Goal: Information Seeking & Learning: Learn about a topic

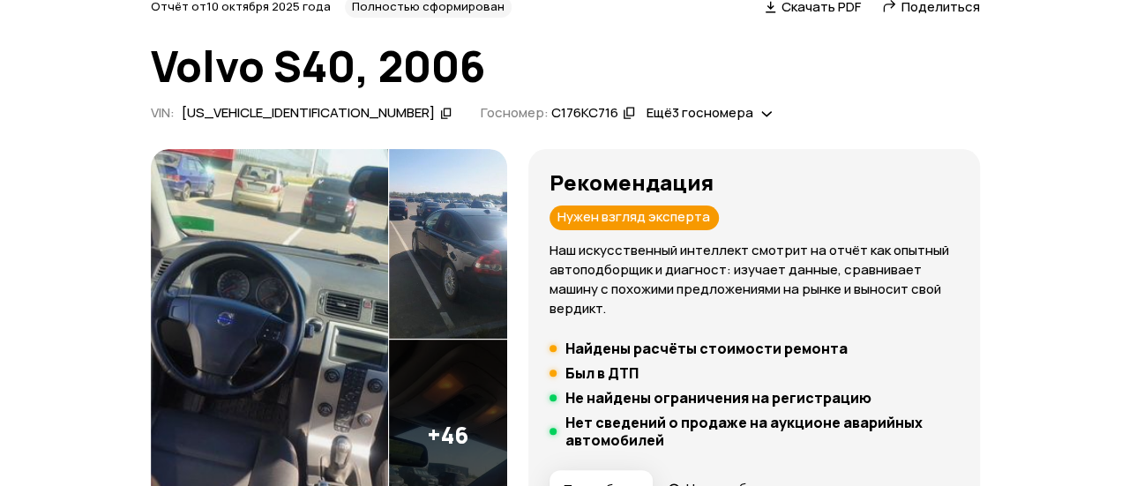
scroll to position [176, 0]
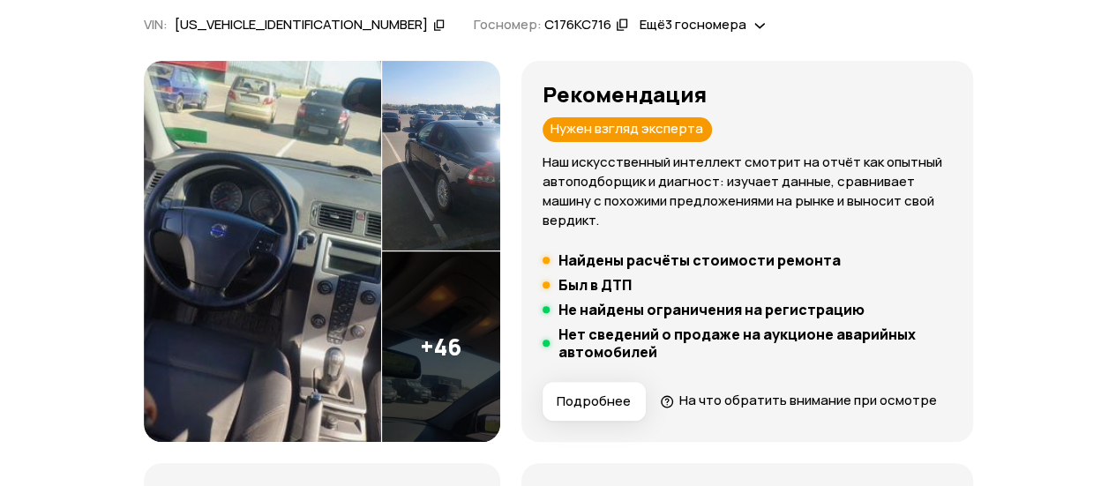
click at [311, 239] on img at bounding box center [262, 251] width 237 height 381
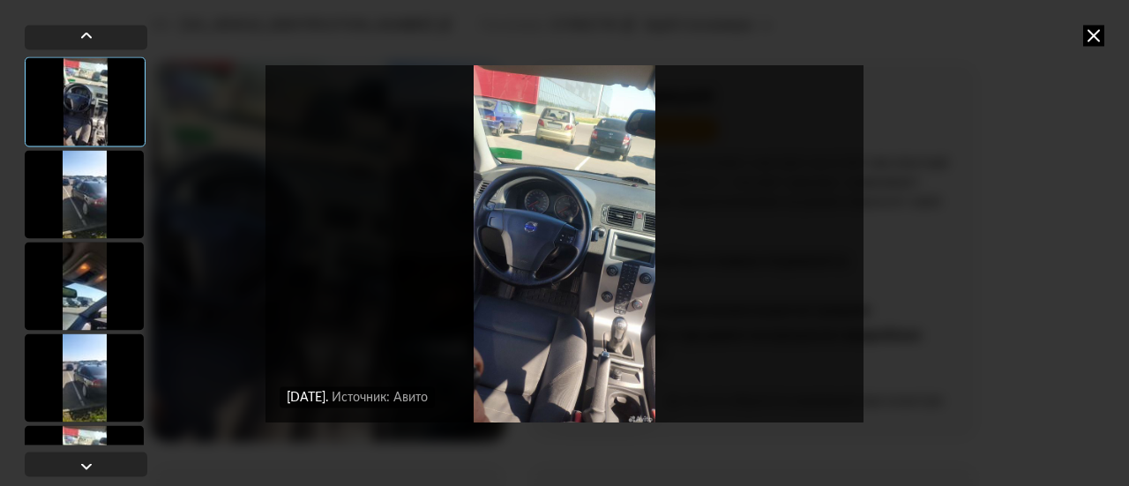
click at [593, 287] on img "Go to Slide 1" at bounding box center [565, 243] width 598 height 364
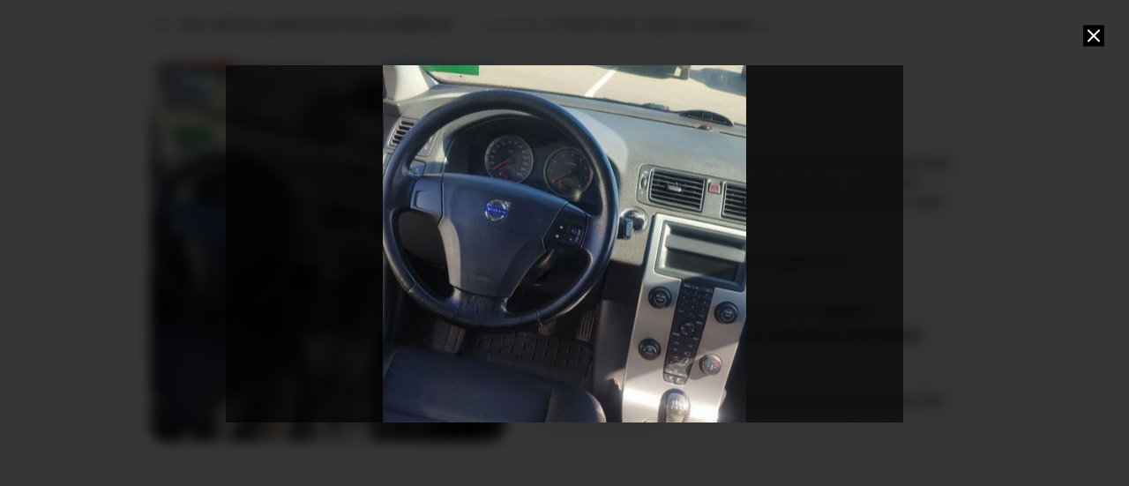
click at [484, 266] on div "Go to Slide 1" at bounding box center [564, 242] width 1355 height 729
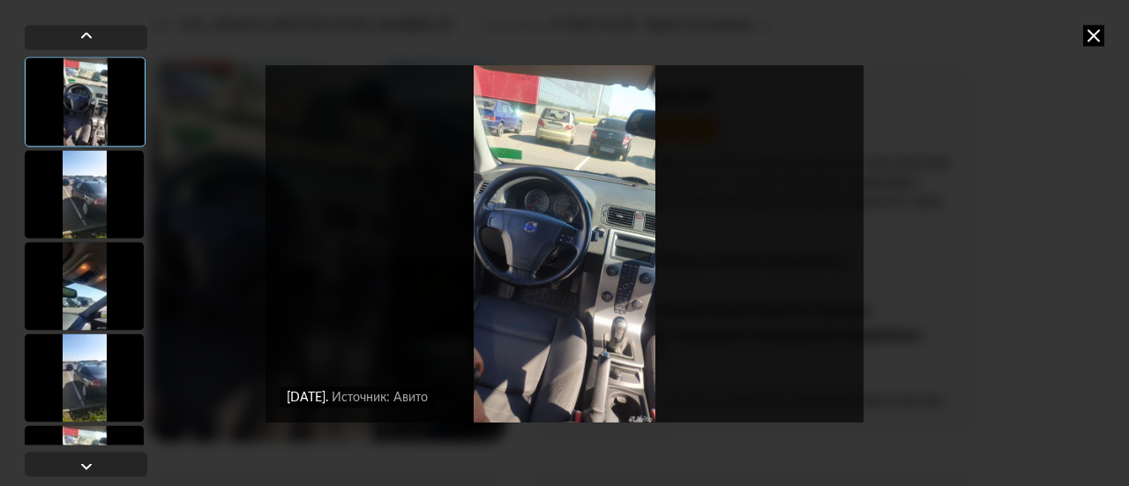
click at [95, 204] on div at bounding box center [84, 194] width 119 height 88
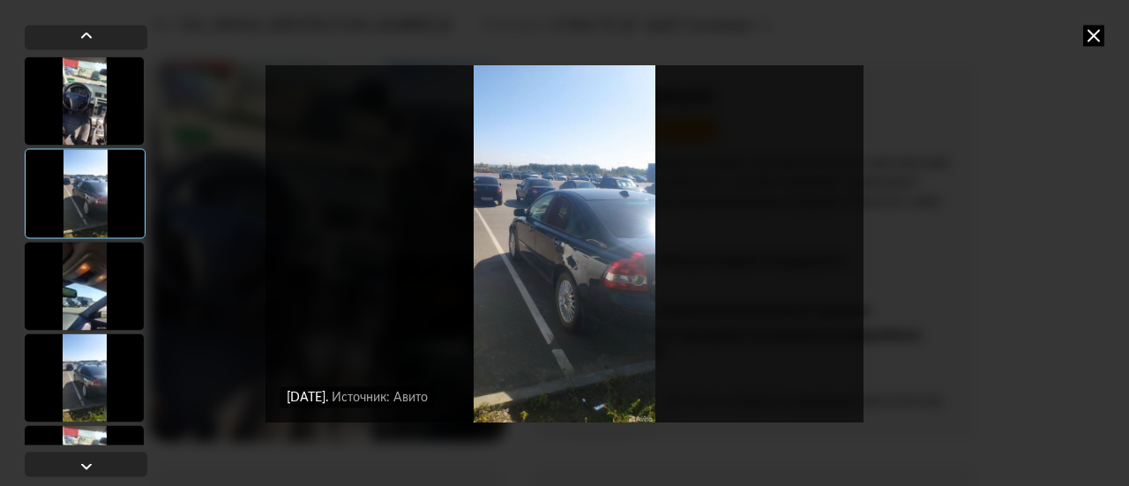
click at [538, 268] on img "Go to Slide 2" at bounding box center [565, 243] width 598 height 364
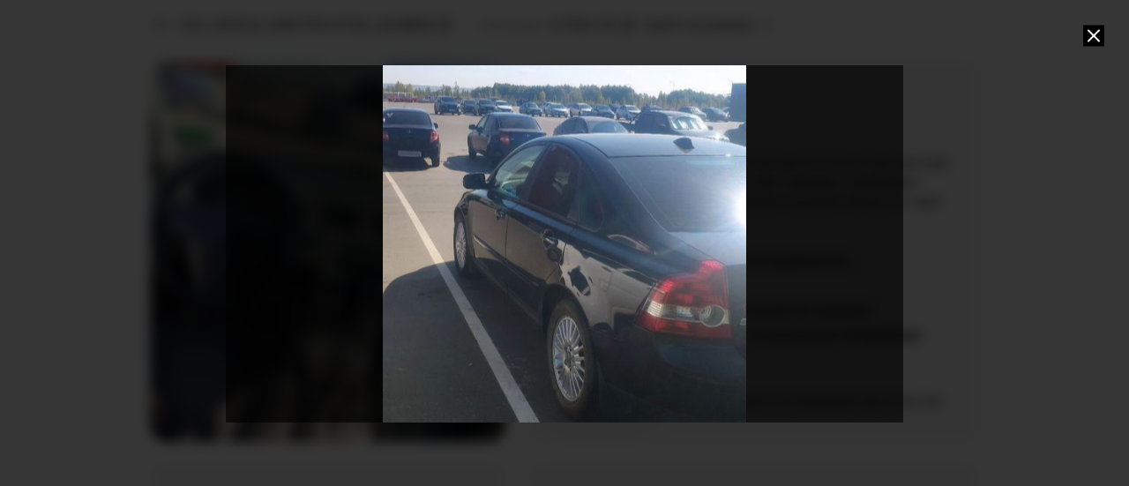
click at [538, 268] on div "Go to Slide 2" at bounding box center [564, 242] width 1355 height 729
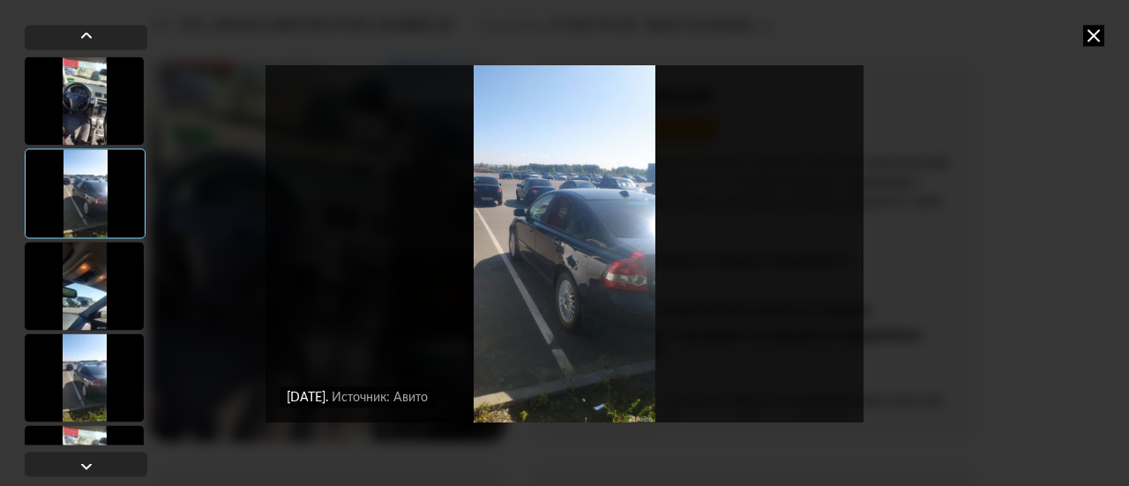
click at [83, 274] on div at bounding box center [84, 286] width 119 height 88
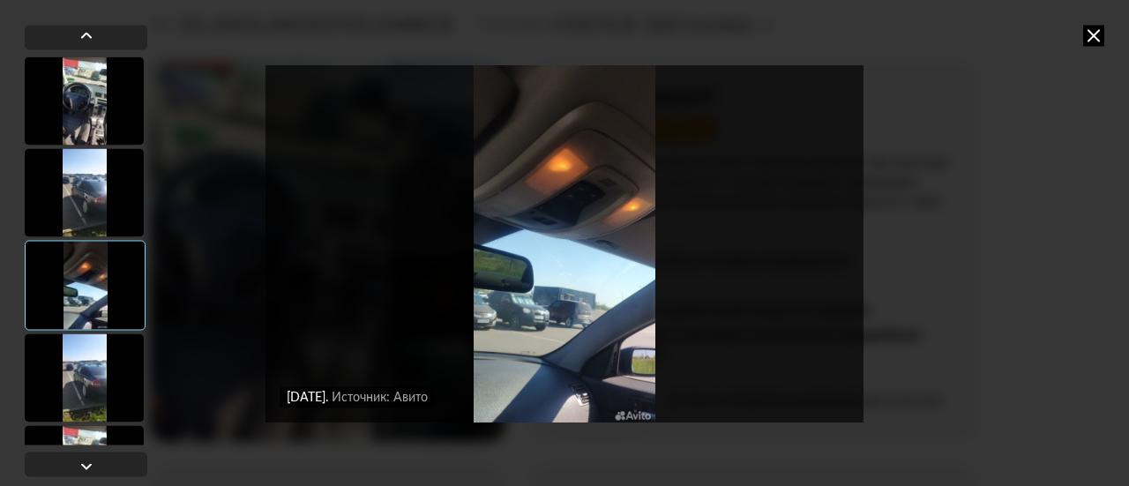
click at [103, 368] on div at bounding box center [84, 377] width 119 height 88
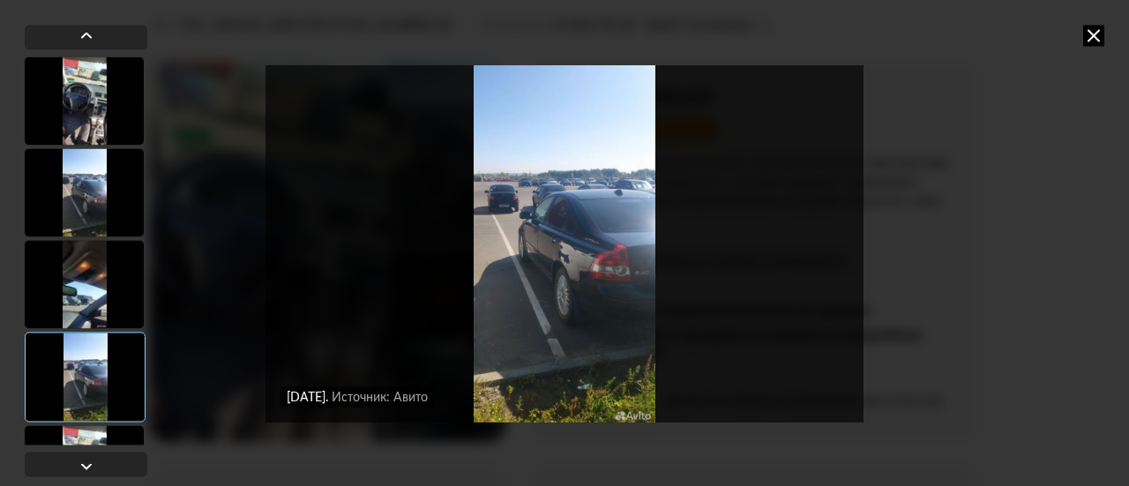
click at [555, 329] on img "Go to Slide 4" at bounding box center [565, 243] width 598 height 364
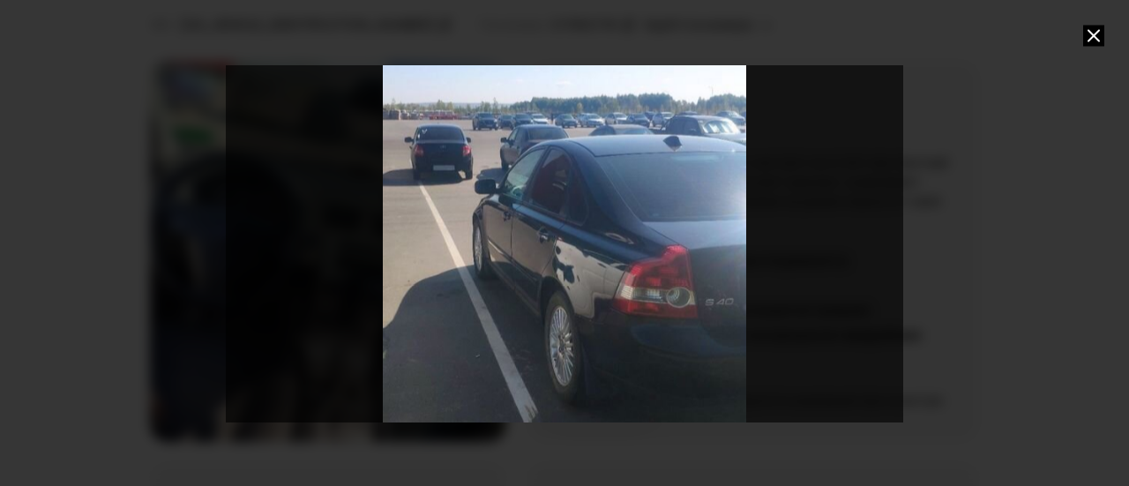
click at [1096, 33] on icon at bounding box center [1093, 35] width 21 height 21
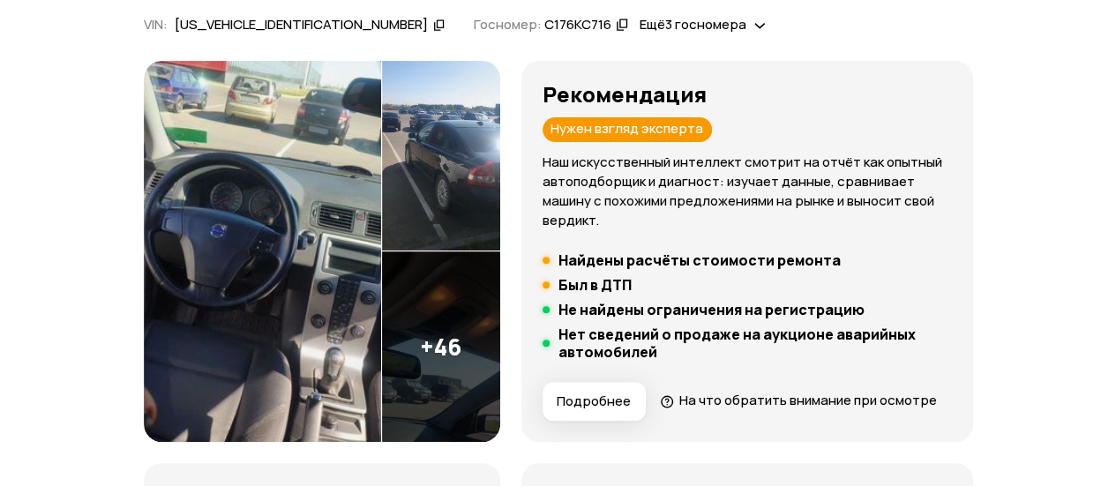
click at [381, 276] on img at bounding box center [262, 251] width 237 height 381
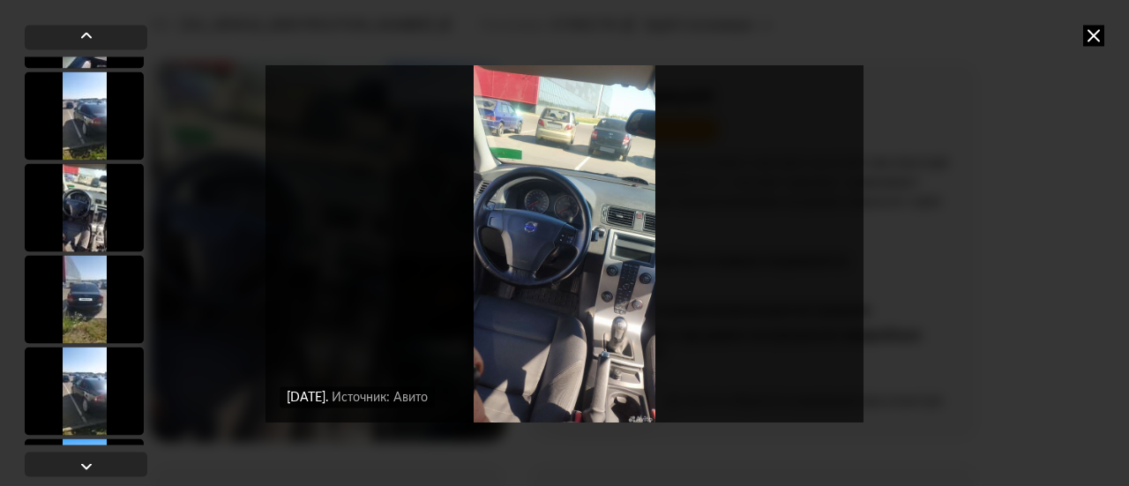
scroll to position [265, 0]
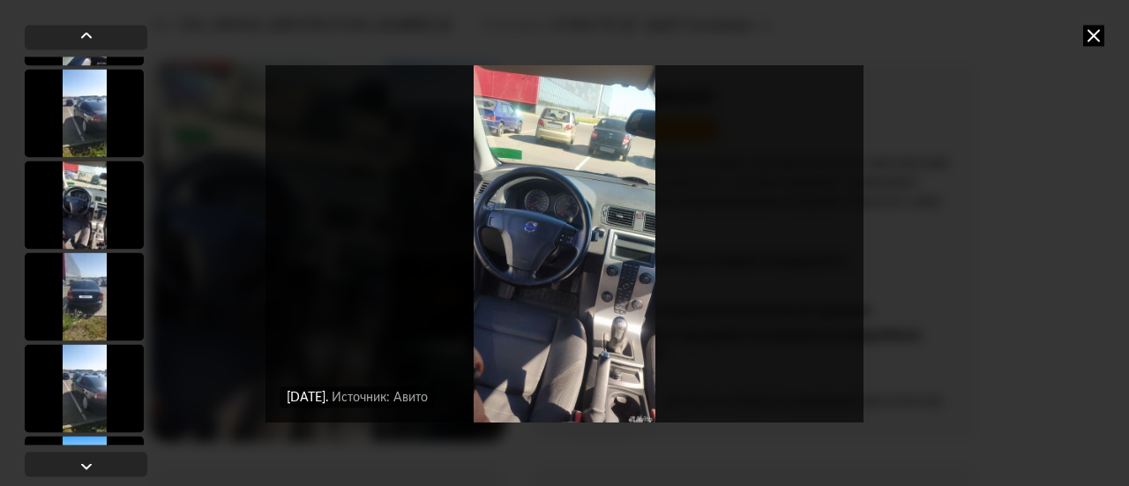
click at [85, 221] on div at bounding box center [84, 205] width 119 height 88
click at [521, 246] on img "Go to Slide 5" at bounding box center [565, 243] width 598 height 364
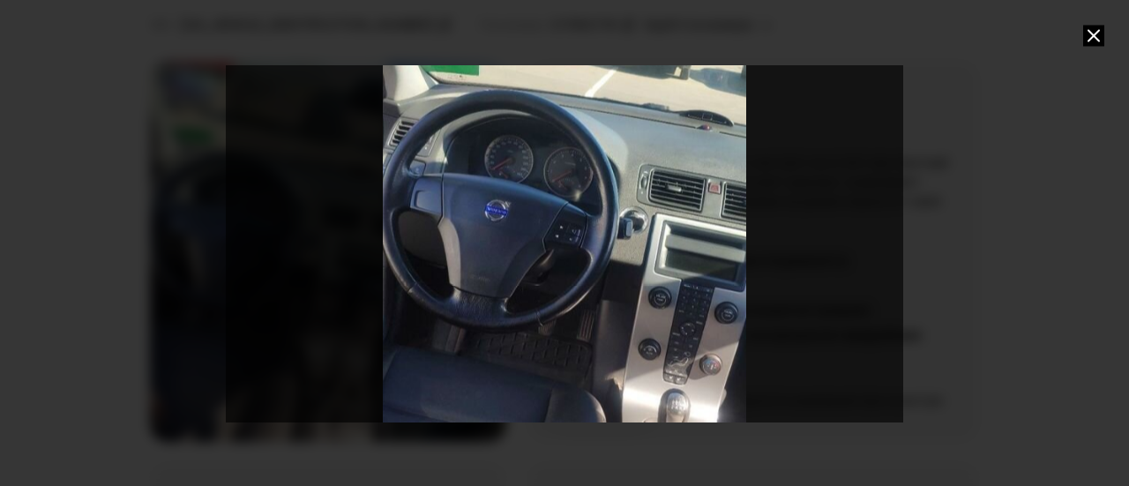
click at [521, 246] on div "Go to Slide 5" at bounding box center [564, 242] width 1355 height 729
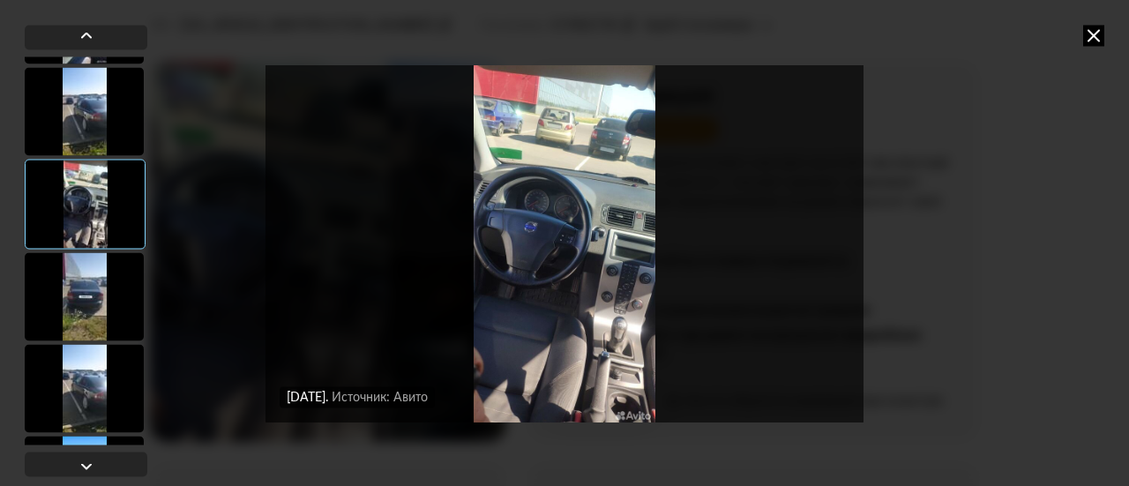
scroll to position [353, 0]
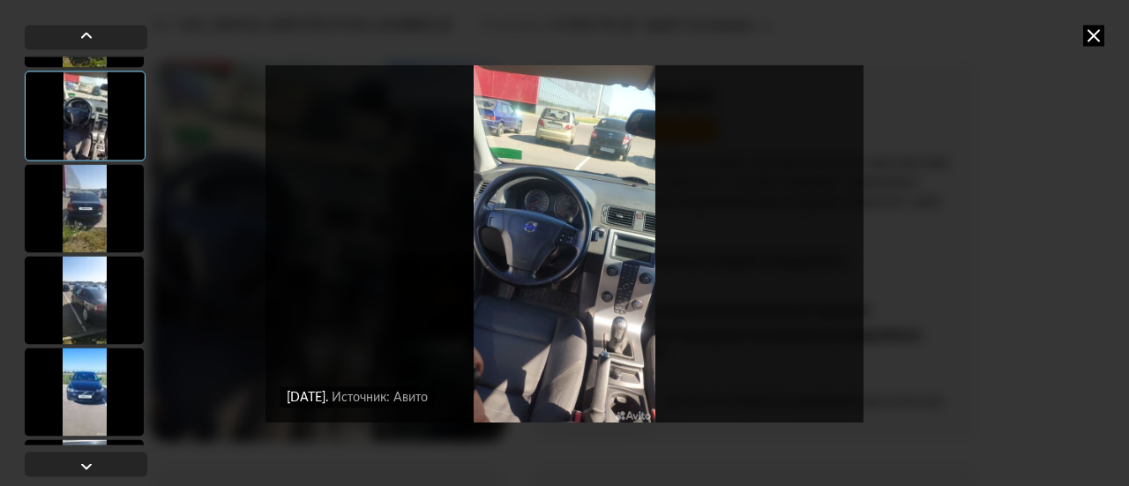
click at [97, 187] on div at bounding box center [84, 208] width 119 height 88
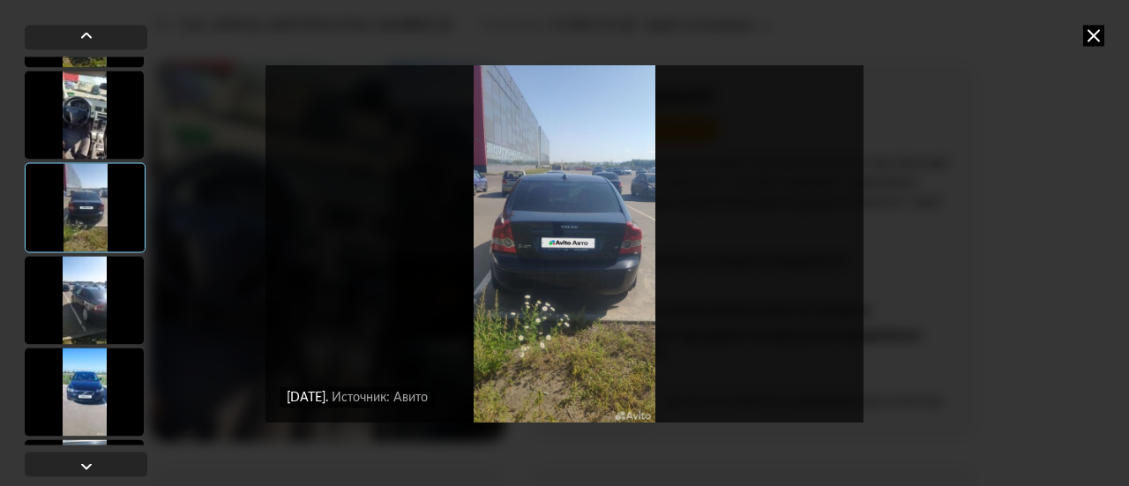
click at [526, 274] on img "Go to Slide 6" at bounding box center [565, 243] width 598 height 364
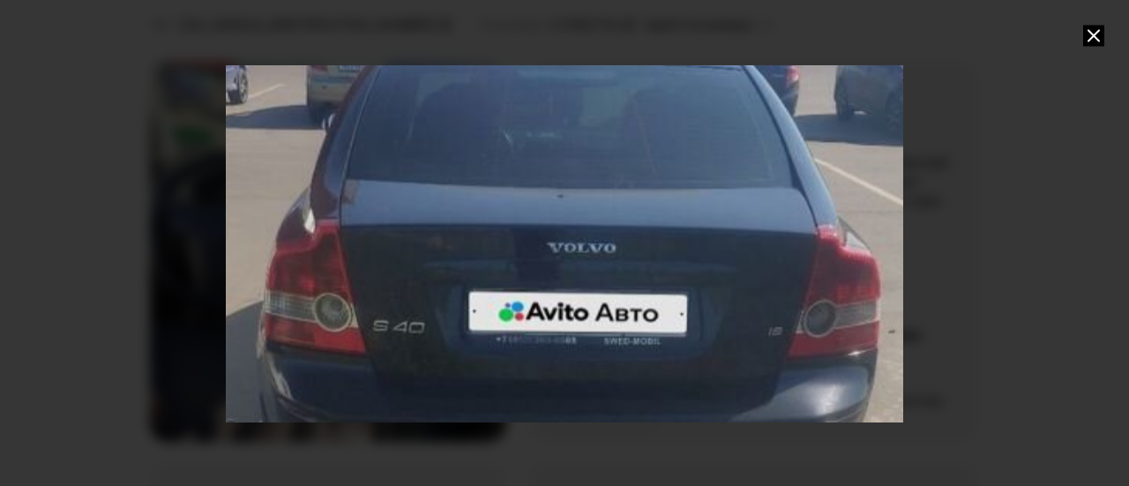
drag, startPoint x: 608, startPoint y: 244, endPoint x: 559, endPoint y: 329, distance: 97.6
click at [559, 329] on div "Go to Slide 6" at bounding box center [562, 314] width 2773 height 1493
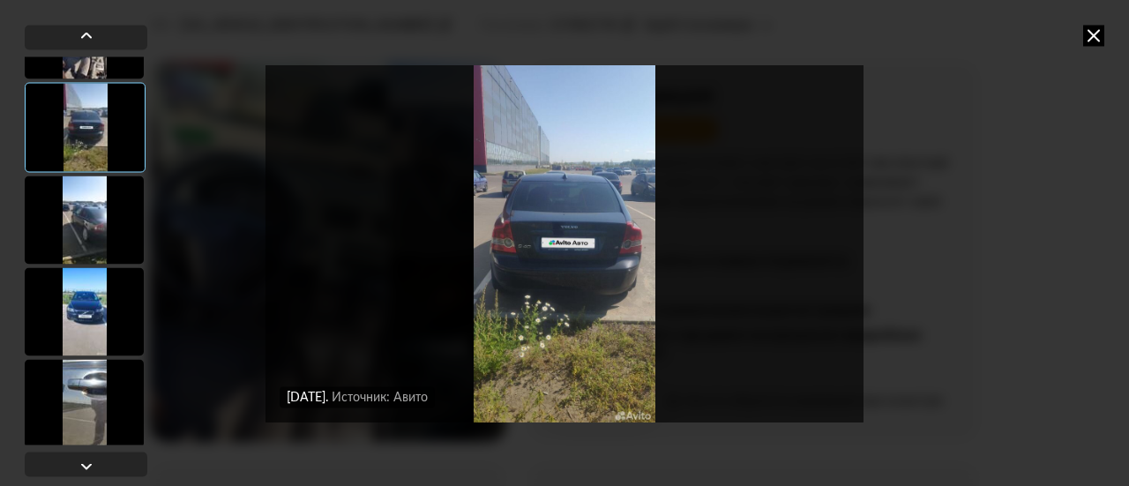
scroll to position [441, 0]
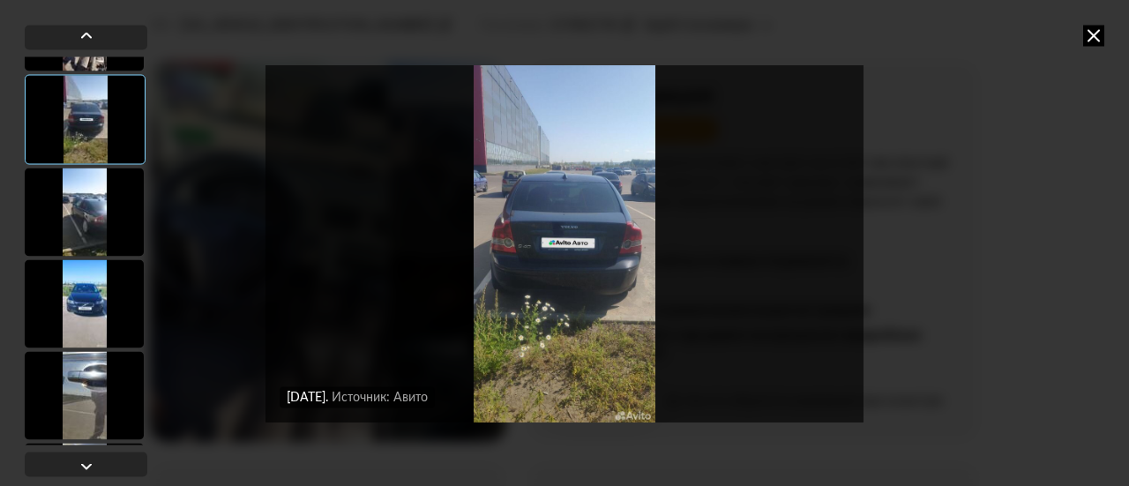
click at [89, 234] on div at bounding box center [84, 212] width 119 height 88
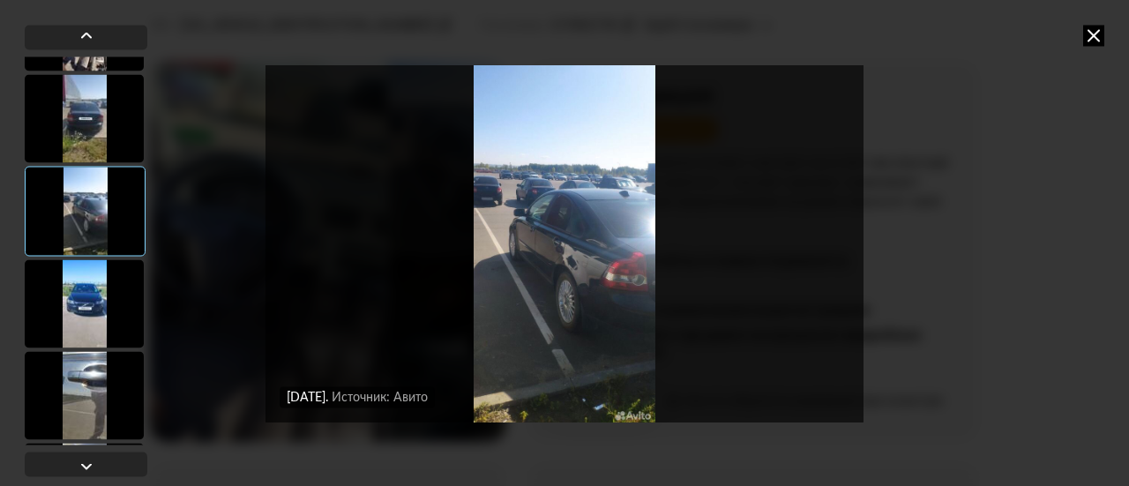
click at [568, 308] on img "Go to Slide 7" at bounding box center [565, 243] width 598 height 364
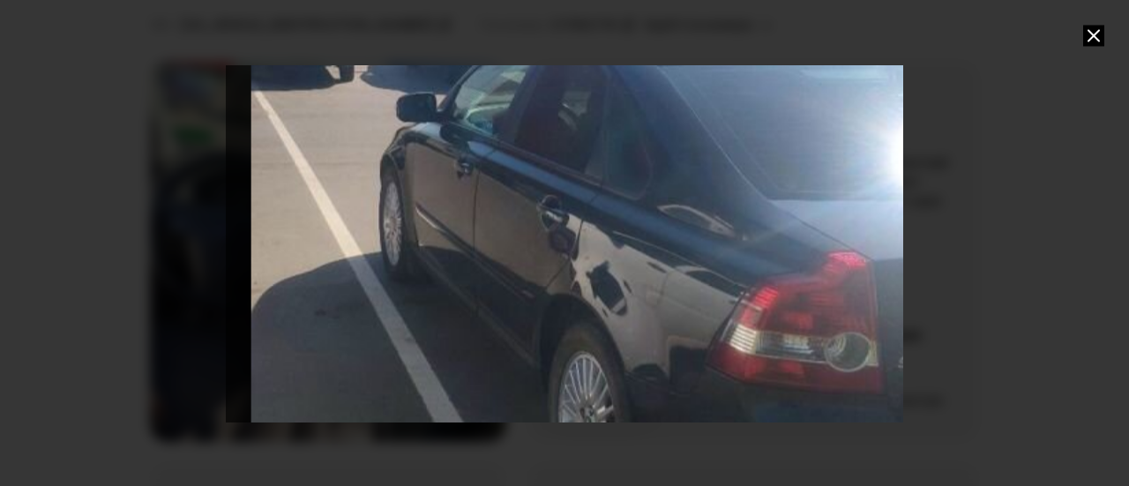
drag, startPoint x: 570, startPoint y: 346, endPoint x: 588, endPoint y: 382, distance: 40.6
click at [588, 382] on div "Go to Slide 7" at bounding box center [580, 219] width 2454 height 1320
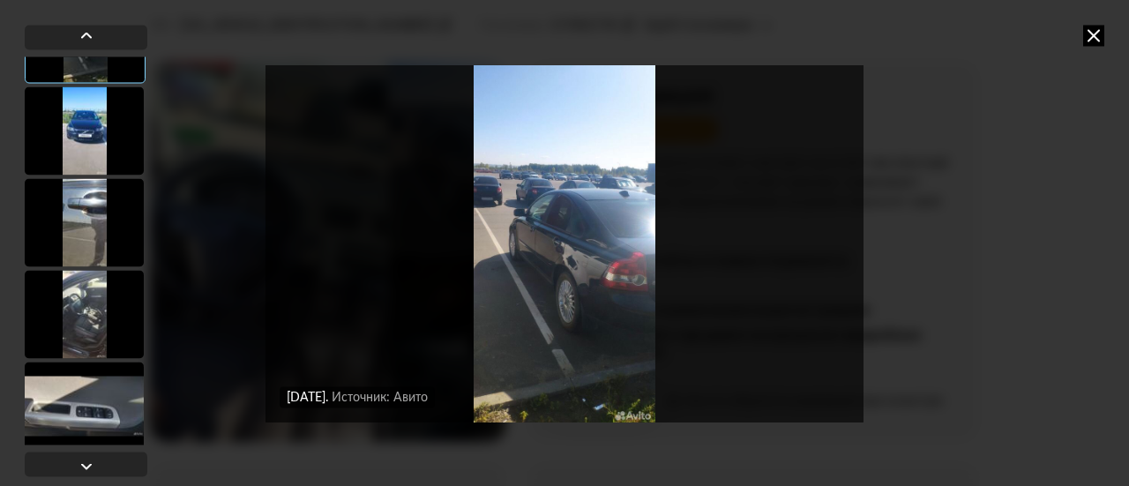
scroll to position [617, 0]
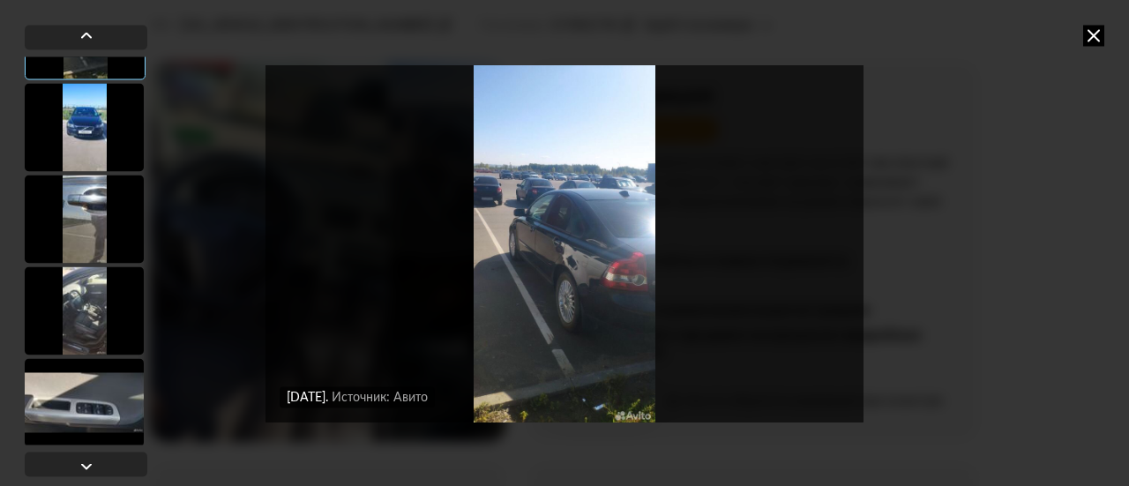
click at [89, 105] on div at bounding box center [84, 127] width 119 height 88
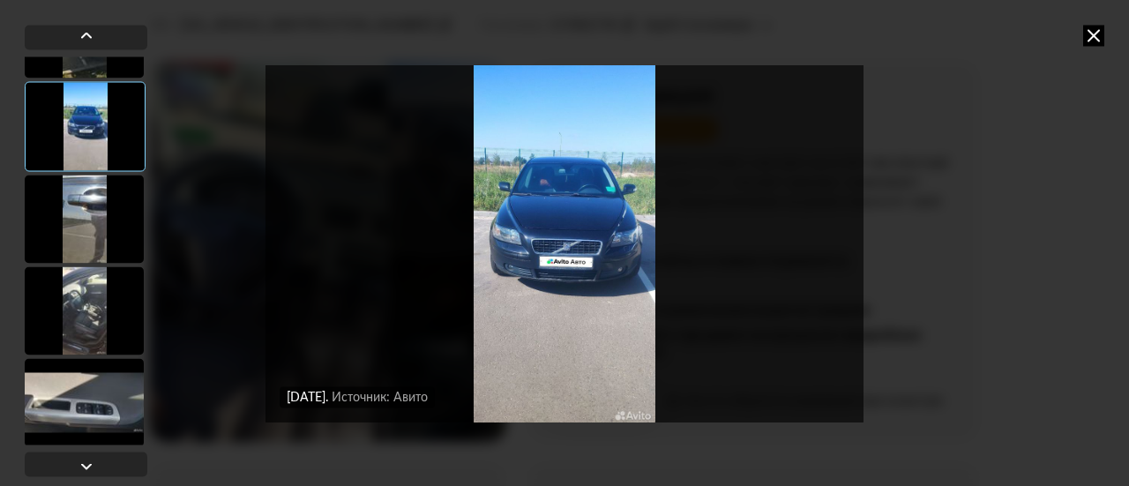
click at [603, 292] on img "Go to Slide 8" at bounding box center [565, 243] width 598 height 364
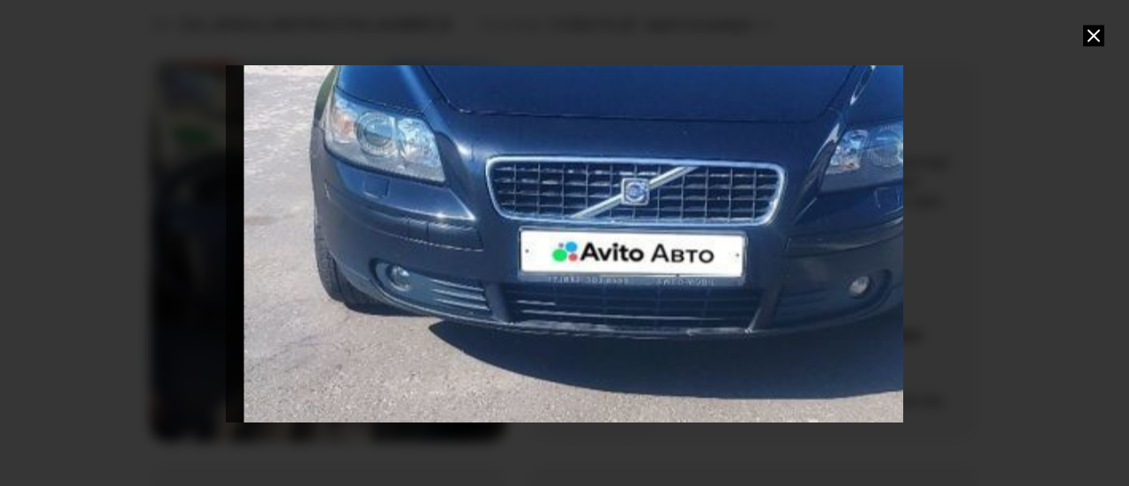
drag, startPoint x: 574, startPoint y: 278, endPoint x: 655, endPoint y: 266, distance: 81.2
click at [655, 266] on div "Go to Slide 8" at bounding box center [626, 175] width 2847 height 1531
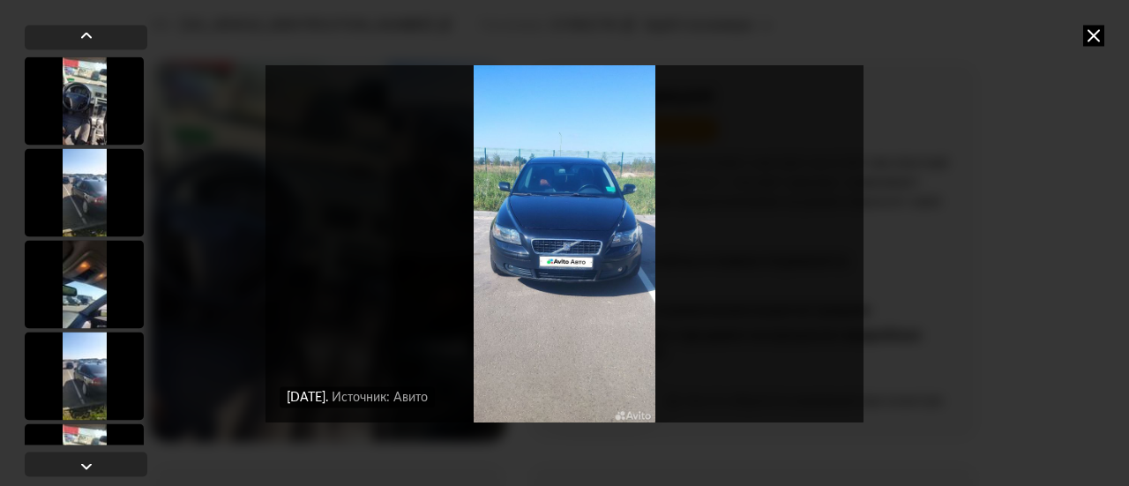
click at [654, 266] on img "Go to Slide 8" at bounding box center [565, 243] width 598 height 364
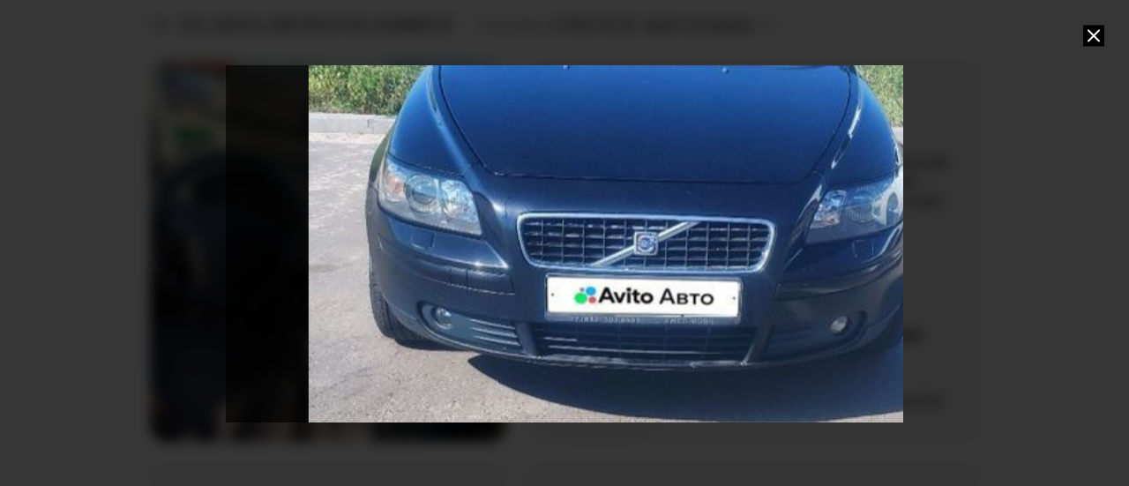
drag, startPoint x: 487, startPoint y: 273, endPoint x: 631, endPoint y: 288, distance: 144.6
click at [631, 288] on div "Go to Slide 8" at bounding box center [638, 230] width 2454 height 1320
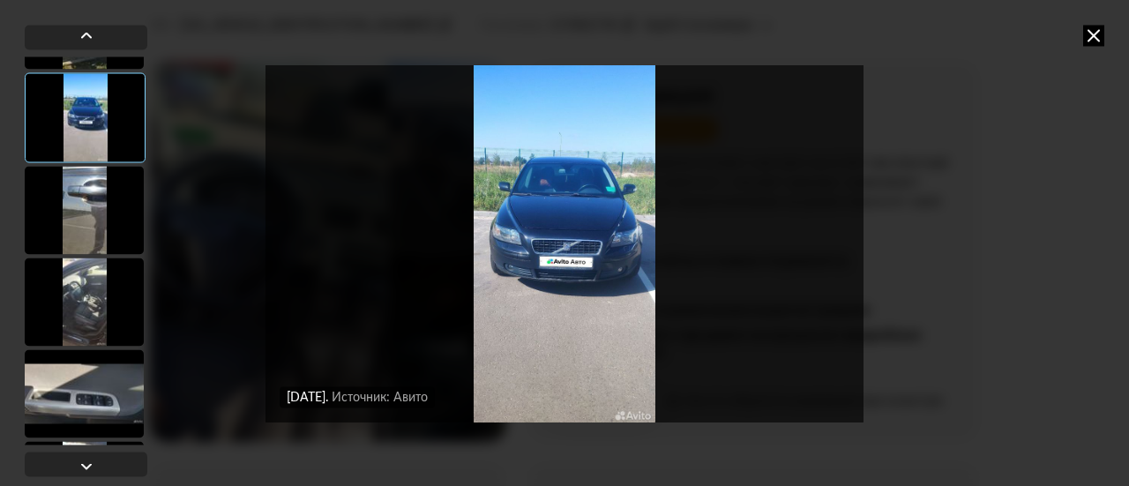
scroll to position [706, 0]
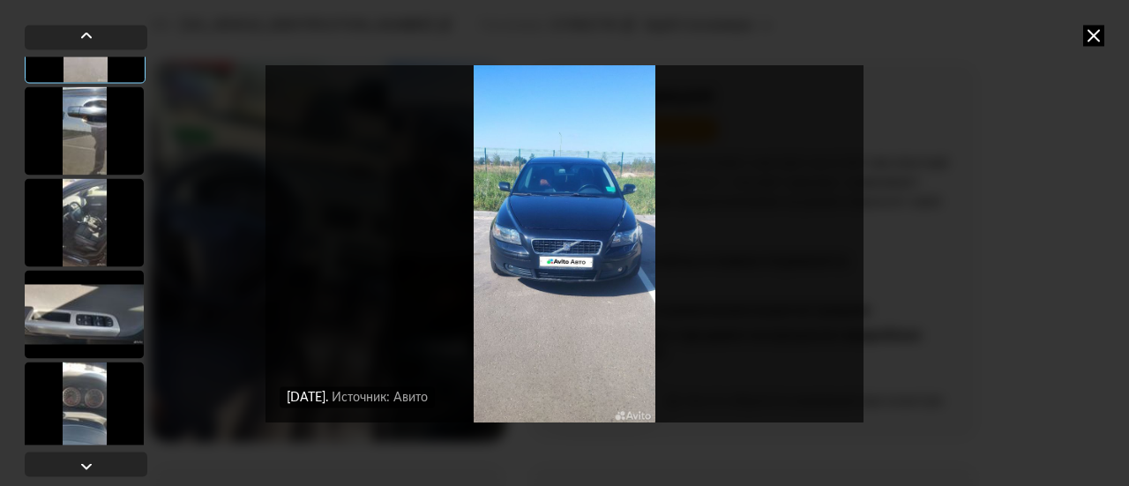
click at [92, 149] on div at bounding box center [84, 130] width 119 height 88
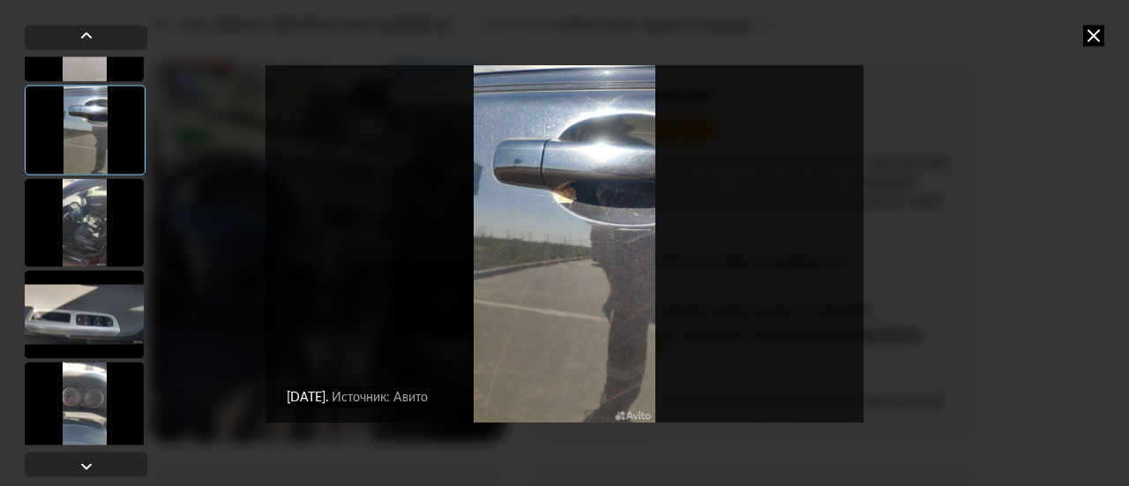
click at [513, 244] on img "Go to Slide 9" at bounding box center [565, 243] width 598 height 364
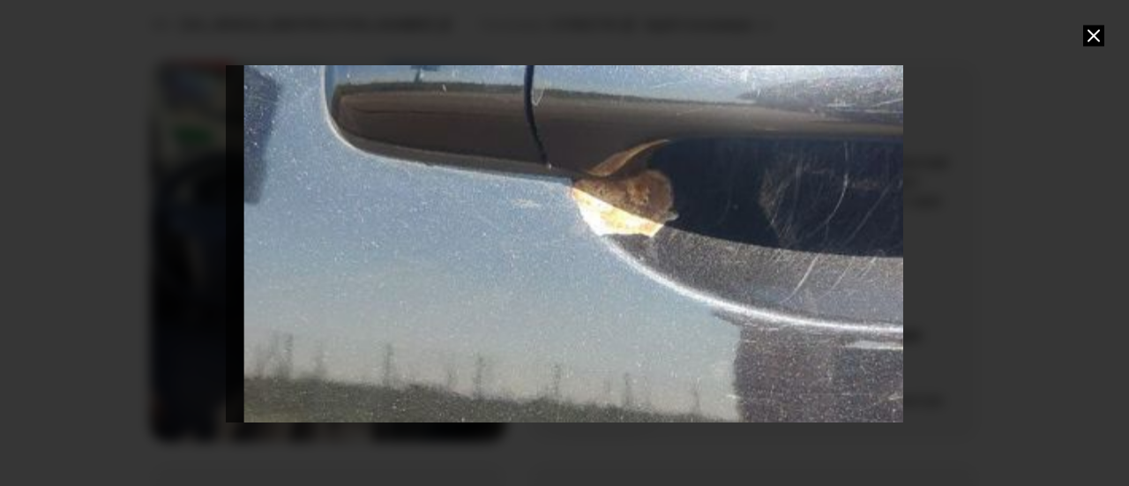
drag, startPoint x: 546, startPoint y: 225, endPoint x: 553, endPoint y: 382, distance: 157.2
click at [553, 382] on div "Go to Slide 9" at bounding box center [626, 402] width 2847 height 1531
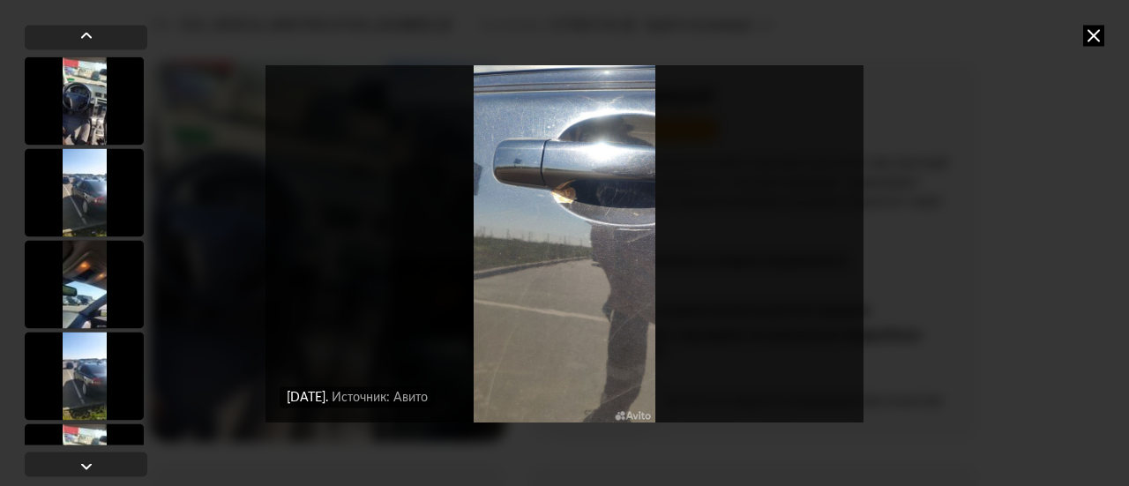
click at [557, 348] on img "Go to Slide 9" at bounding box center [565, 243] width 598 height 364
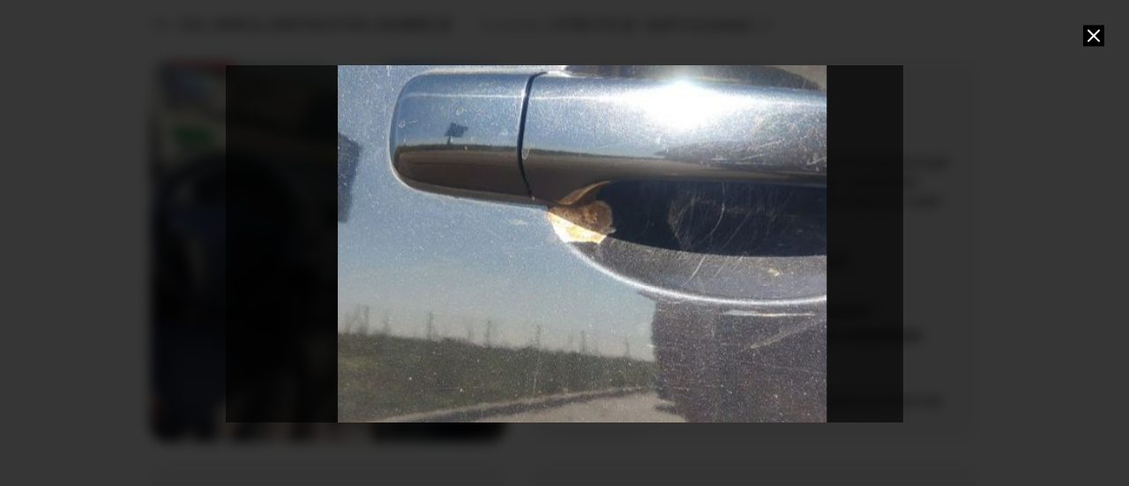
drag, startPoint x: 557, startPoint y: 264, endPoint x: 572, endPoint y: 408, distance: 144.6
click at [572, 408] on div "Go to Slide 9" at bounding box center [582, 350] width 1823 height 981
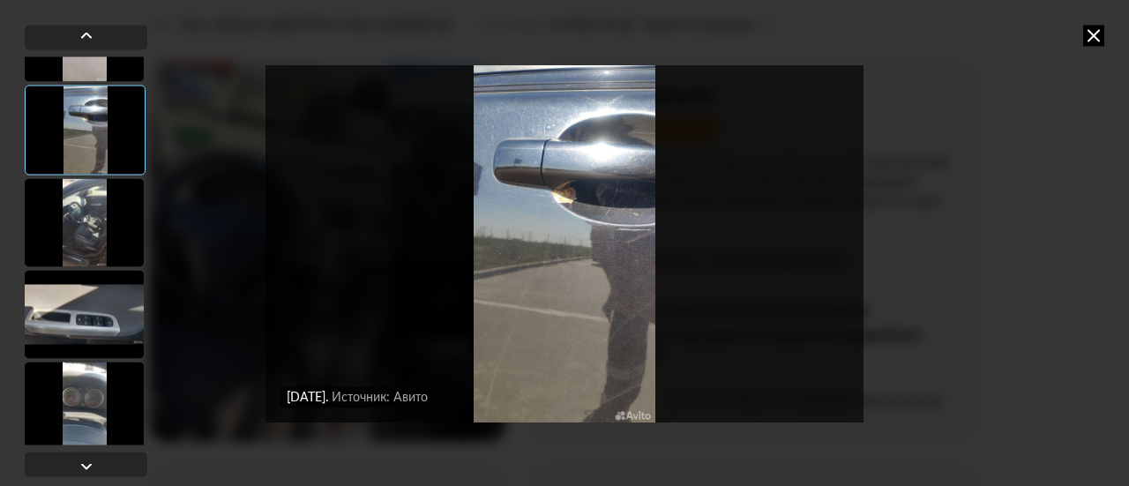
click at [86, 229] on div at bounding box center [84, 222] width 119 height 88
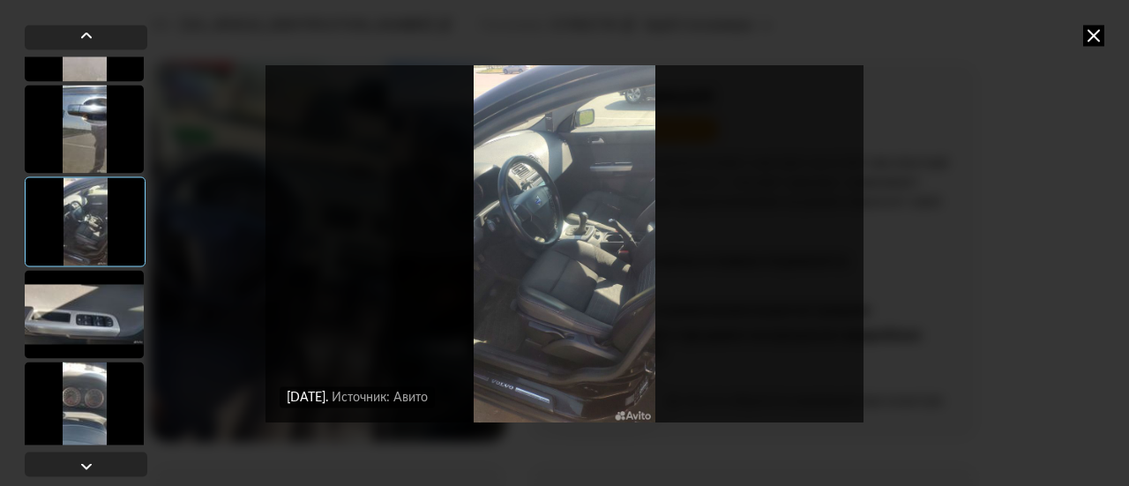
click at [501, 288] on img "Go to Slide 10" at bounding box center [565, 243] width 598 height 364
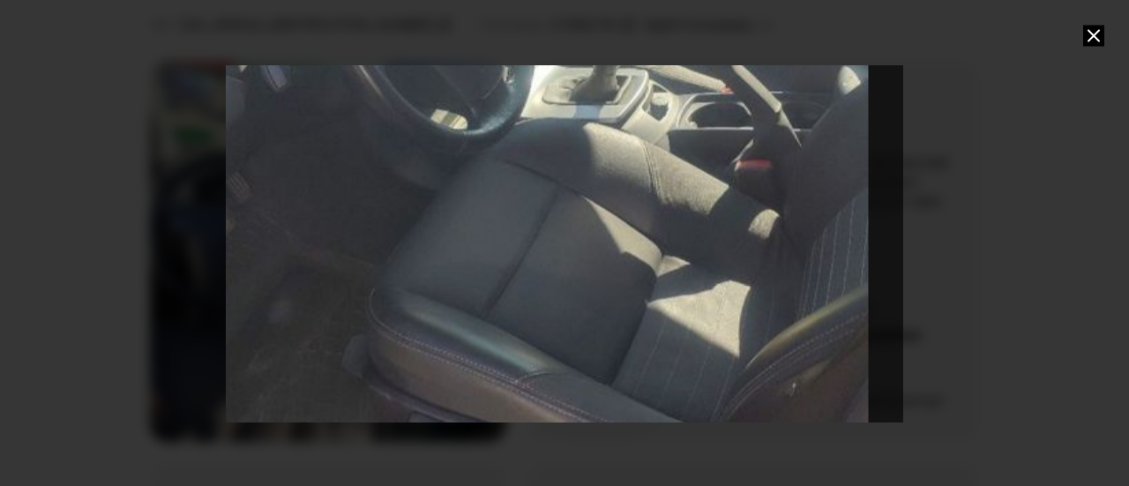
drag, startPoint x: 515, startPoint y: 349, endPoint x: 450, endPoint y: 308, distance: 77.3
click at [450, 308] on div "Go to Slide 10" at bounding box center [540, 133] width 2454 height 1320
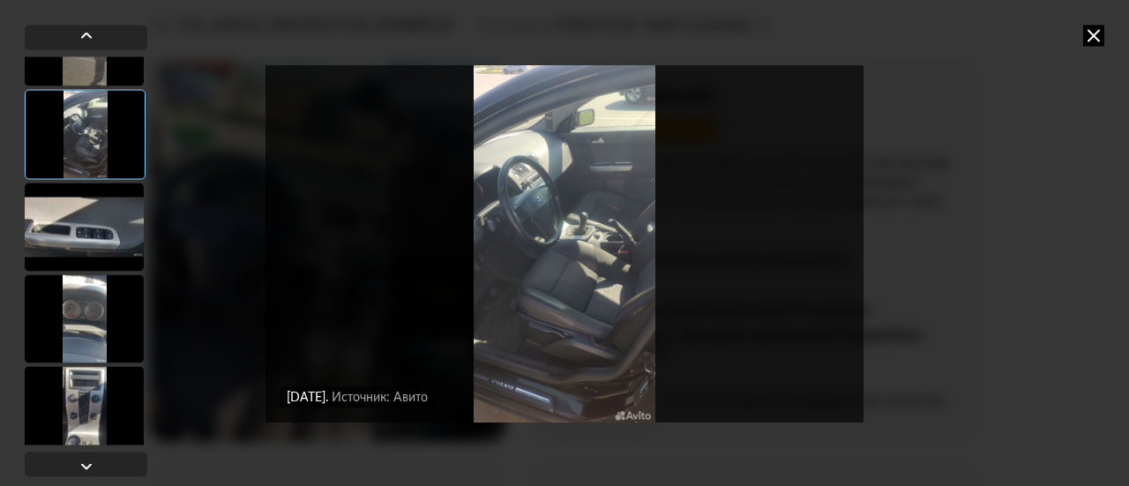
scroll to position [794, 0]
click at [71, 218] on div at bounding box center [84, 226] width 119 height 88
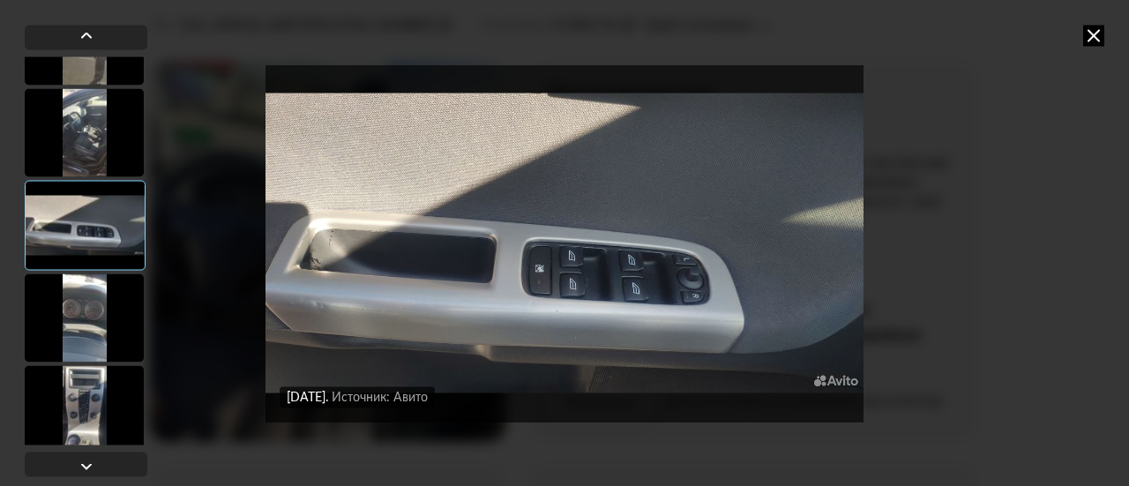
click at [419, 268] on img "Go to Slide 11" at bounding box center [565, 243] width 598 height 364
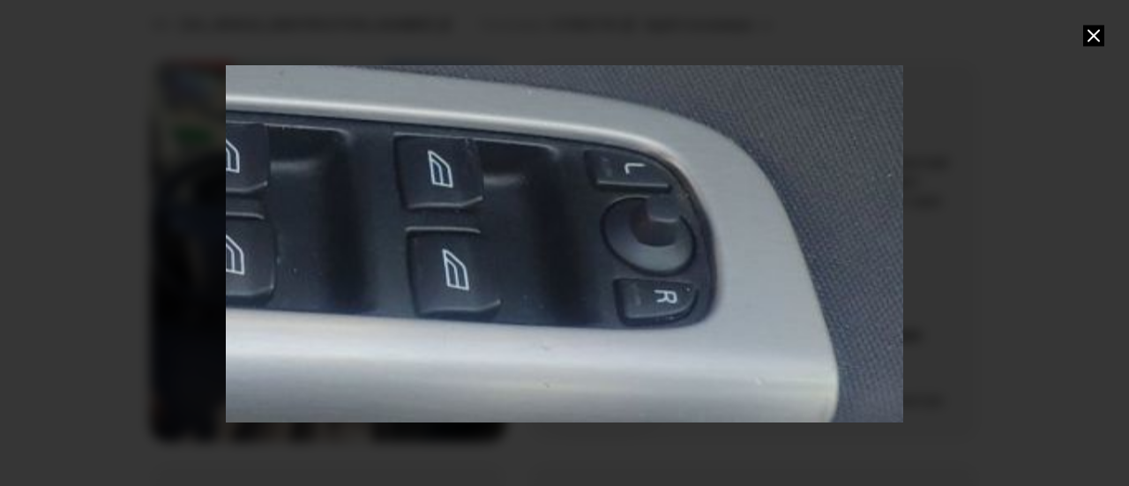
drag, startPoint x: 718, startPoint y: 348, endPoint x: 302, endPoint y: 265, distance: 424.7
click at [302, 265] on div "Go to Slide 11" at bounding box center [202, 109] width 2115 height 1138
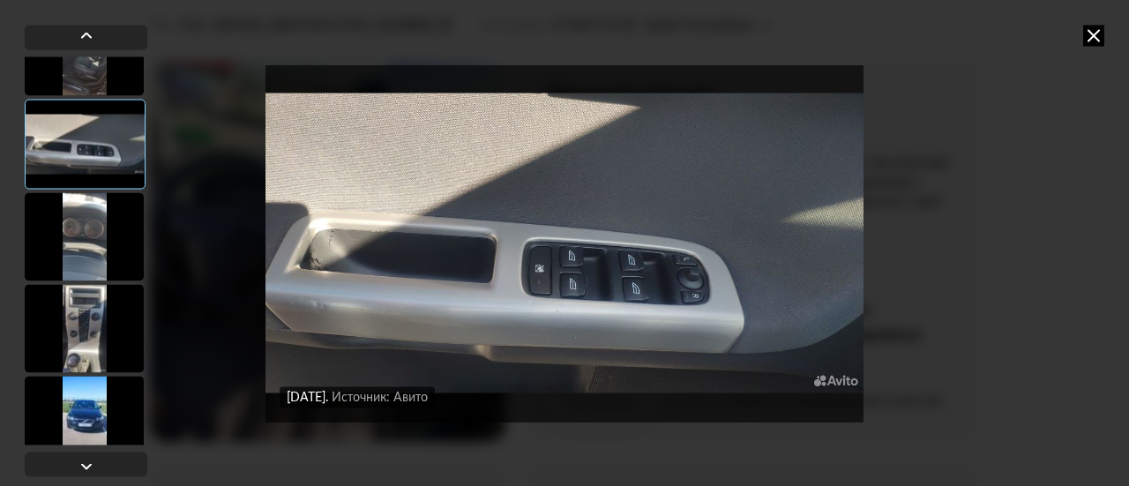
scroll to position [882, 0]
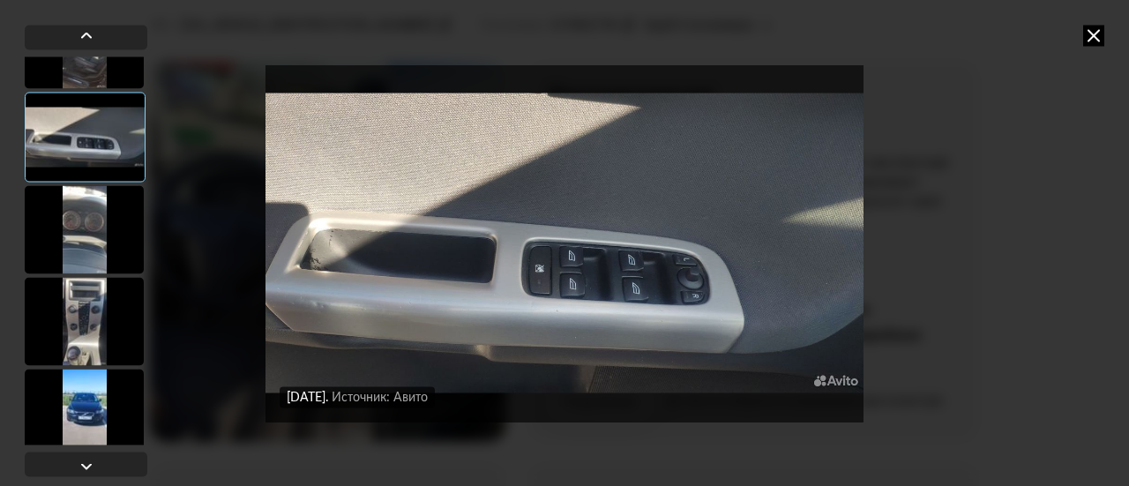
click at [80, 251] on div at bounding box center [84, 229] width 119 height 88
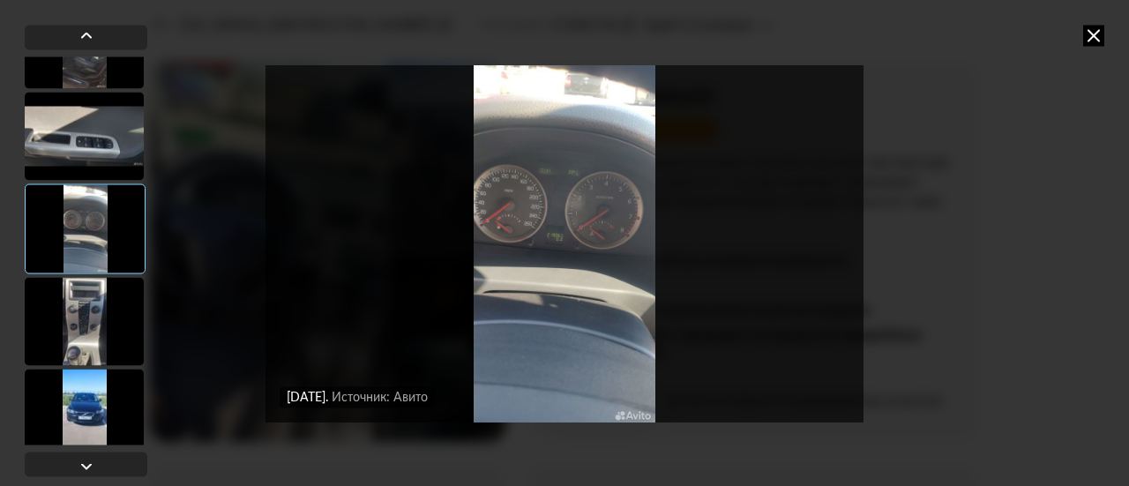
click at [457, 266] on img "Go to Slide 12" at bounding box center [565, 243] width 598 height 364
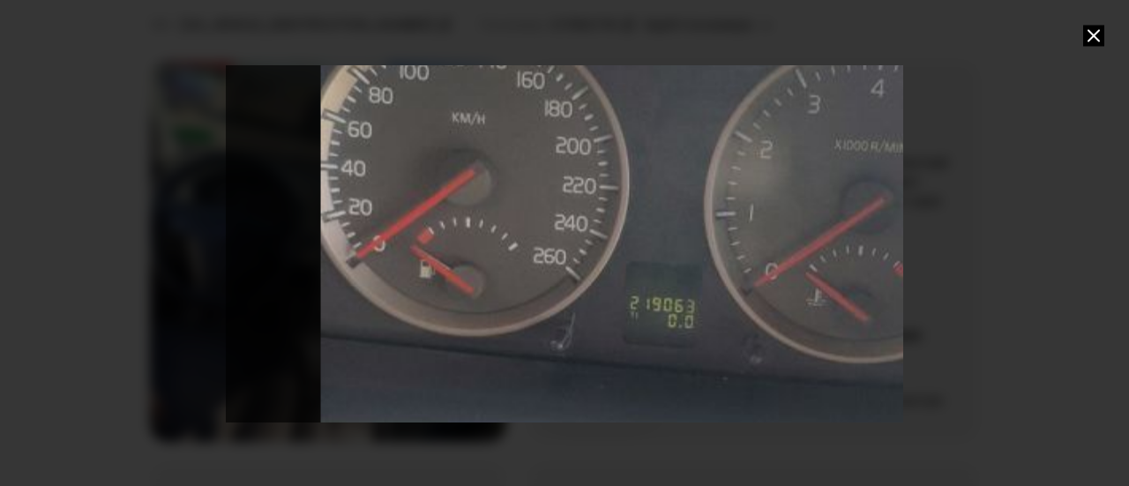
drag, startPoint x: 489, startPoint y: 138, endPoint x: 508, endPoint y: 259, distance: 122.4
click at [508, 259] on div "Go to Slide 12" at bounding box center [702, 337] width 2847 height 1531
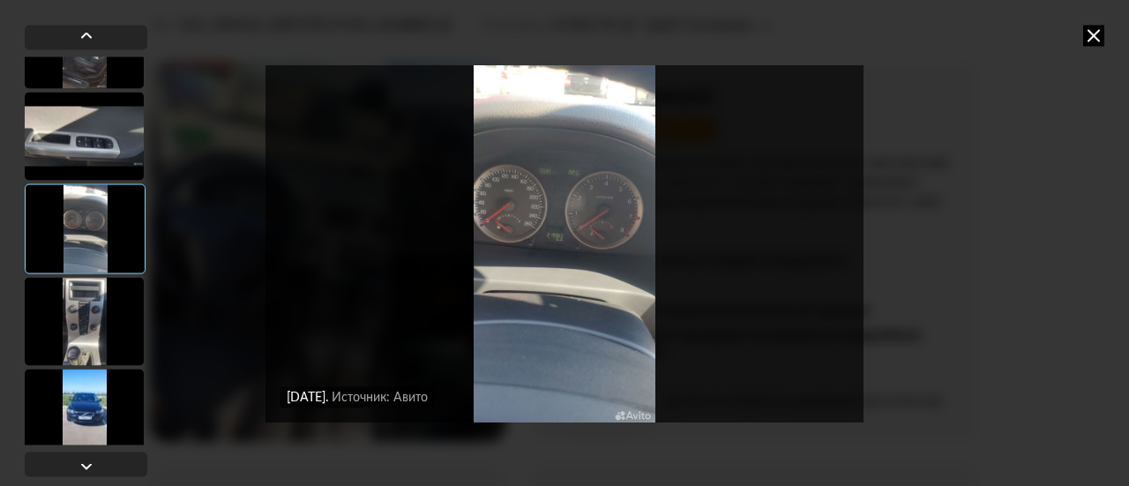
click at [89, 329] on div at bounding box center [84, 321] width 119 height 88
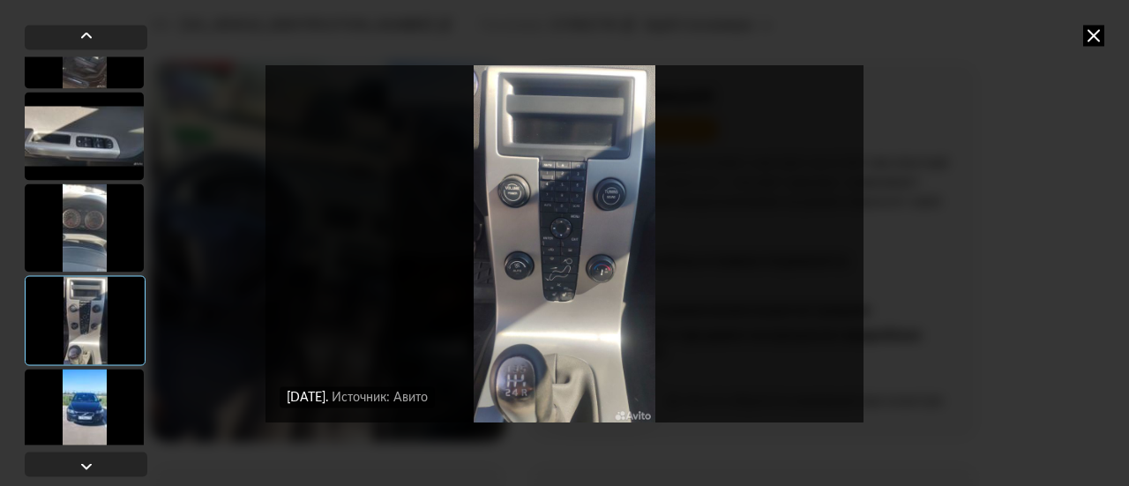
click at [559, 318] on img "Go to Slide 13" at bounding box center [565, 243] width 598 height 364
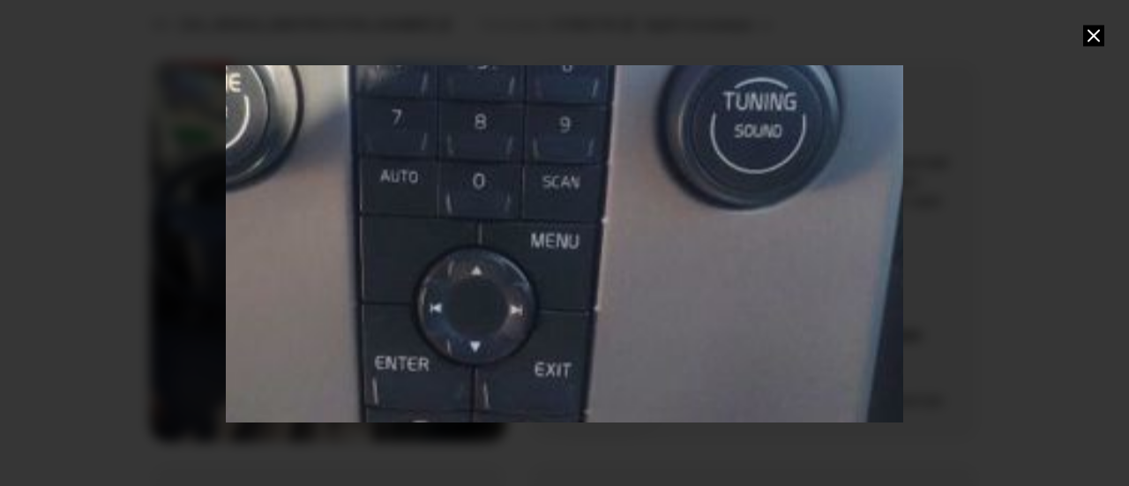
drag, startPoint x: 506, startPoint y: 202, endPoint x: 418, endPoint y: 491, distance: 302.5
click at [373, 307] on div "Go to Slide 13" at bounding box center [495, 392] width 3830 height 2061
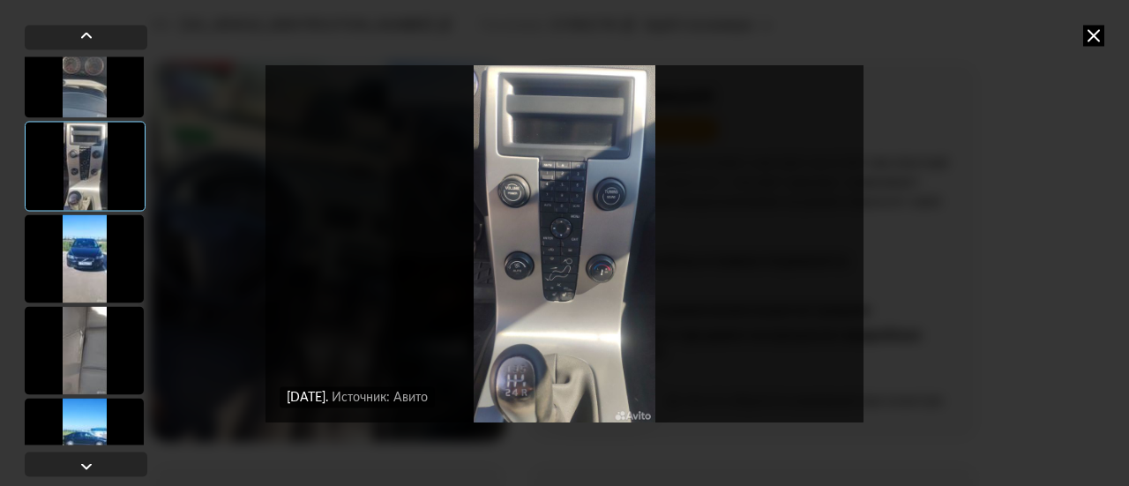
scroll to position [1059, 0]
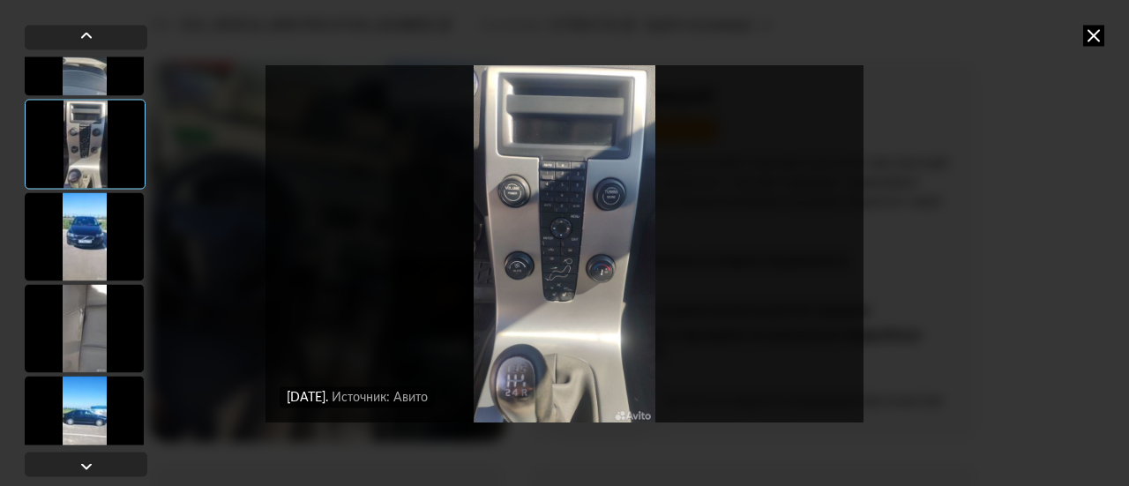
click at [87, 243] on div at bounding box center [84, 236] width 119 height 88
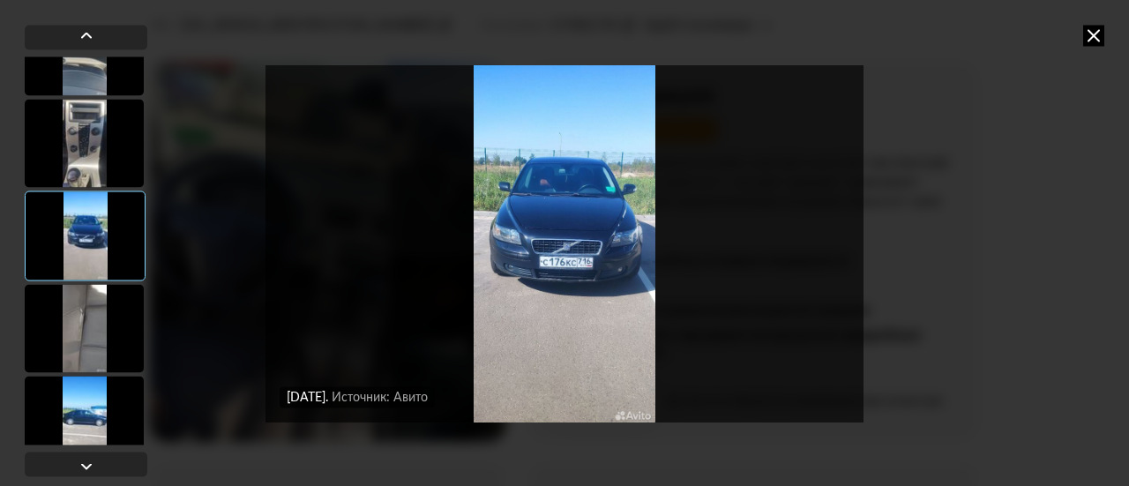
click at [86, 331] on div at bounding box center [84, 328] width 119 height 88
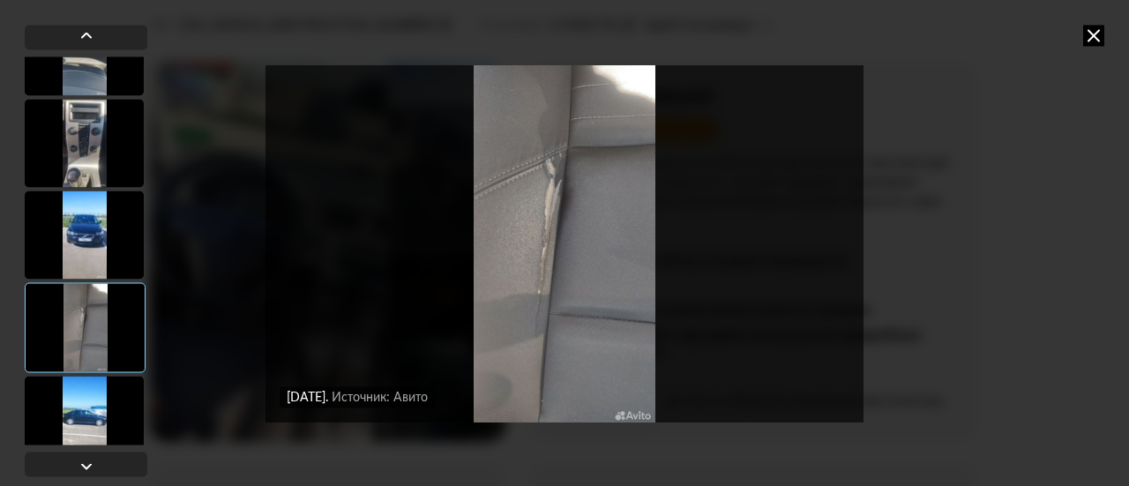
click at [573, 340] on img "Go to Slide 15" at bounding box center [565, 243] width 598 height 364
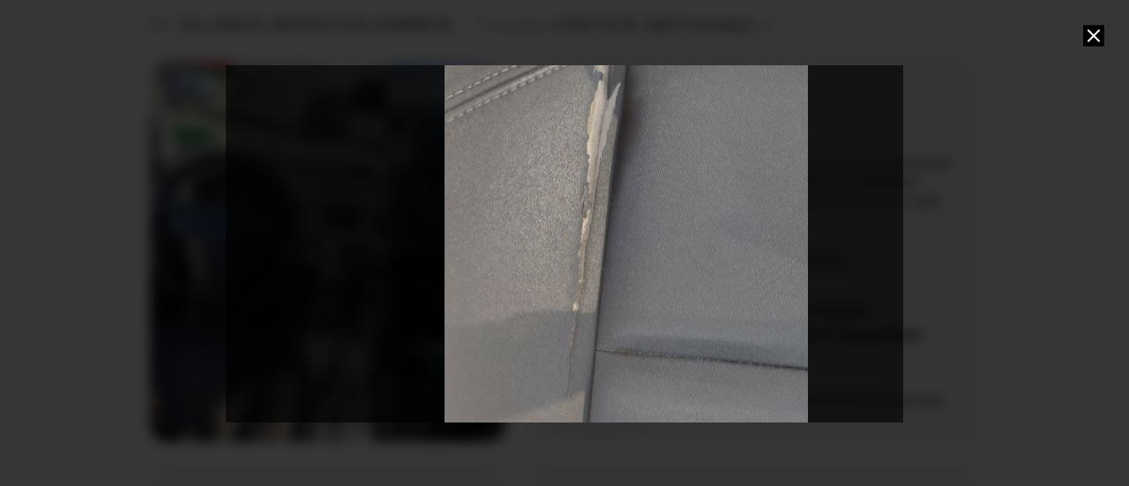
drag, startPoint x: 540, startPoint y: 194, endPoint x: 603, endPoint y: 176, distance: 66.2
click at [603, 176] on div "Go to Slide 15" at bounding box center [626, 210] width 1355 height 729
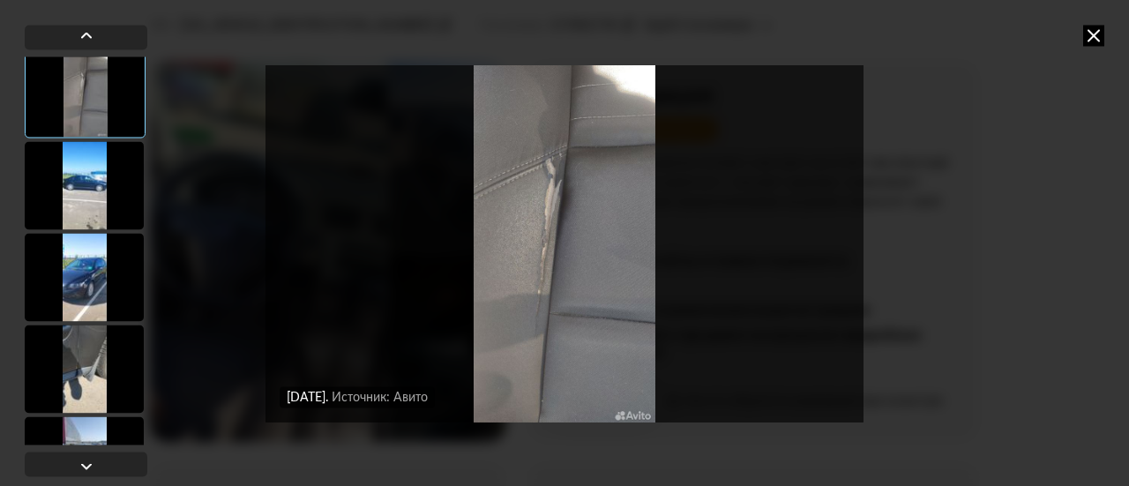
scroll to position [1323, 0]
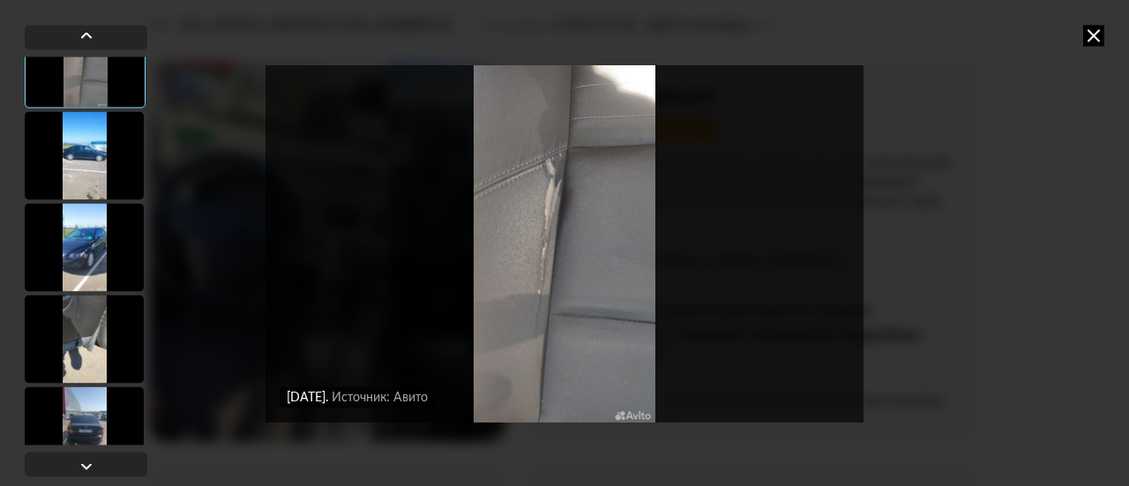
click at [76, 174] on div at bounding box center [84, 155] width 119 height 88
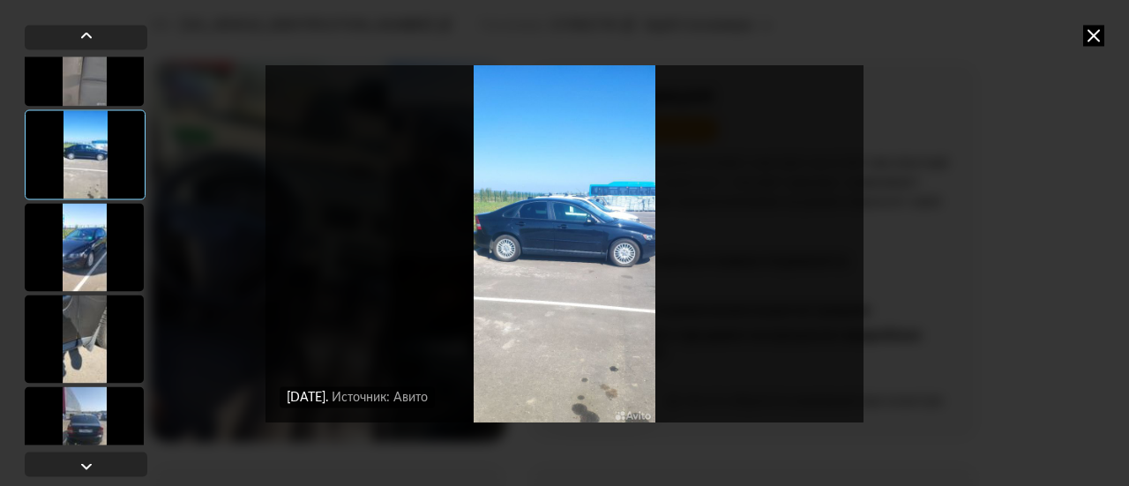
click at [542, 295] on img "Go to Slide 16" at bounding box center [565, 243] width 598 height 364
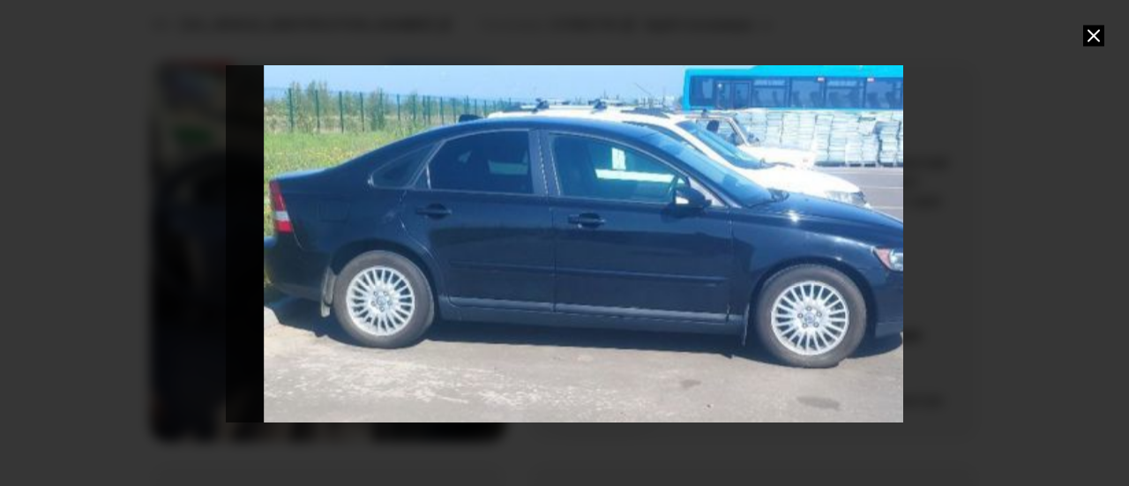
drag, startPoint x: 571, startPoint y: 232, endPoint x: 608, endPoint y: 331, distance: 105.5
click at [608, 331] on div "Go to Slide 16" at bounding box center [593, 281] width 2454 height 1320
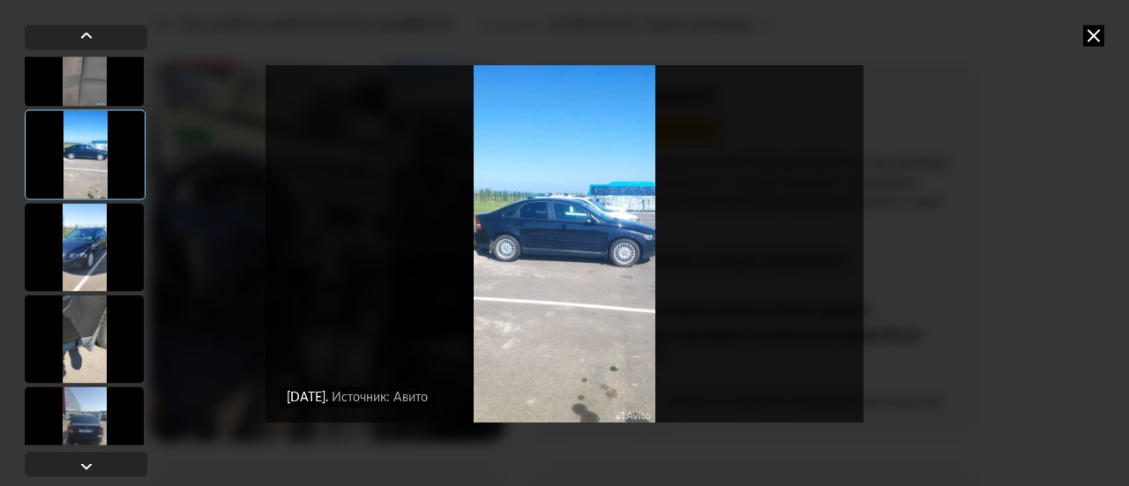
click at [74, 260] on div at bounding box center [84, 247] width 119 height 88
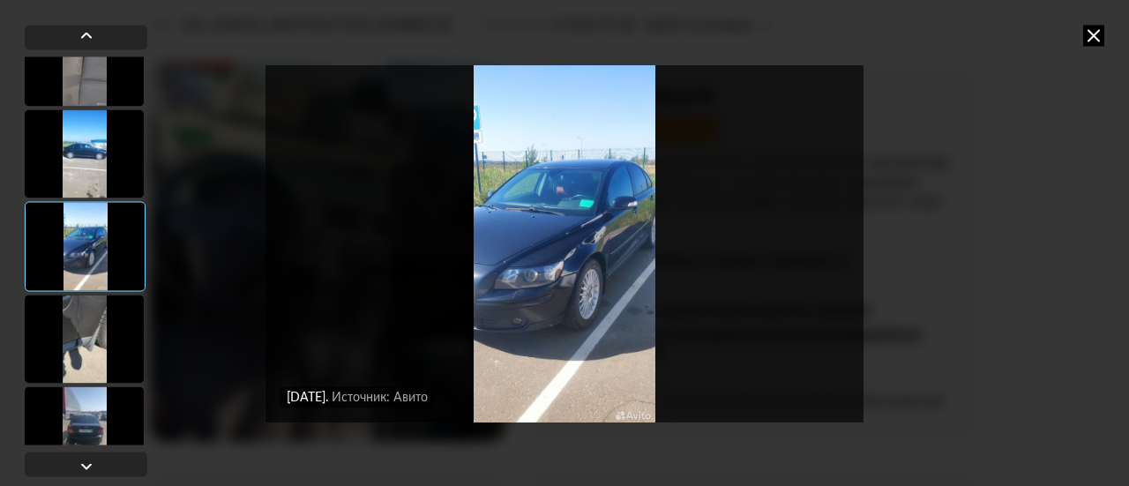
click at [490, 304] on img "Go to Slide 17" at bounding box center [565, 243] width 598 height 364
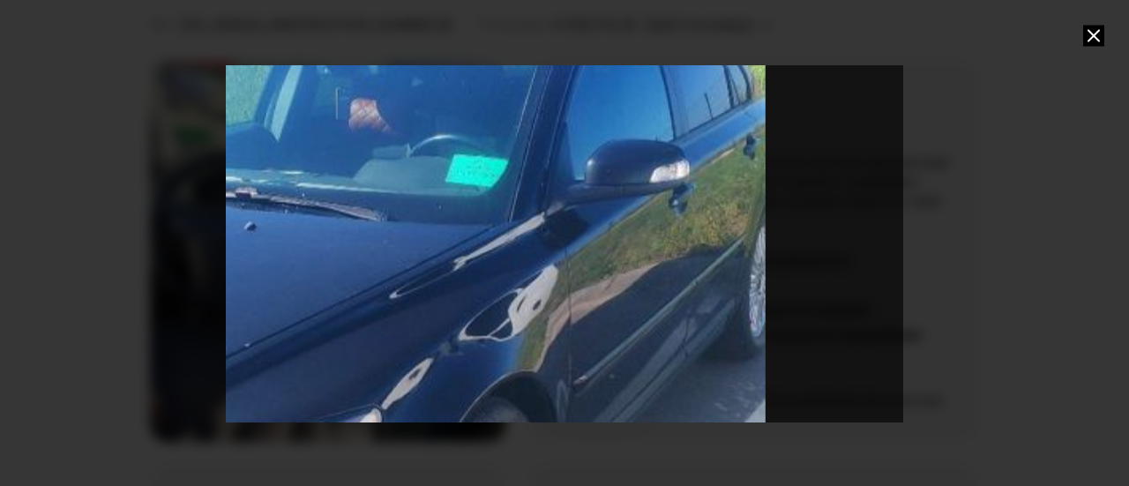
drag, startPoint x: 566, startPoint y: 171, endPoint x: 370, endPoint y: 370, distance: 279.4
click at [370, 370] on div "Go to Slide 17" at bounding box center [383, 336] width 2847 height 1531
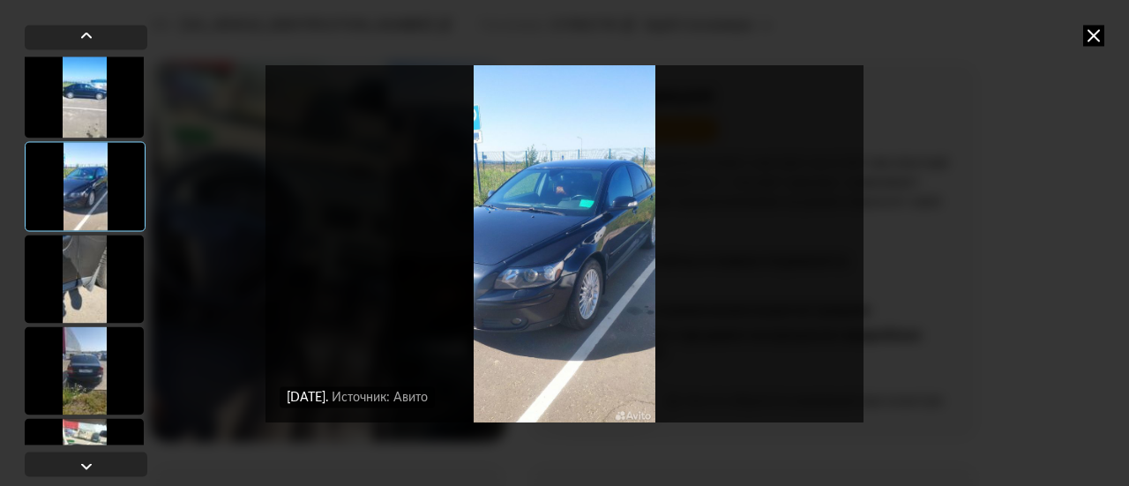
scroll to position [1411, 0]
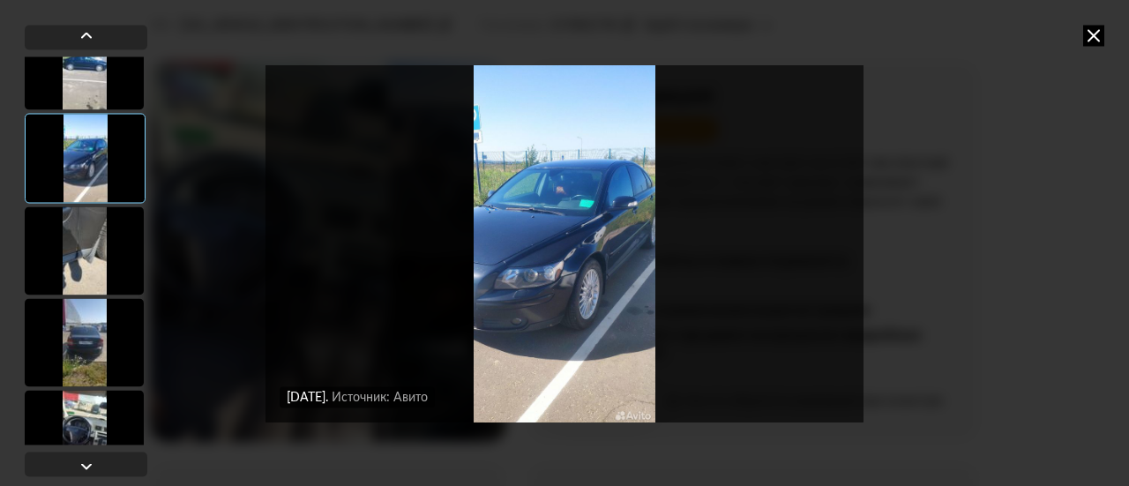
click at [86, 259] on div at bounding box center [84, 250] width 119 height 88
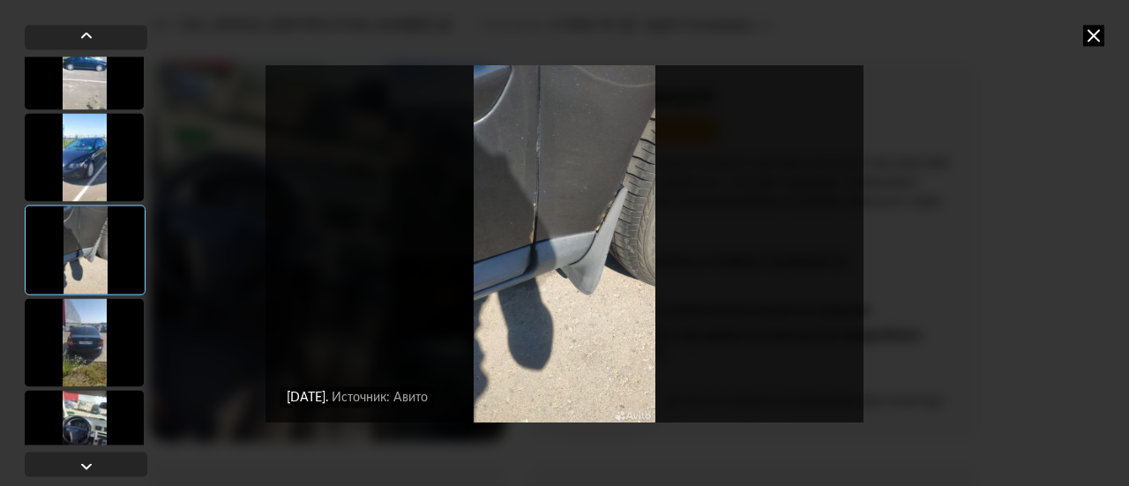
click at [544, 243] on img "Go to Slide 18" at bounding box center [565, 243] width 598 height 364
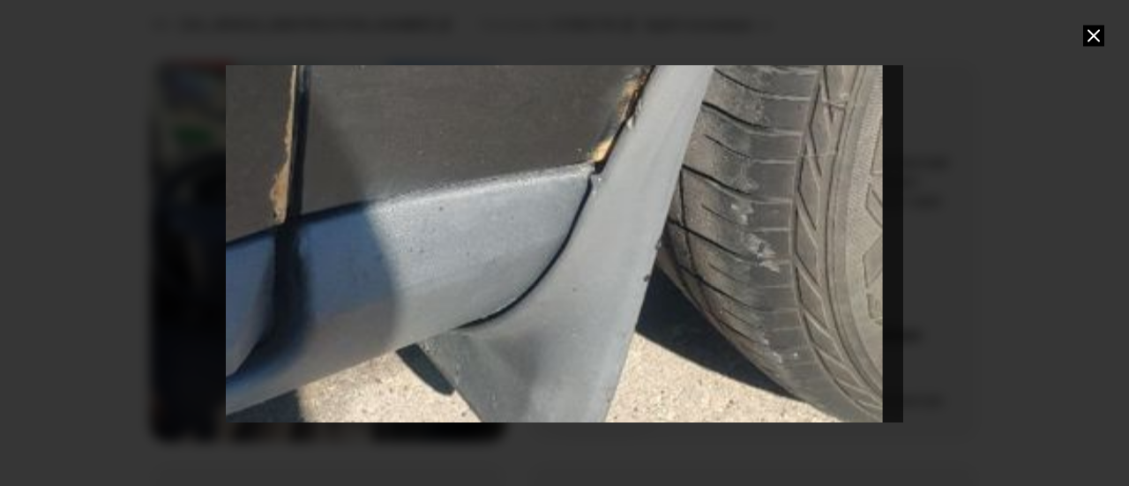
drag, startPoint x: 599, startPoint y: 178, endPoint x: 457, endPoint y: 179, distance: 142.0
click at [457, 179] on div "Go to Slide 18" at bounding box center [440, 223] width 3302 height 1777
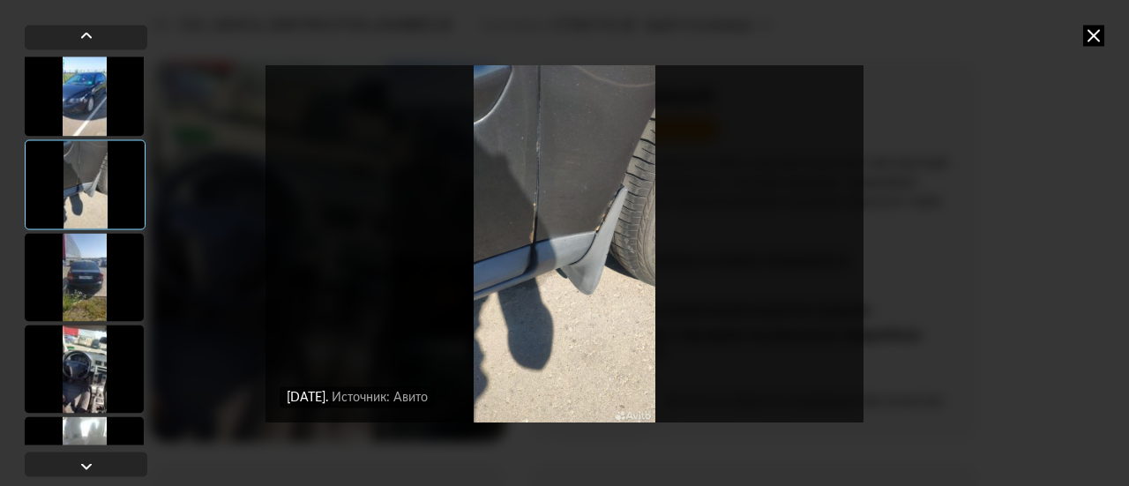
scroll to position [1500, 0]
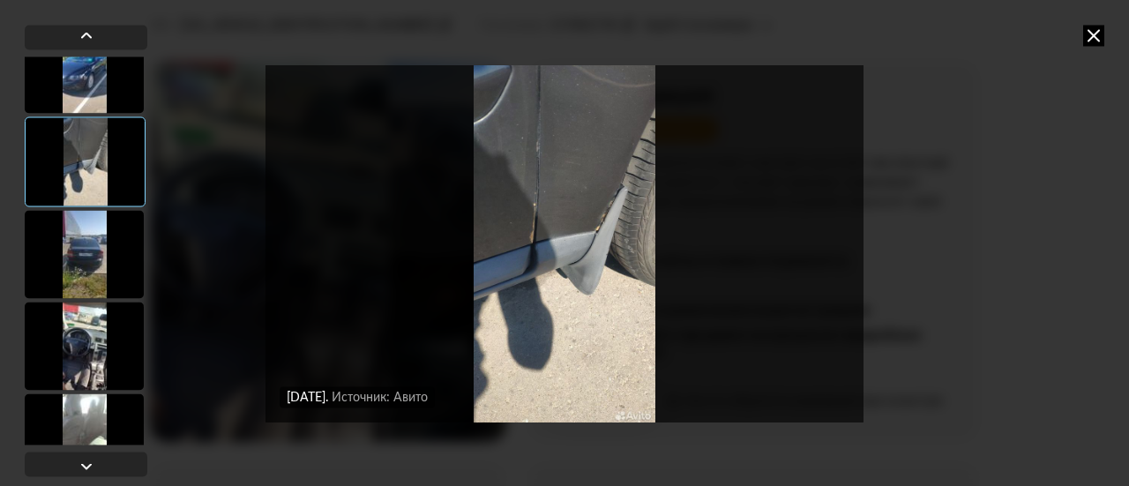
click at [94, 246] on div at bounding box center [84, 254] width 119 height 88
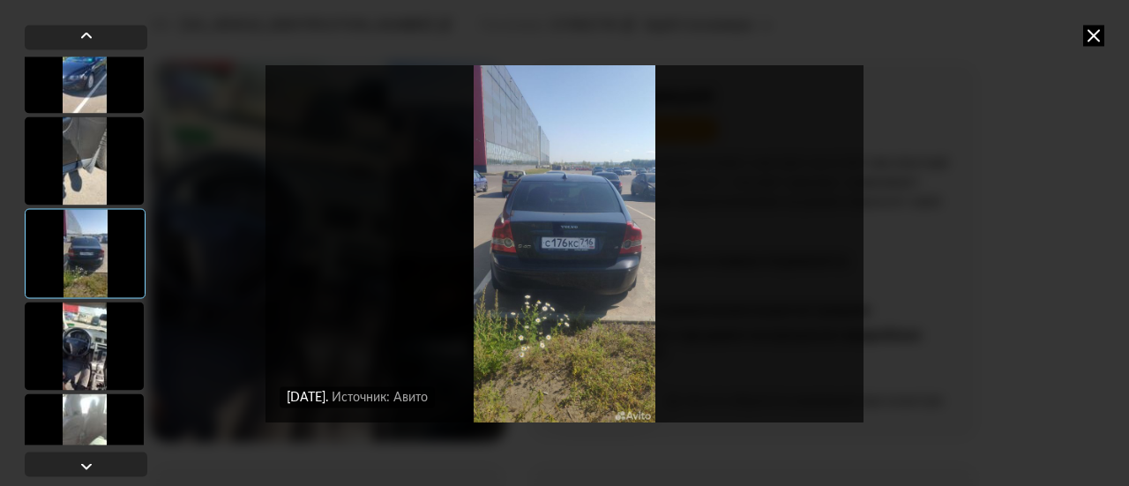
click at [501, 266] on img "Go to Slide 19" at bounding box center [565, 243] width 598 height 364
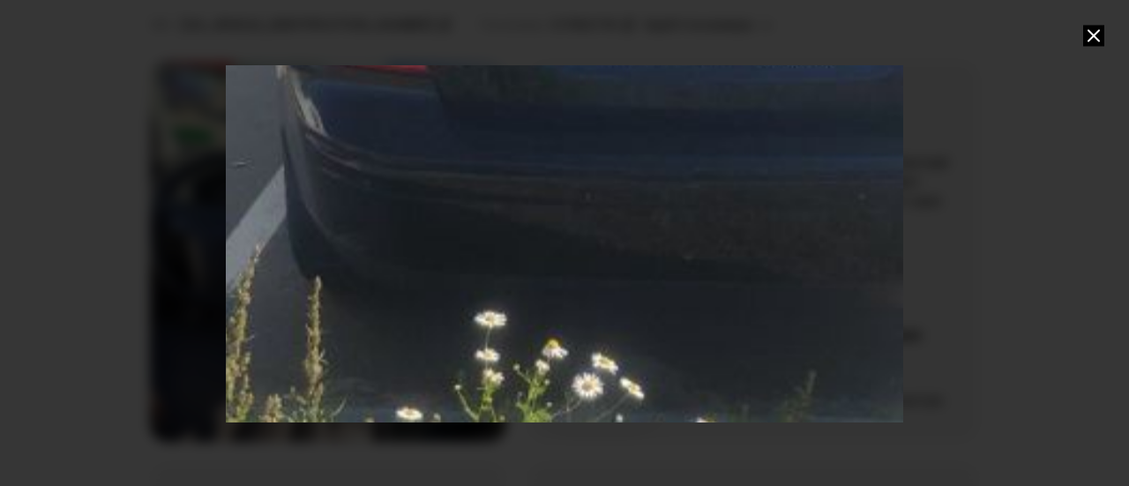
drag, startPoint x: 498, startPoint y: 269, endPoint x: 517, endPoint y: 86, distance: 184.4
click at [517, 86] on div "Go to Slide 19" at bounding box center [699, 16] width 3830 height 2061
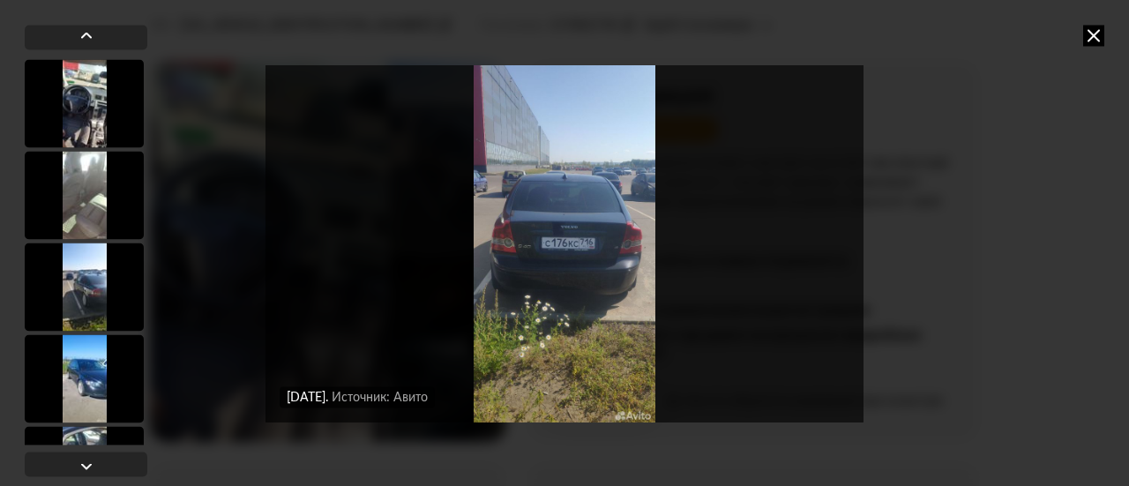
scroll to position [1676, 0]
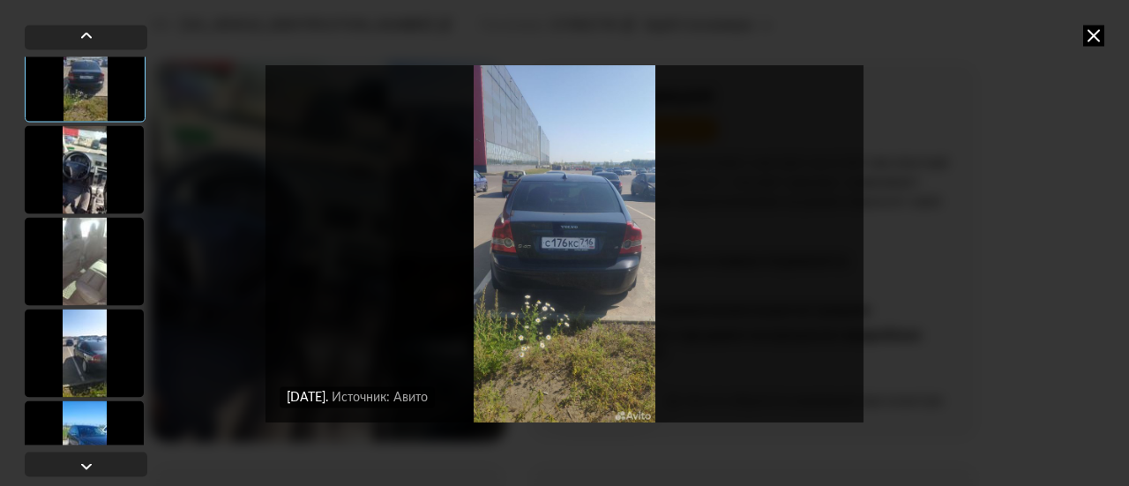
click at [80, 163] on div at bounding box center [84, 169] width 119 height 88
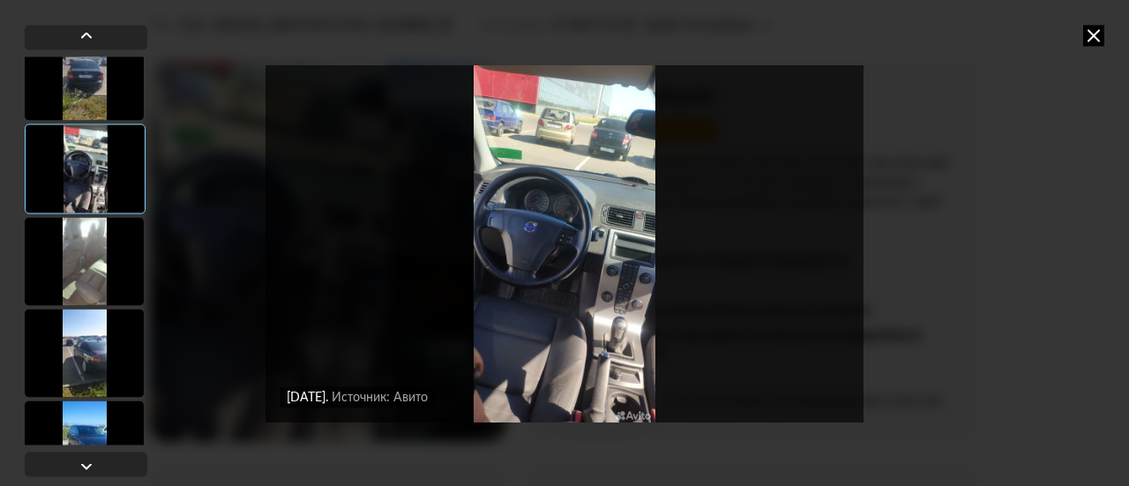
click at [598, 266] on img "Go to Slide 20" at bounding box center [565, 243] width 598 height 364
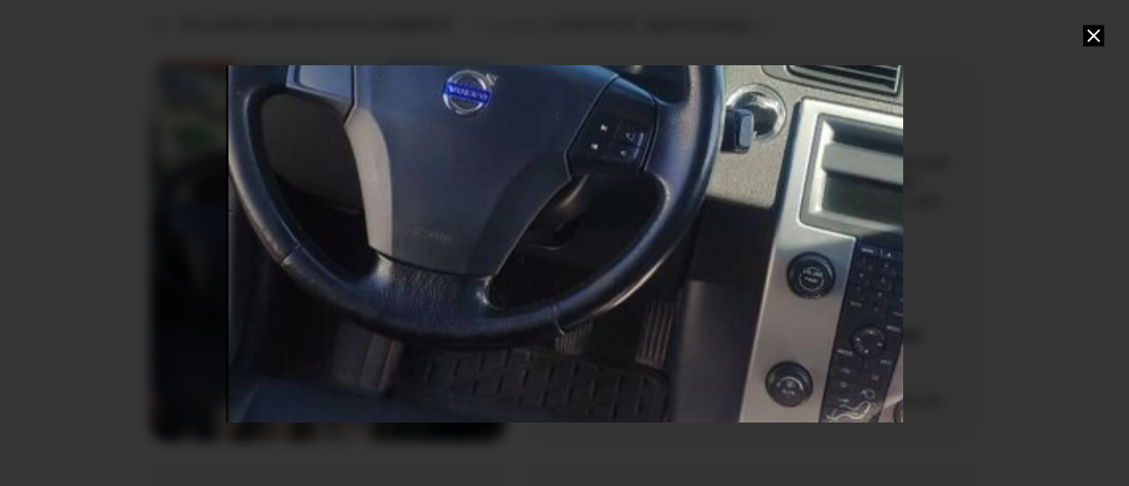
drag, startPoint x: 357, startPoint y: 244, endPoint x: 367, endPoint y: 222, distance: 24.1
click at [367, 222] on div "Go to Slide 20" at bounding box center [610, 159] width 2847 height 1531
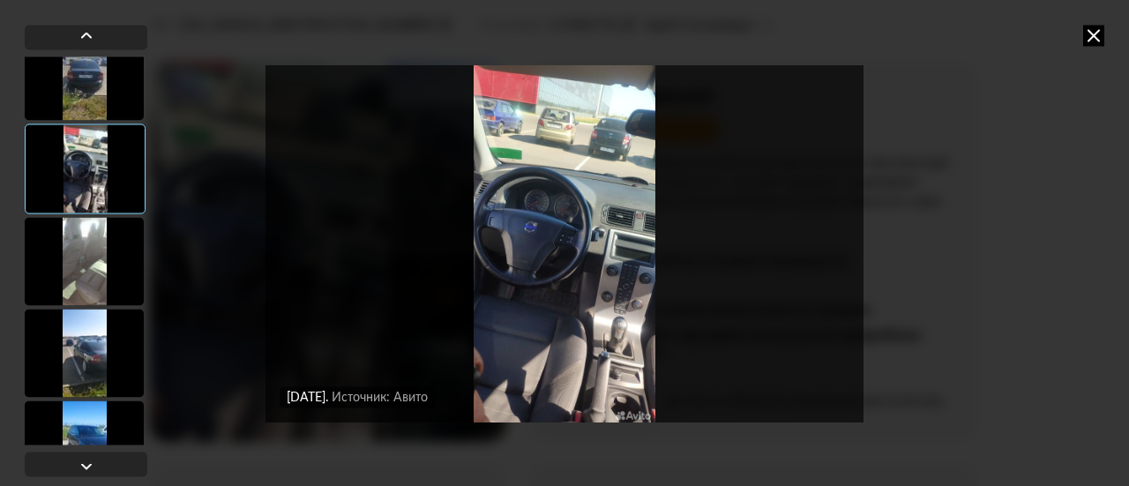
click at [91, 269] on div at bounding box center [84, 261] width 119 height 88
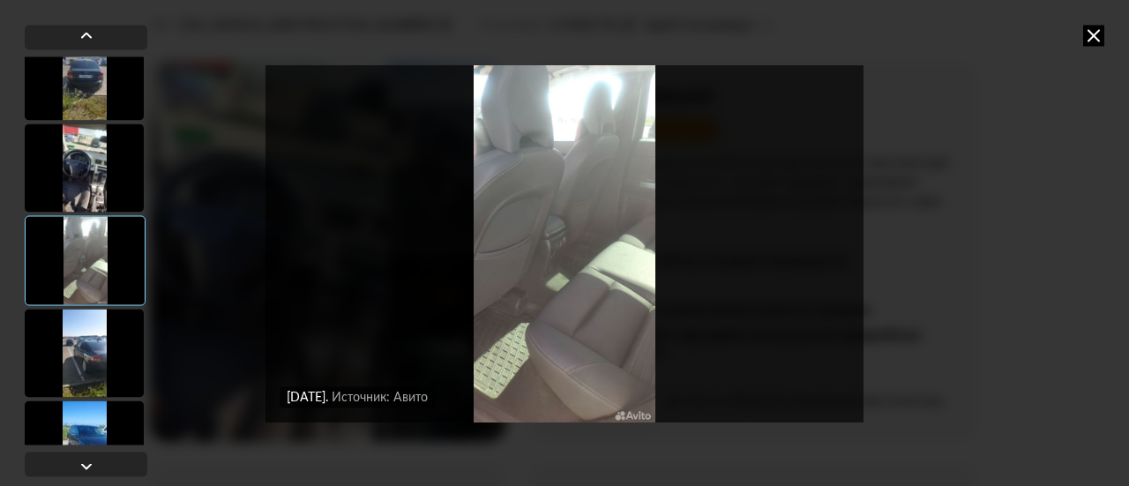
click at [561, 255] on img "Go to Slide 21" at bounding box center [565, 243] width 598 height 364
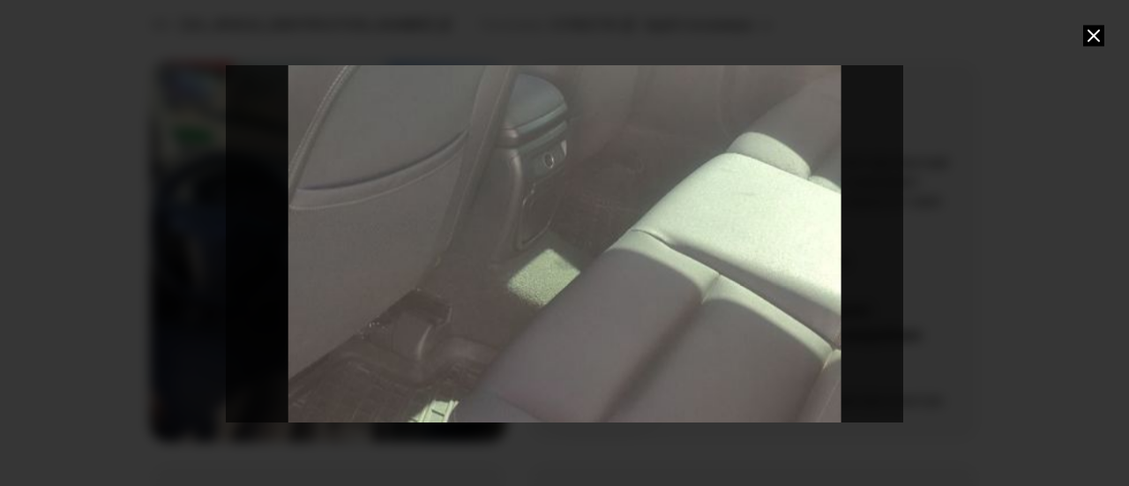
drag, startPoint x: 450, startPoint y: 364, endPoint x: 431, endPoint y: 294, distance: 73.0
click at [431, 294] on div "Go to Slide 21" at bounding box center [564, 160] width 2061 height 1110
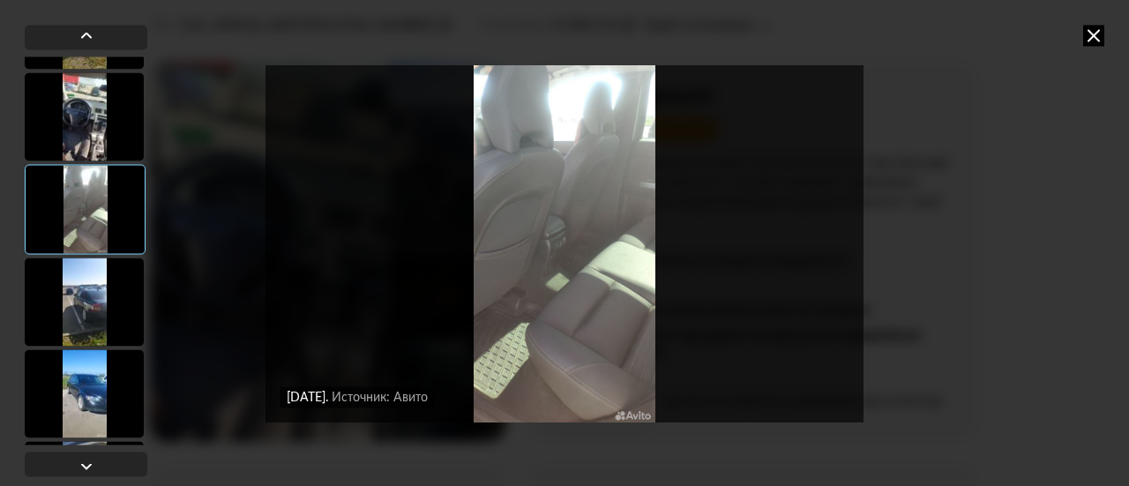
scroll to position [1764, 0]
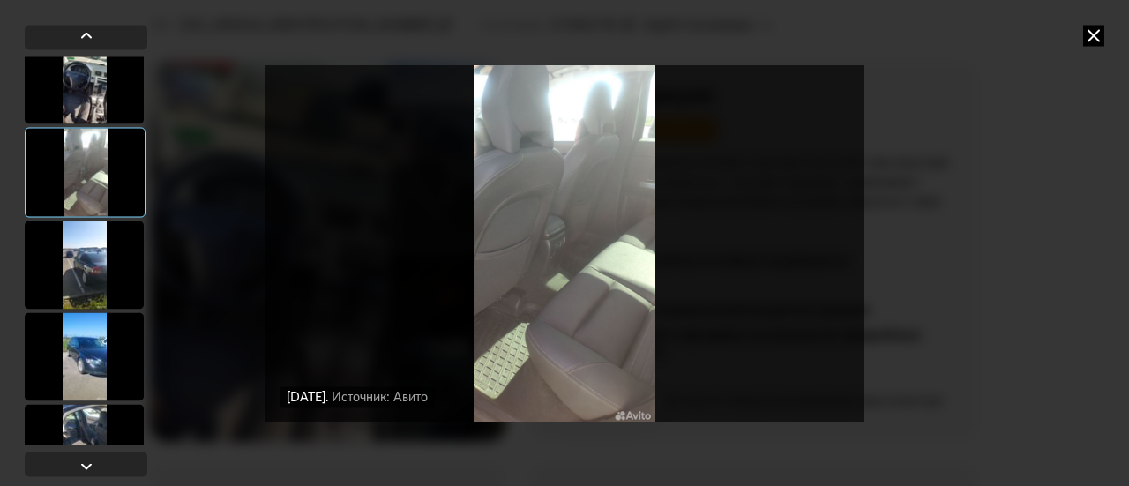
click at [85, 268] on div at bounding box center [84, 265] width 119 height 88
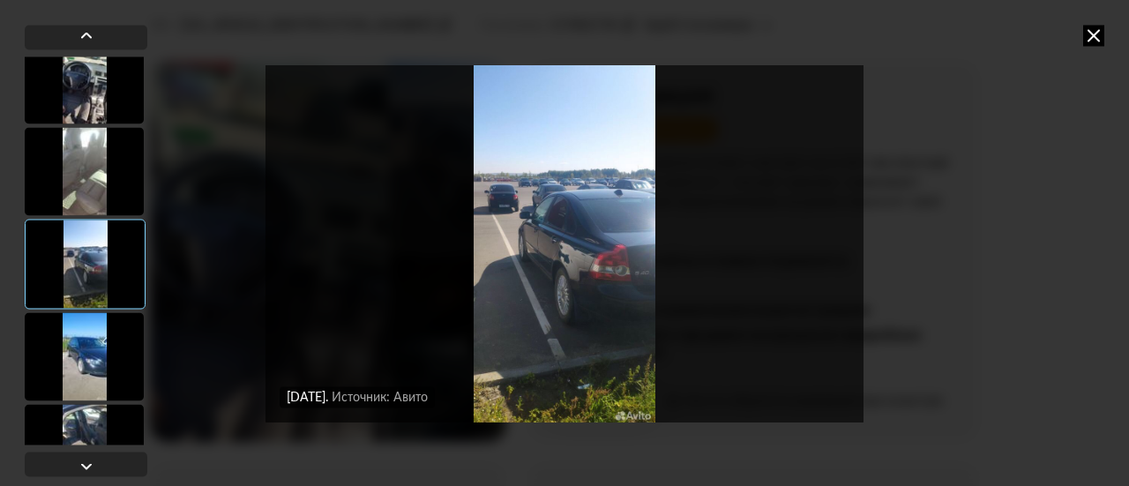
scroll to position [1852, 0]
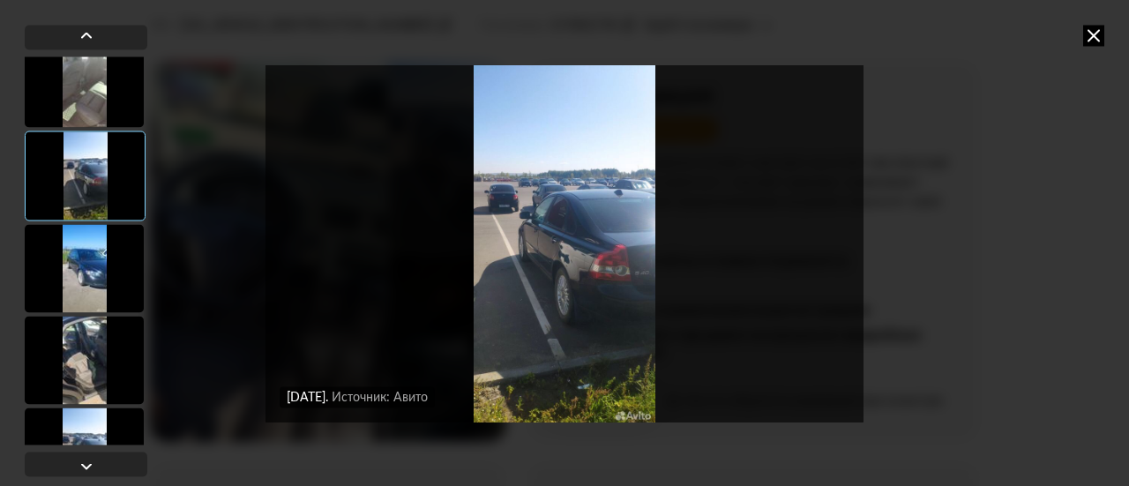
click at [85, 274] on div at bounding box center [84, 268] width 119 height 88
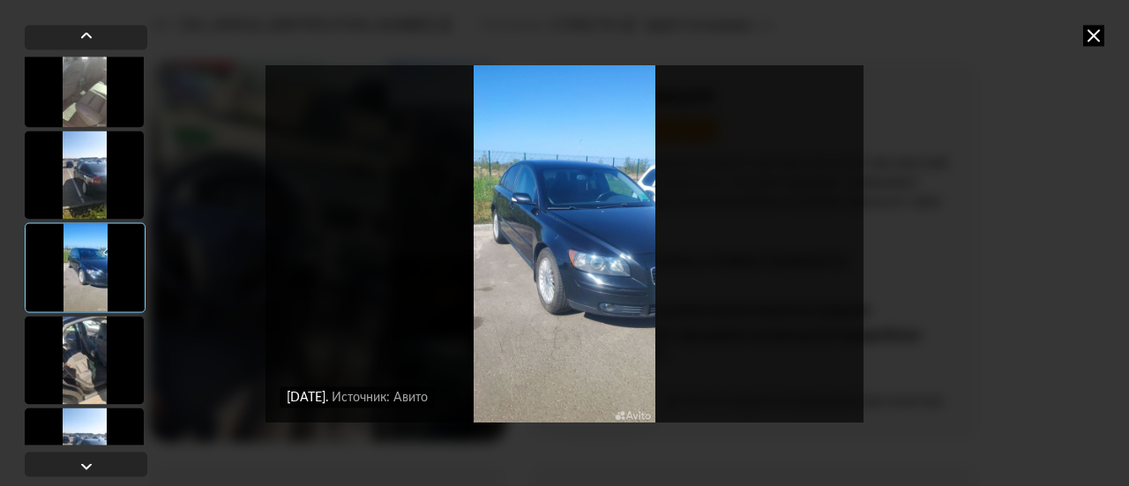
click at [516, 304] on img "Go to Slide 23" at bounding box center [565, 243] width 598 height 364
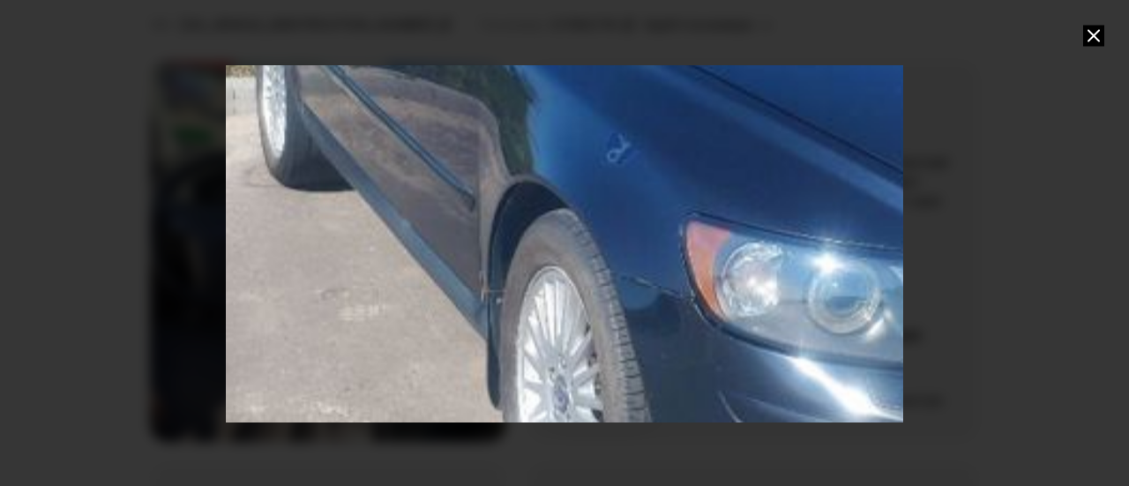
drag, startPoint x: 618, startPoint y: 100, endPoint x: 626, endPoint y: 155, distance: 56.1
click at [626, 155] on div "Go to Slide 23" at bounding box center [661, 185] width 3830 height 2061
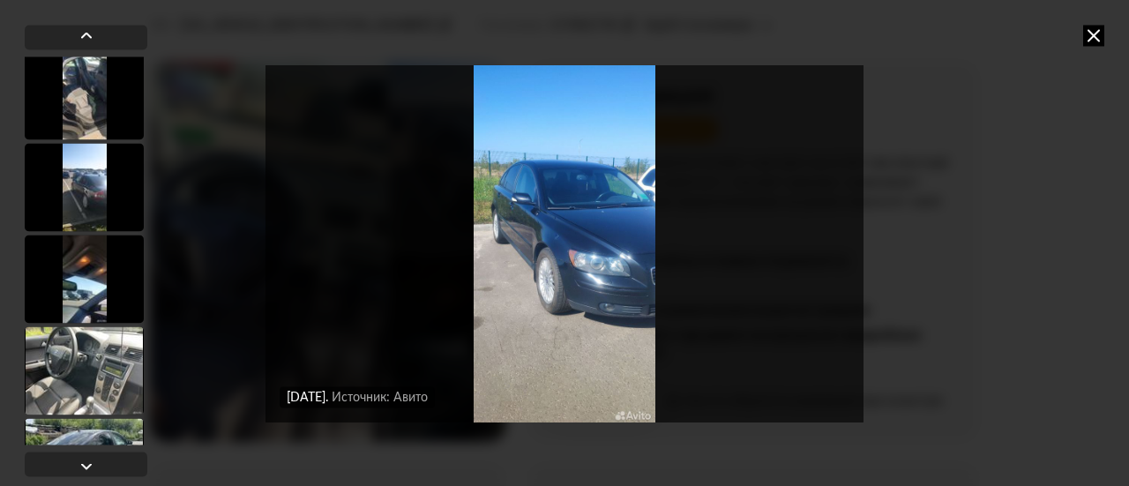
scroll to position [1941, 0]
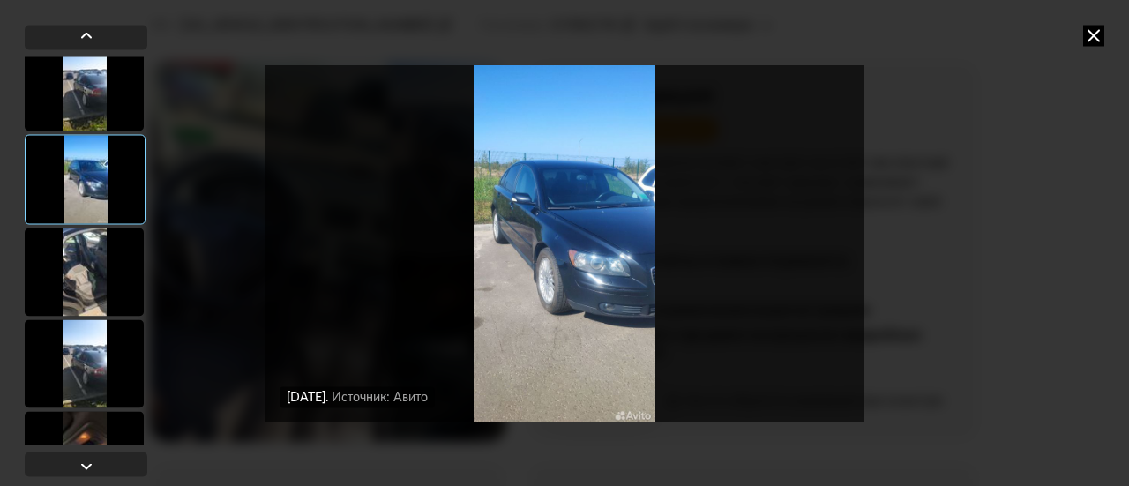
click at [85, 258] on div at bounding box center [84, 272] width 119 height 88
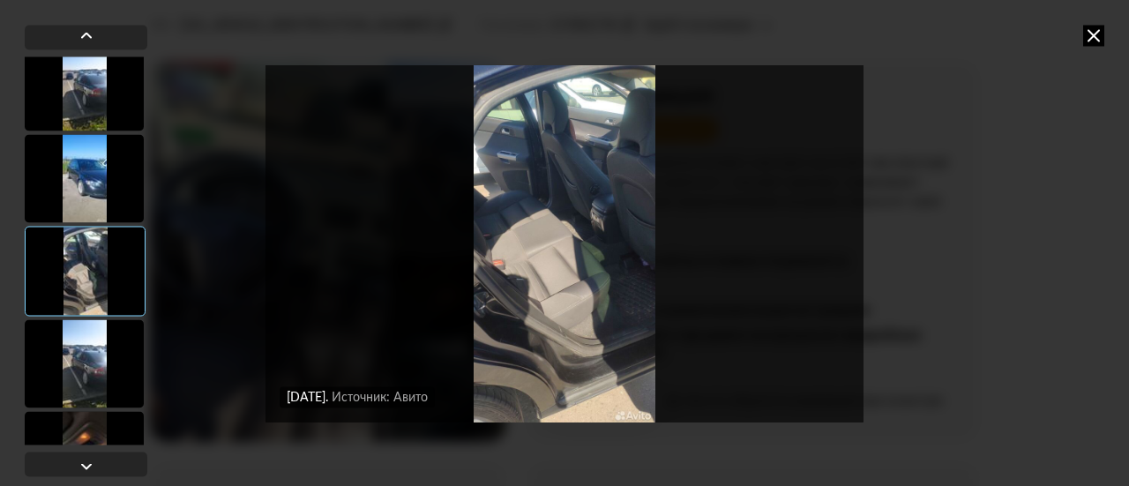
click at [476, 278] on img "Go to Slide 24" at bounding box center [565, 243] width 598 height 364
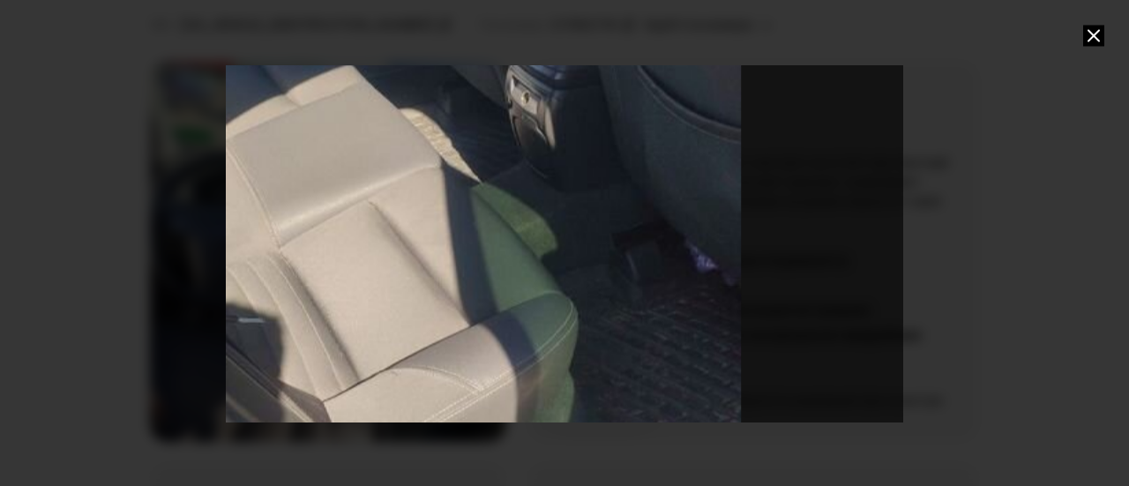
drag, startPoint x: 699, startPoint y: 186, endPoint x: 498, endPoint y: 161, distance: 203.5
click at [498, 161] on div "Go to Slide 24" at bounding box center [412, 190] width 2454 height 1320
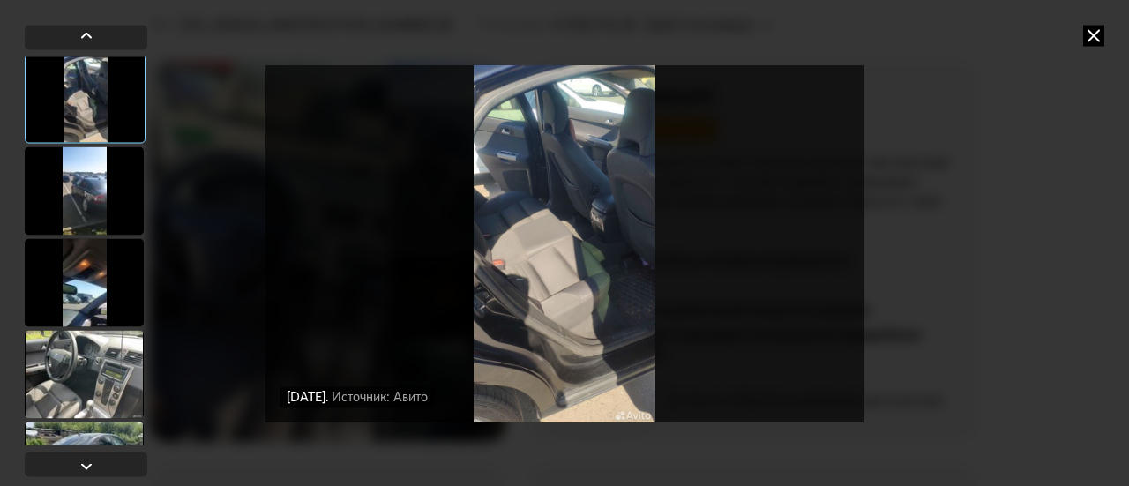
scroll to position [2205, 0]
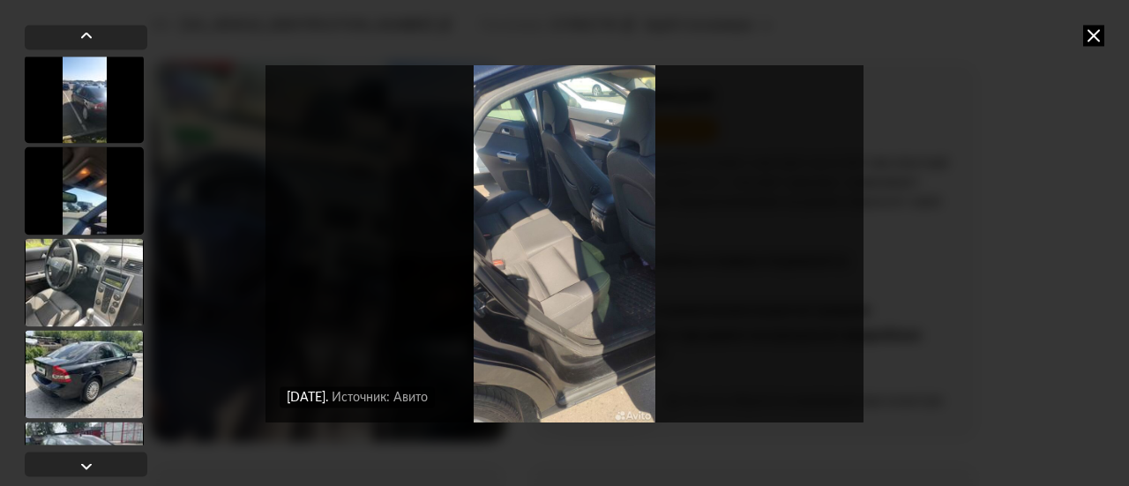
click at [86, 86] on div at bounding box center [84, 99] width 119 height 88
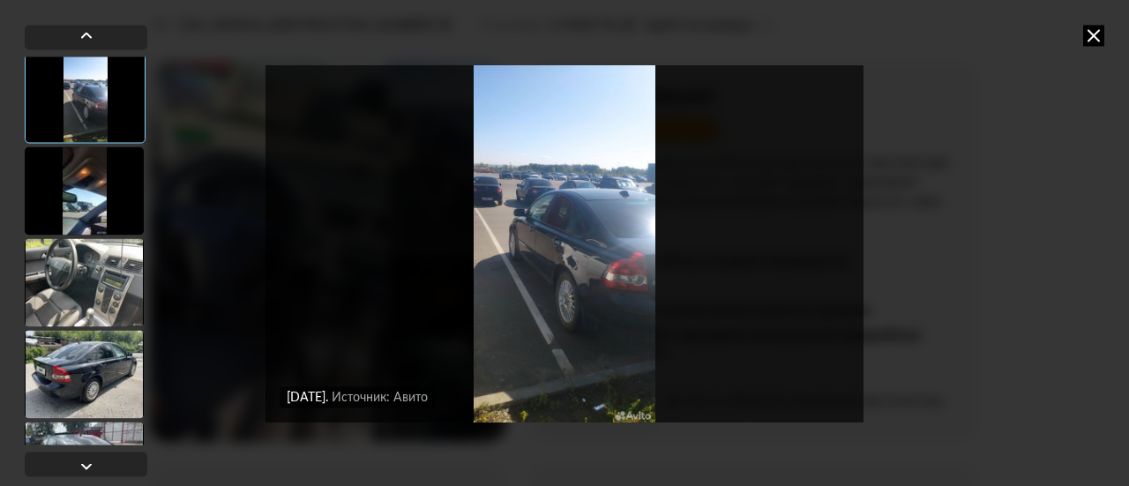
scroll to position [2203, 0]
click at [88, 167] on div at bounding box center [84, 192] width 119 height 88
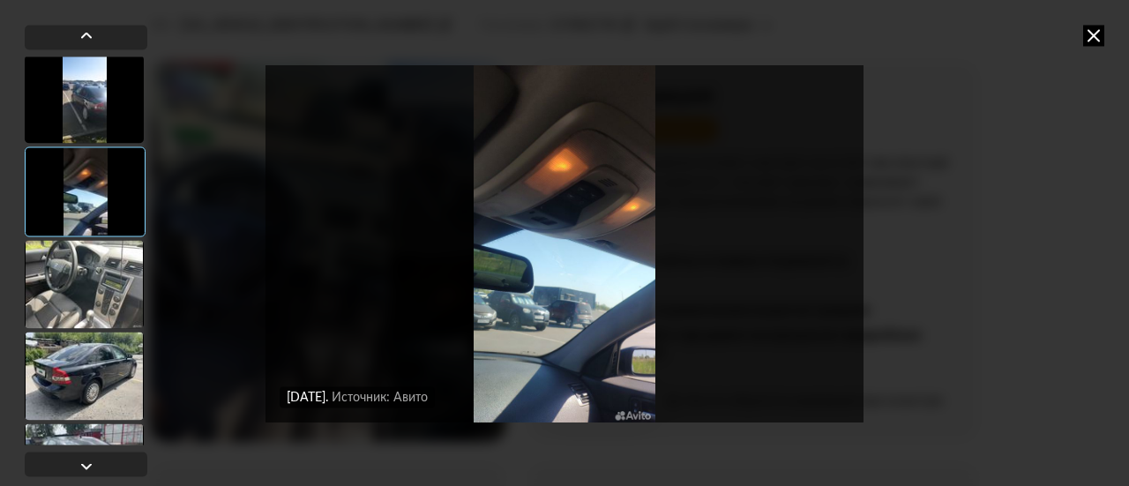
click at [564, 231] on img "Go to Slide 26" at bounding box center [565, 243] width 598 height 364
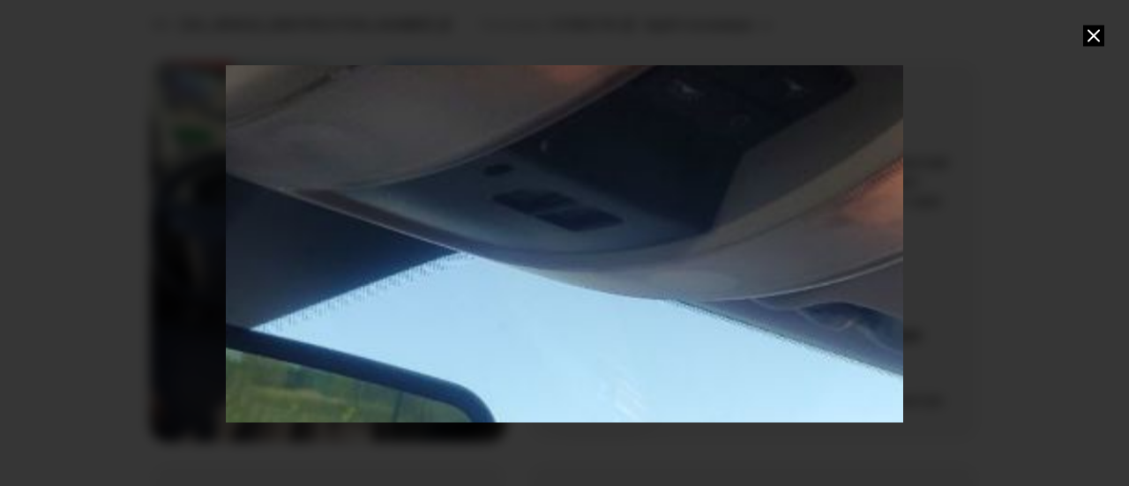
drag, startPoint x: 537, startPoint y: 138, endPoint x: 613, endPoint y: 91, distance: 89.6
click at [613, 91] on div "Go to Slide 26" at bounding box center [656, 319] width 3302 height 1777
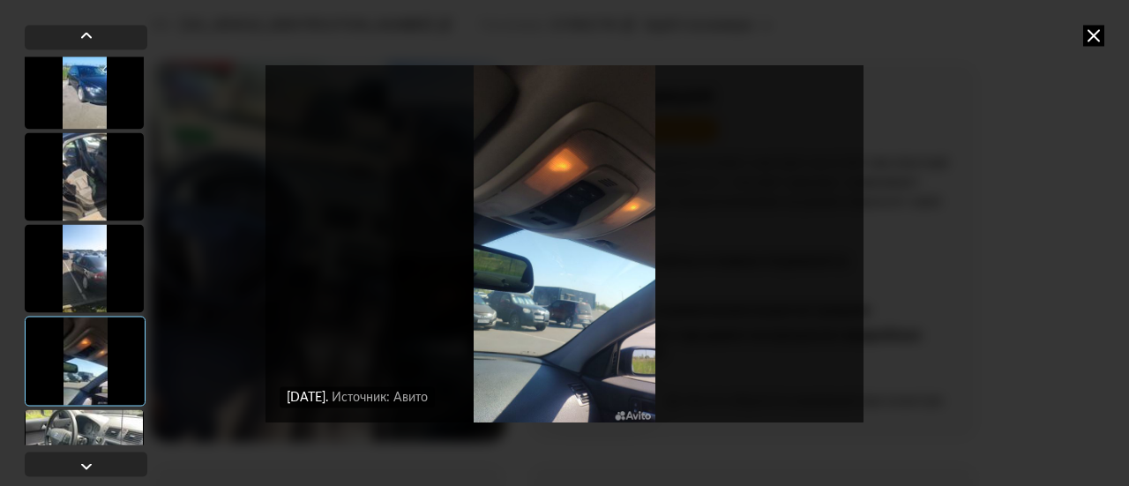
scroll to position [2205, 0]
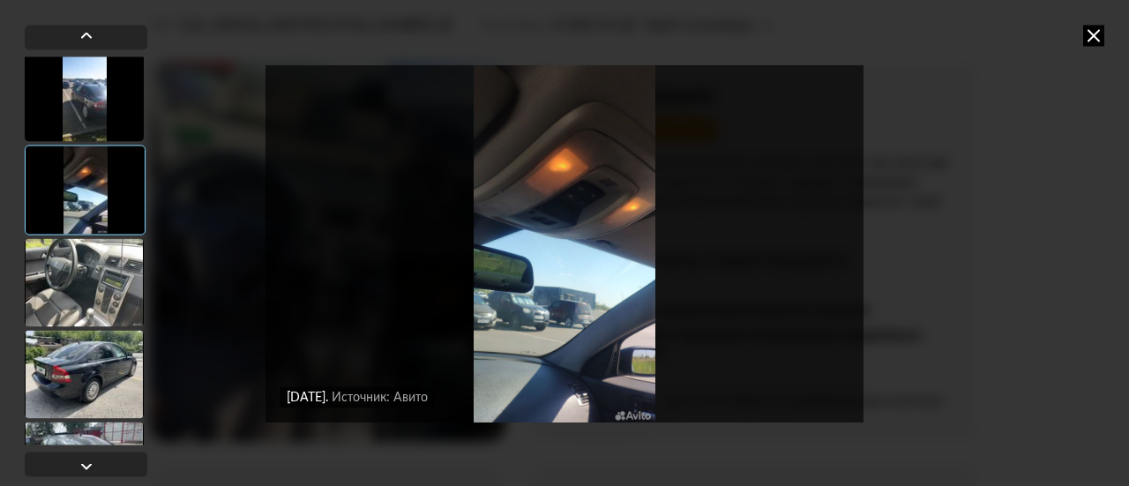
click at [99, 293] on div at bounding box center [84, 282] width 119 height 88
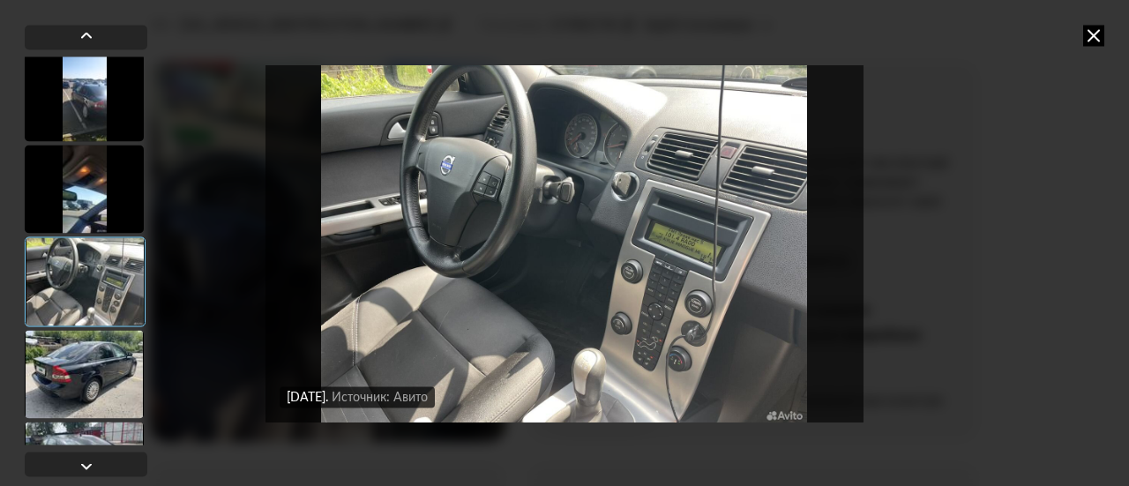
click at [452, 290] on img "Go to Slide 27" at bounding box center [565, 243] width 598 height 364
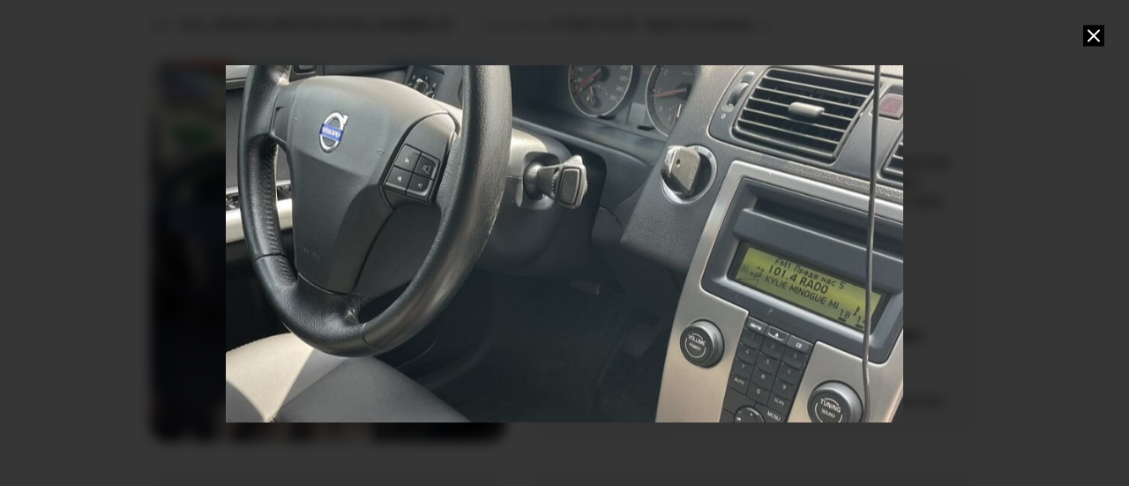
drag, startPoint x: 623, startPoint y: 82, endPoint x: 624, endPoint y: 124, distance: 42.3
click at [624, 124] on div "Go to Slide 27" at bounding box center [565, 287] width 1355 height 729
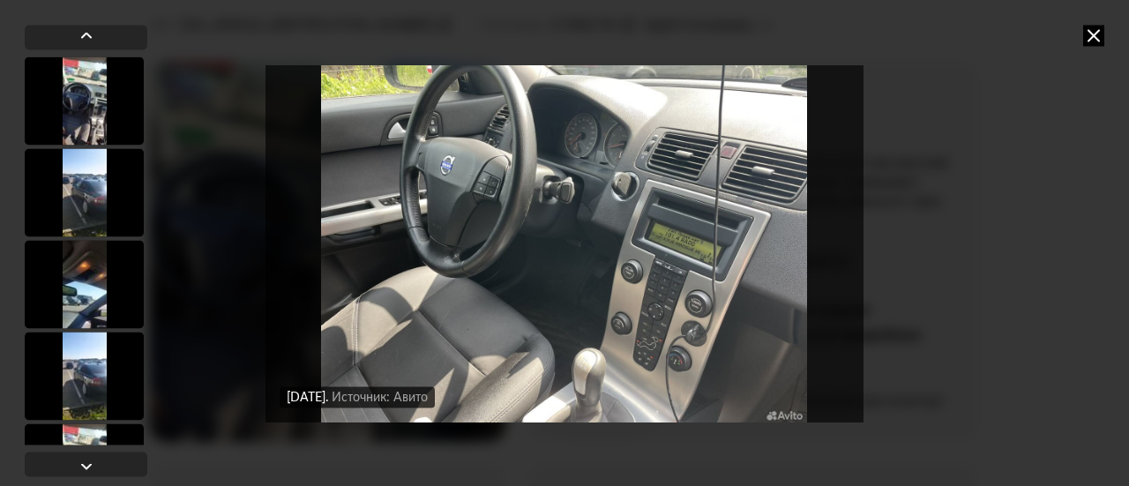
click at [640, 163] on img "Go to Slide 27" at bounding box center [565, 243] width 598 height 364
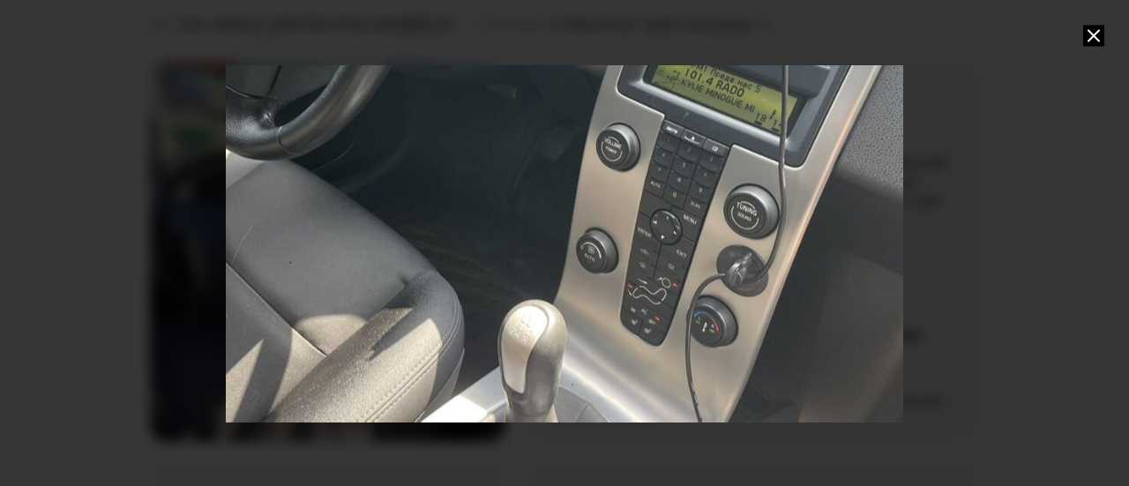
drag, startPoint x: 803, startPoint y: 377, endPoint x: 720, endPoint y: 225, distance: 172.9
click at [720, 225] on div "Go to Slide 27" at bounding box center [481, 91] width 1355 height 729
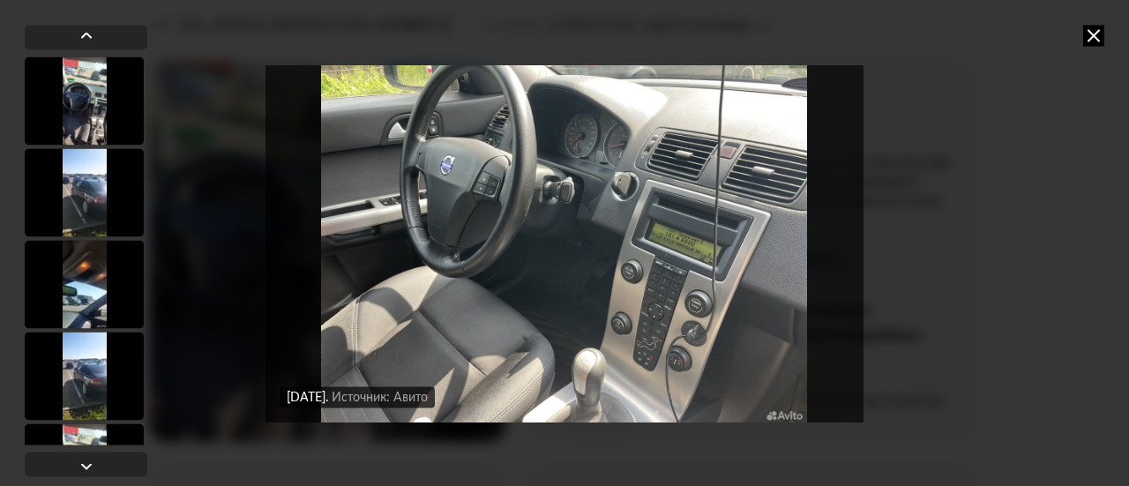
click at [794, 220] on img "Go to Slide 27" at bounding box center [565, 243] width 598 height 364
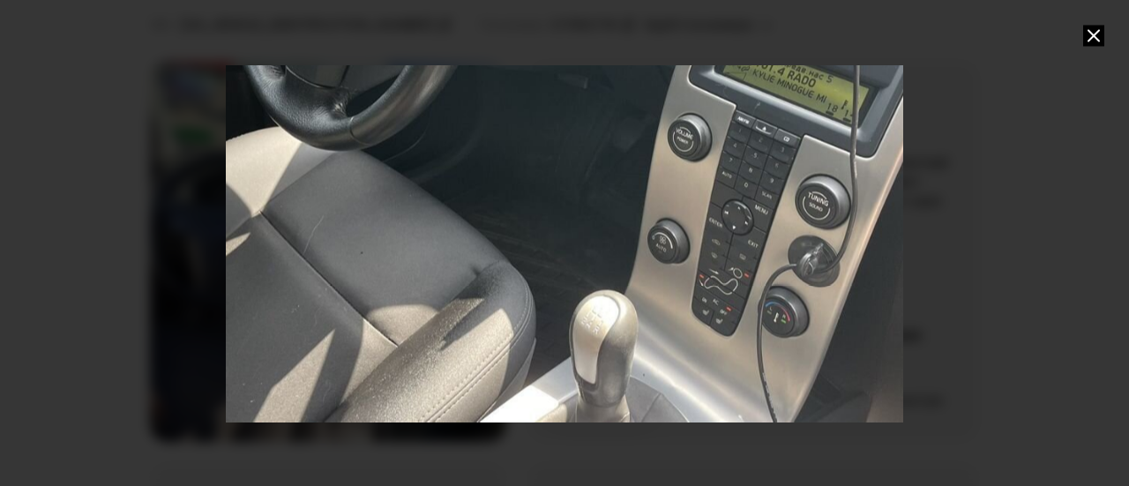
drag, startPoint x: 705, startPoint y: 338, endPoint x: 693, endPoint y: 174, distance: 164.5
click at [693, 174] on div "Go to Slide 27" at bounding box center [553, 81] width 1355 height 729
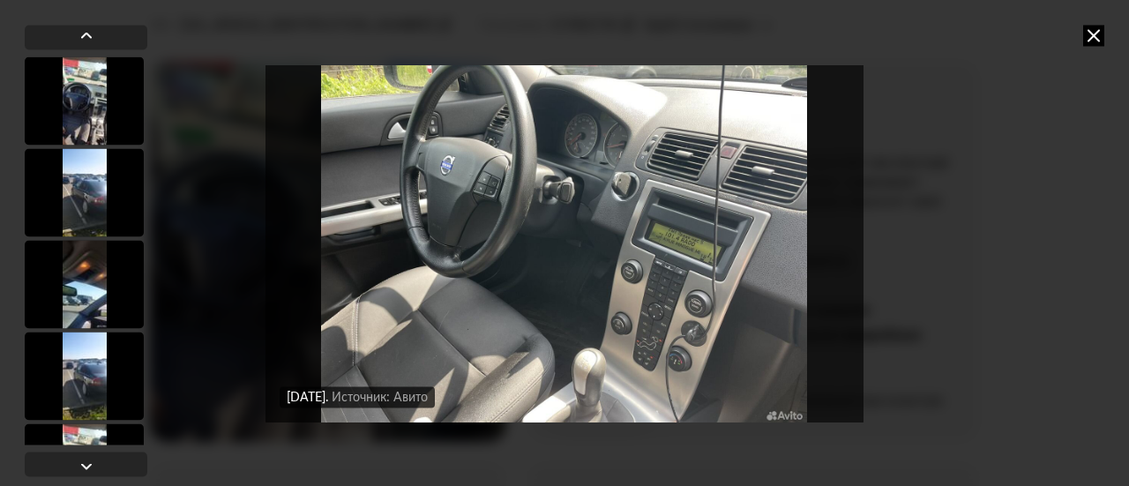
click at [670, 280] on img "Go to Slide 27" at bounding box center [565, 243] width 598 height 364
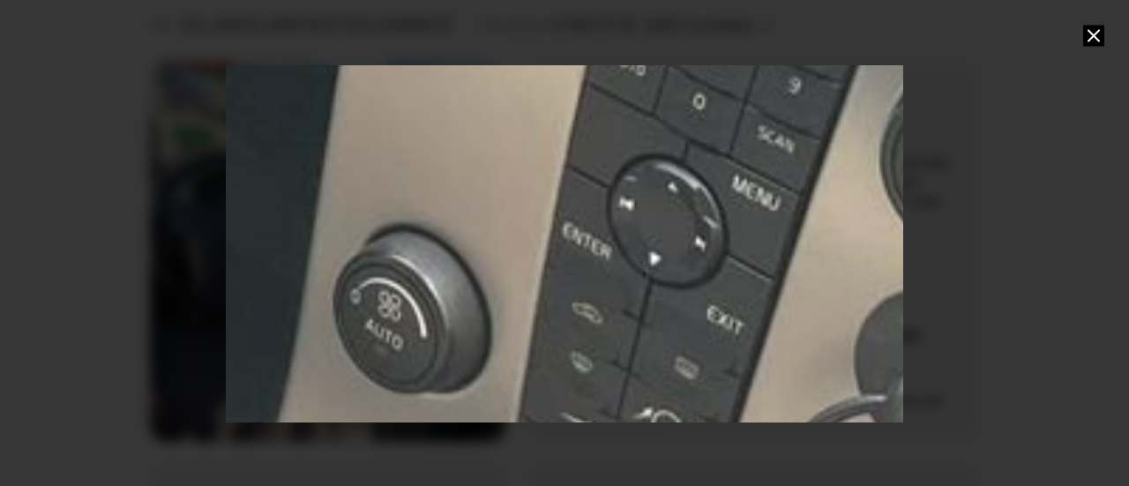
drag, startPoint x: 764, startPoint y: 353, endPoint x: 554, endPoint y: -20, distance: 428.1
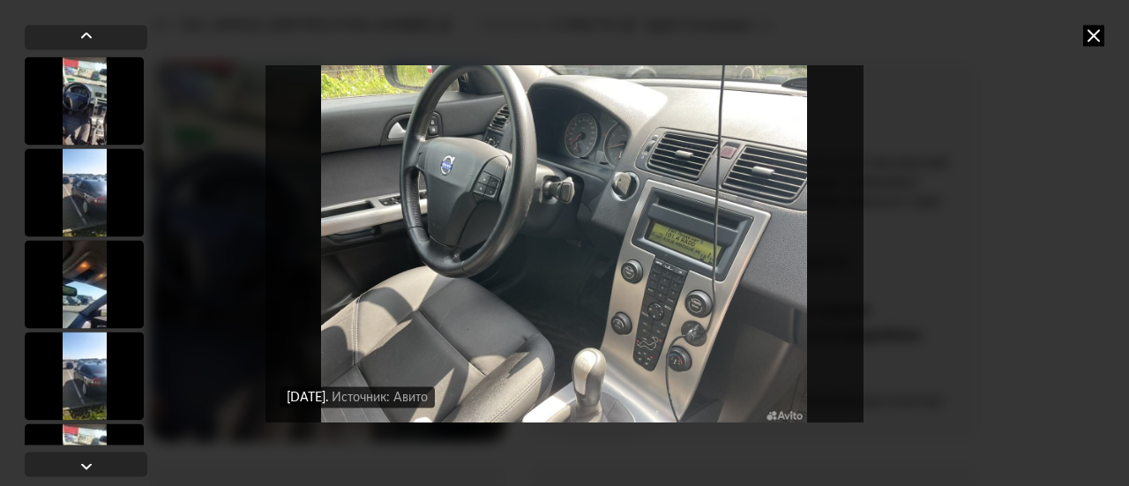
click at [587, 393] on img "Go to Slide 27" at bounding box center [565, 243] width 598 height 364
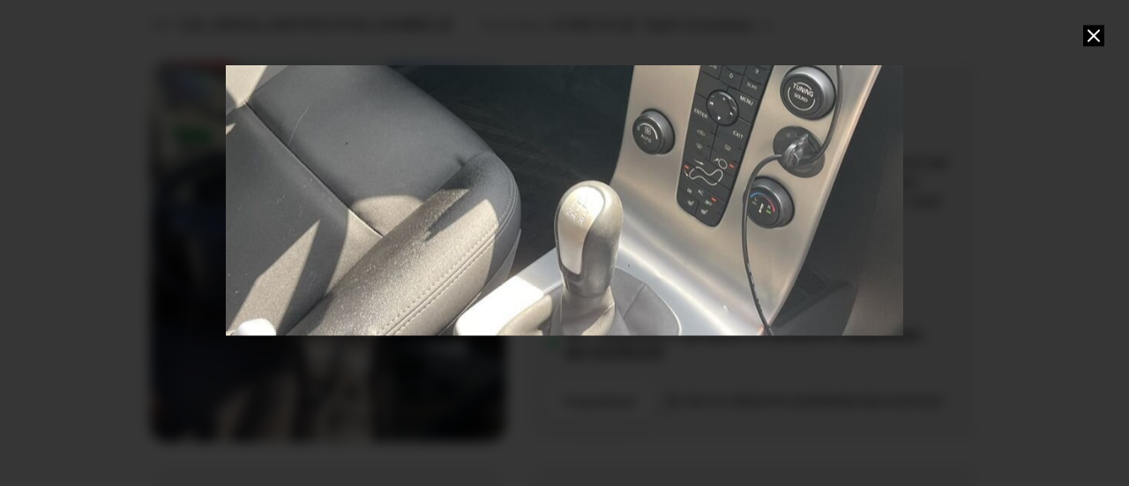
drag, startPoint x: 602, startPoint y: 402, endPoint x: 575, endPoint y: 108, distance: 295.8
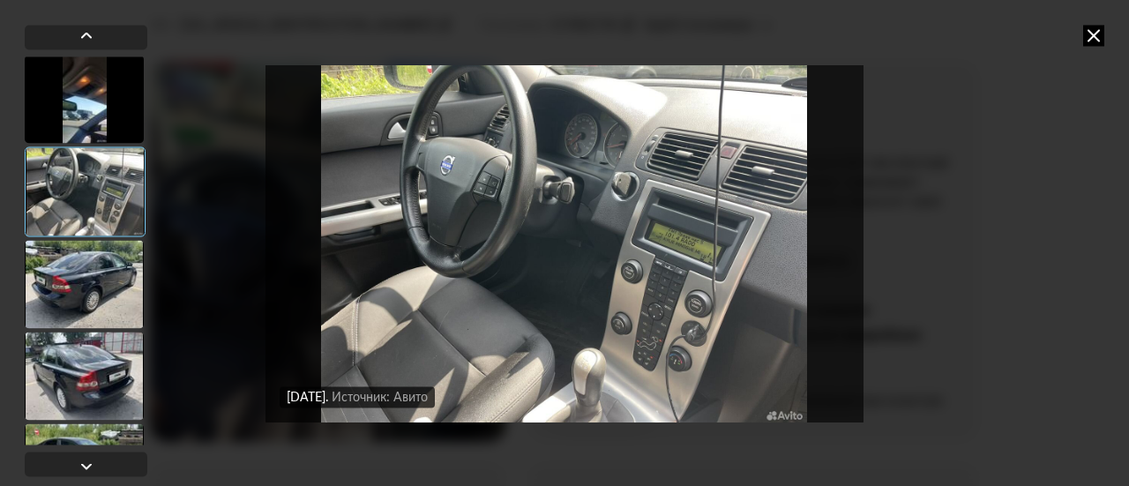
scroll to position [2293, 0]
click at [107, 269] on div at bounding box center [84, 286] width 119 height 88
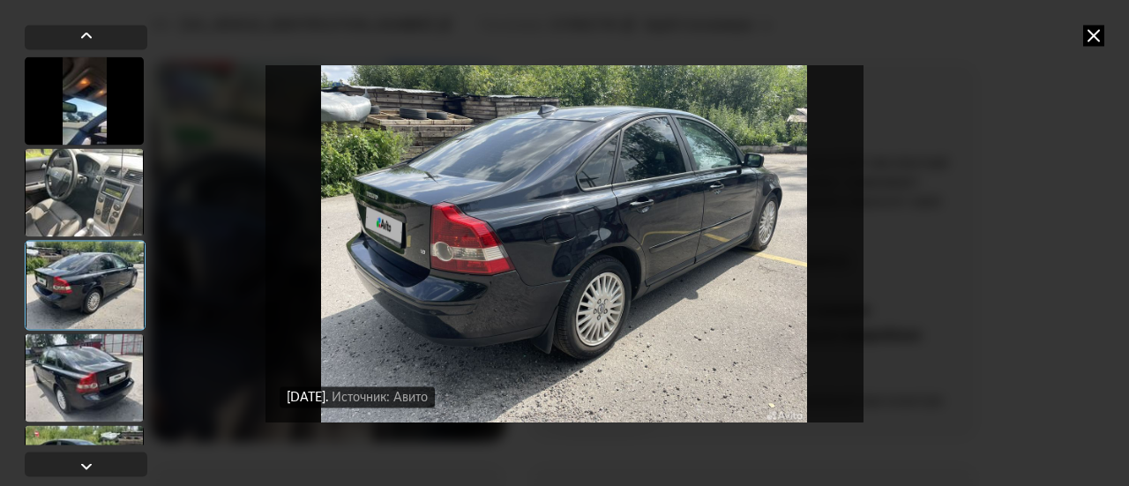
click at [526, 298] on img "Go to Slide 28" at bounding box center [565, 243] width 598 height 364
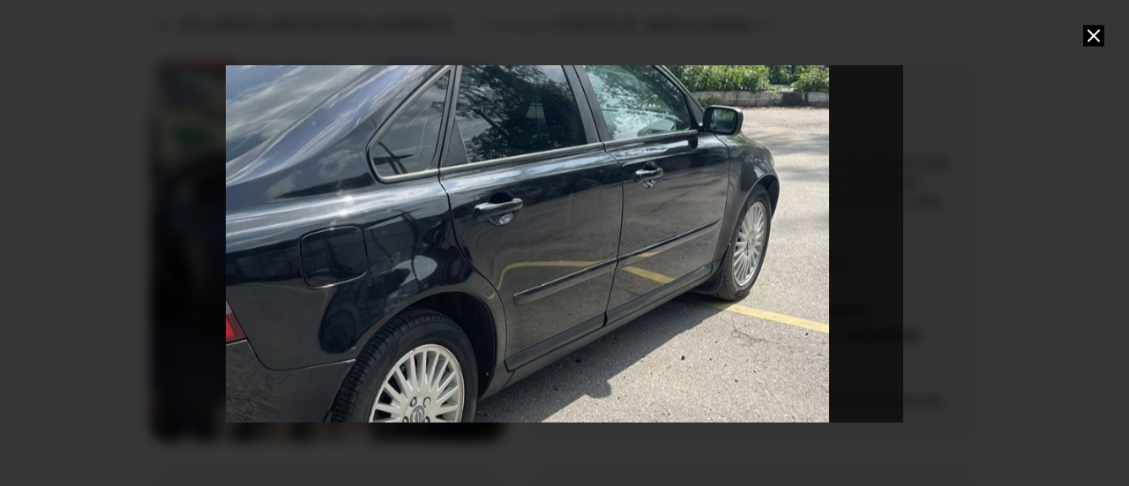
drag, startPoint x: 822, startPoint y: 352, endPoint x: 600, endPoint y: 395, distance: 226.5
click at [600, 395] on div "Go to Slide 28" at bounding box center [342, 285] width 1355 height 729
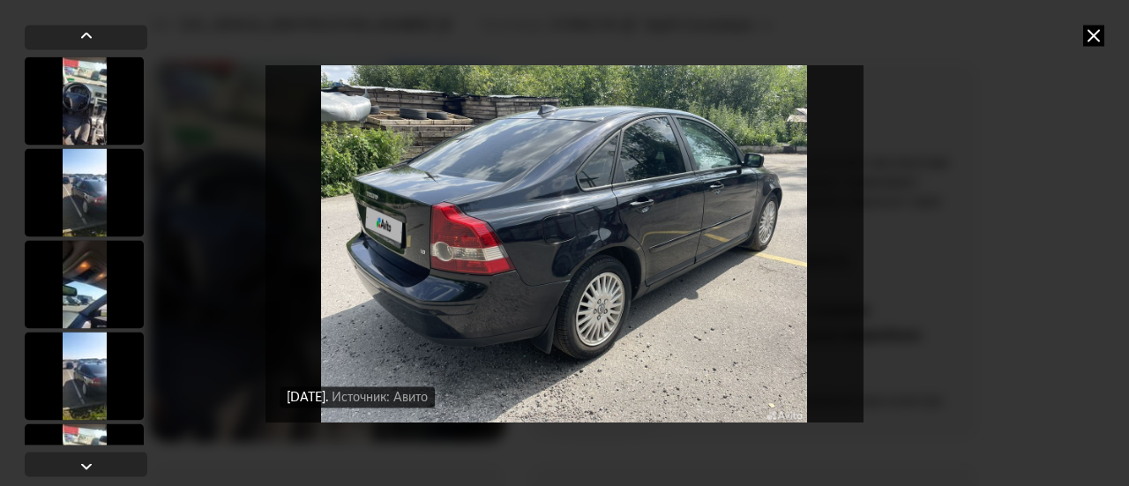
click at [697, 320] on img "Go to Slide 28" at bounding box center [565, 243] width 598 height 364
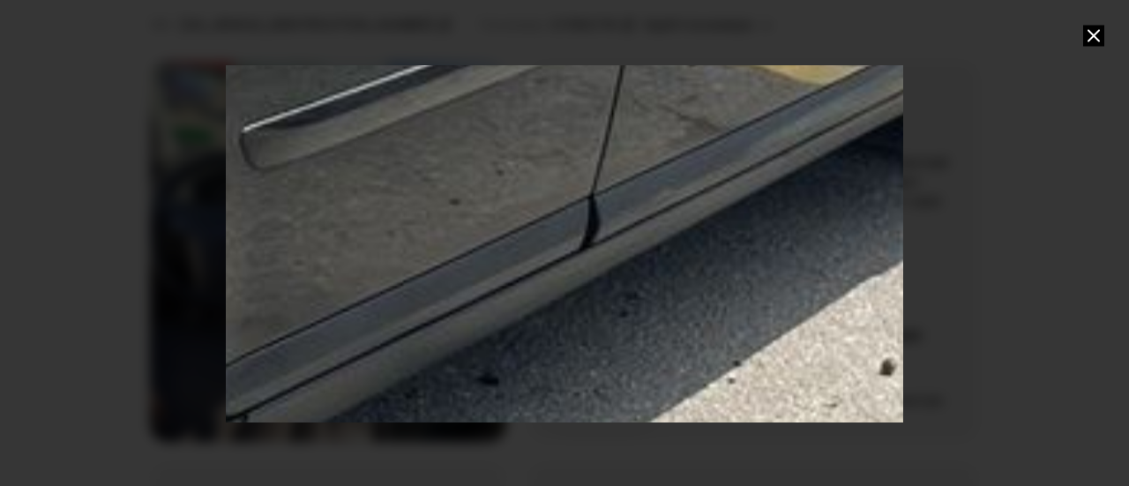
drag, startPoint x: 827, startPoint y: 280, endPoint x: 572, endPoint y: 297, distance: 256.4
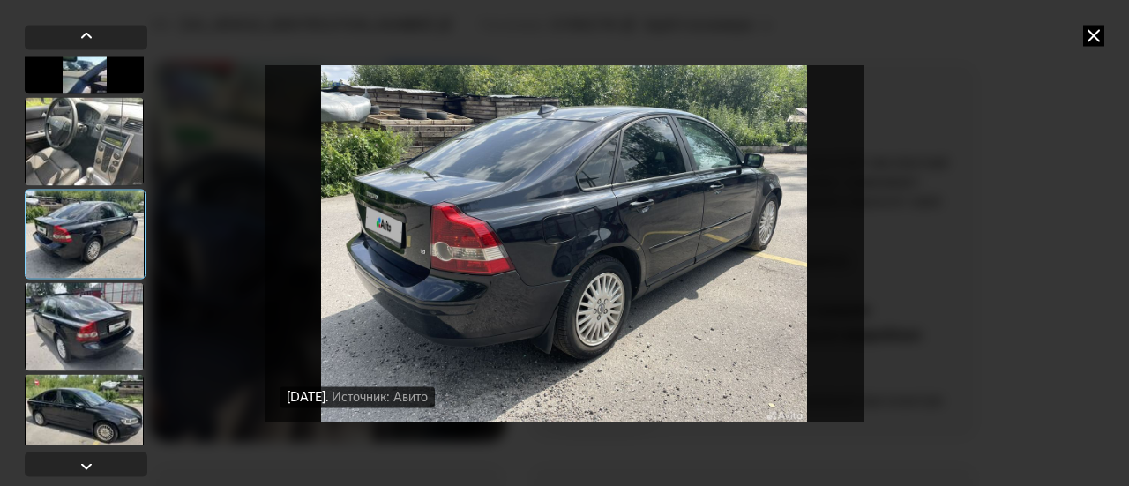
scroll to position [2382, 0]
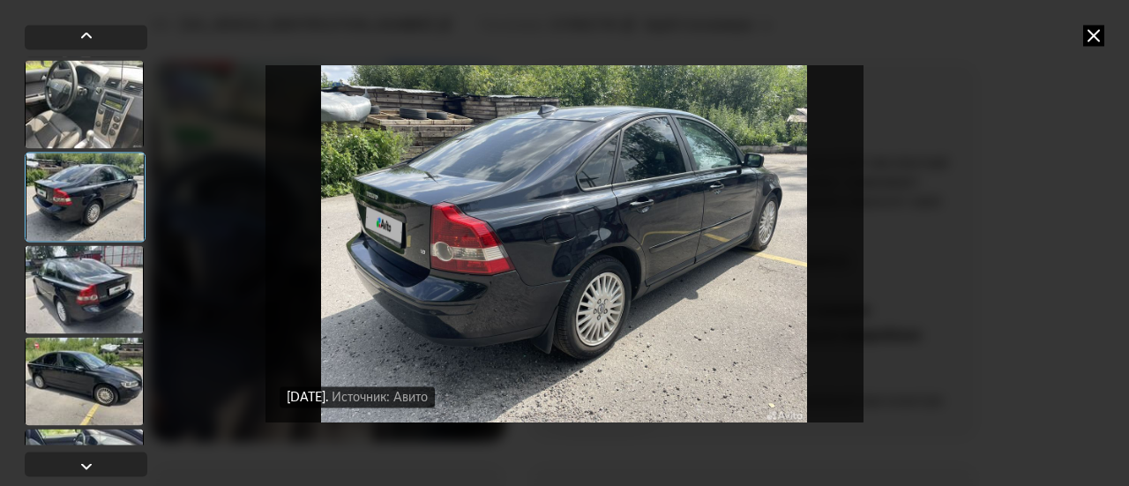
click at [86, 299] on div at bounding box center [84, 289] width 119 height 88
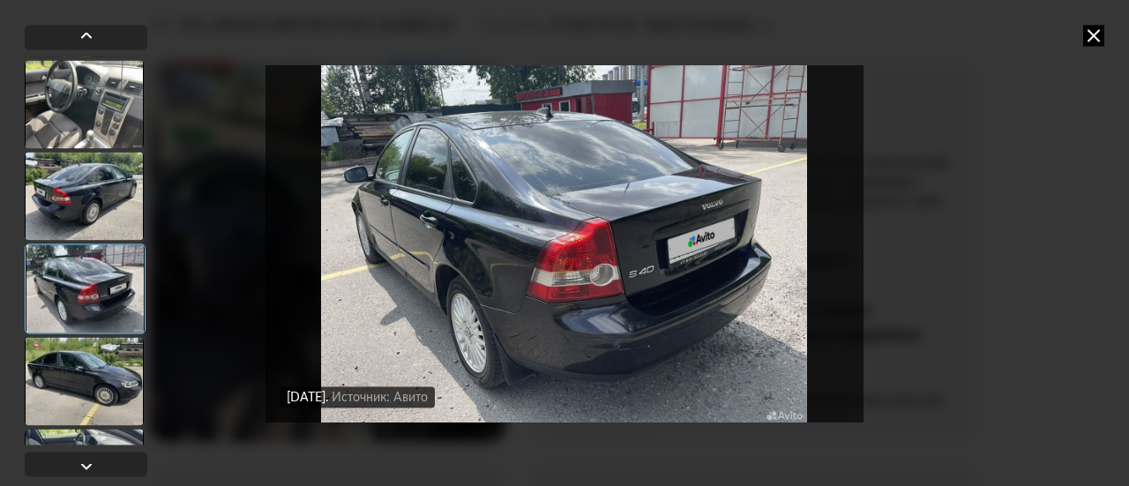
click at [85, 368] on div at bounding box center [84, 381] width 119 height 88
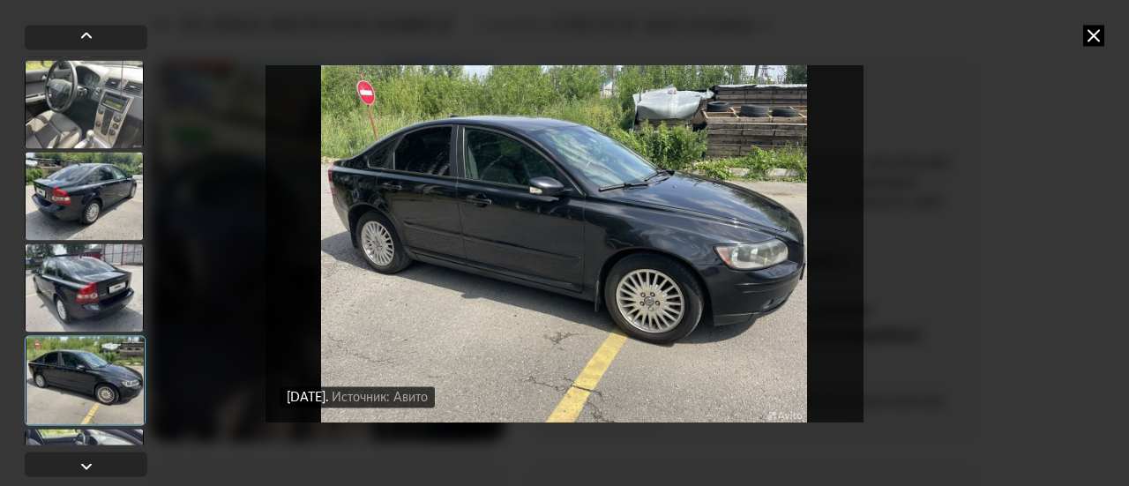
click at [453, 340] on img "Go to Slide 30" at bounding box center [565, 243] width 598 height 364
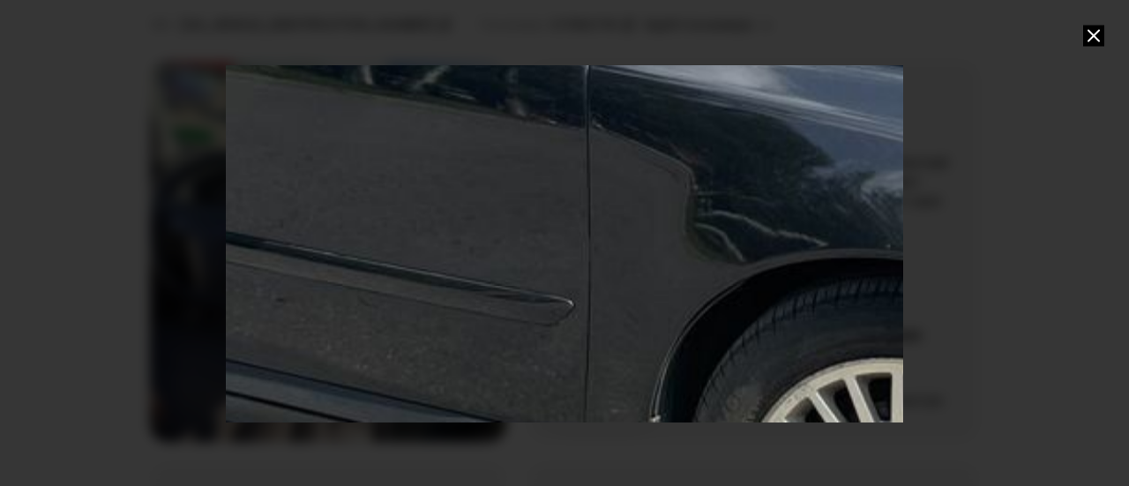
drag, startPoint x: 766, startPoint y: 266, endPoint x: 668, endPoint y: 412, distance: 176.1
click at [668, 412] on div "Go to Slide 30" at bounding box center [488, 233] width 3302 height 1777
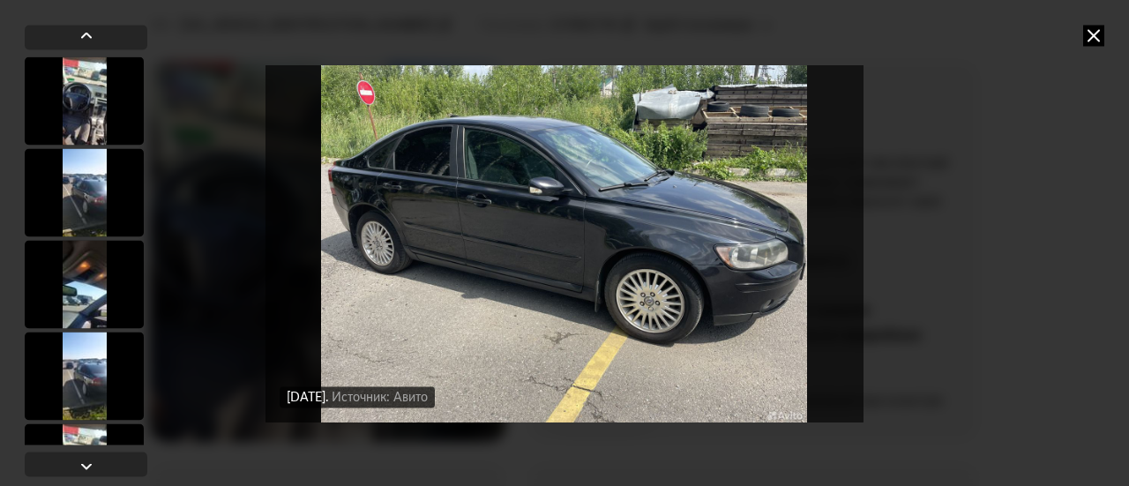
click at [404, 263] on img "Go to Slide 30" at bounding box center [565, 243] width 598 height 364
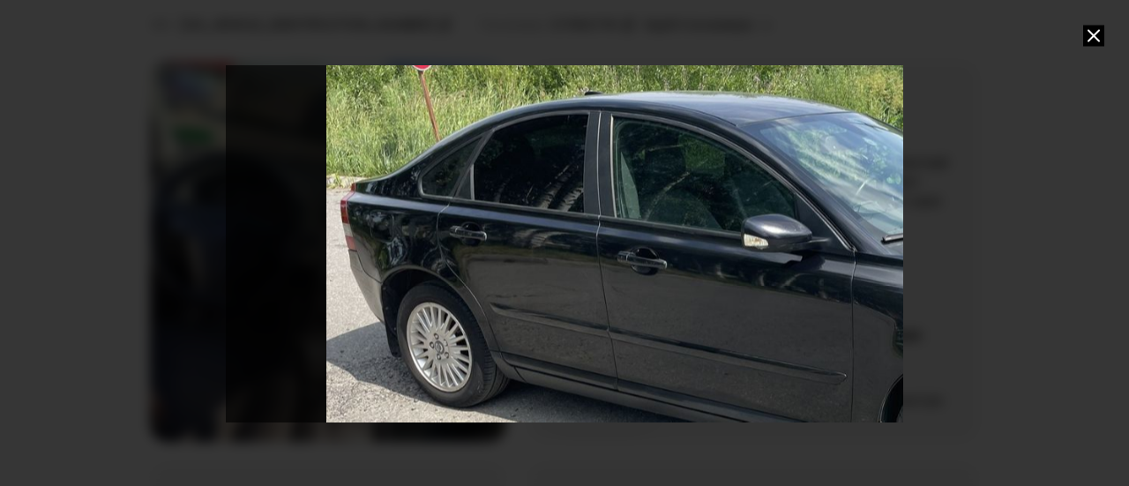
drag, startPoint x: 404, startPoint y: 263, endPoint x: 651, endPoint y: 367, distance: 268.0
click at [651, 367] on div "Go to Slide 30" at bounding box center [811, 346] width 1355 height 729
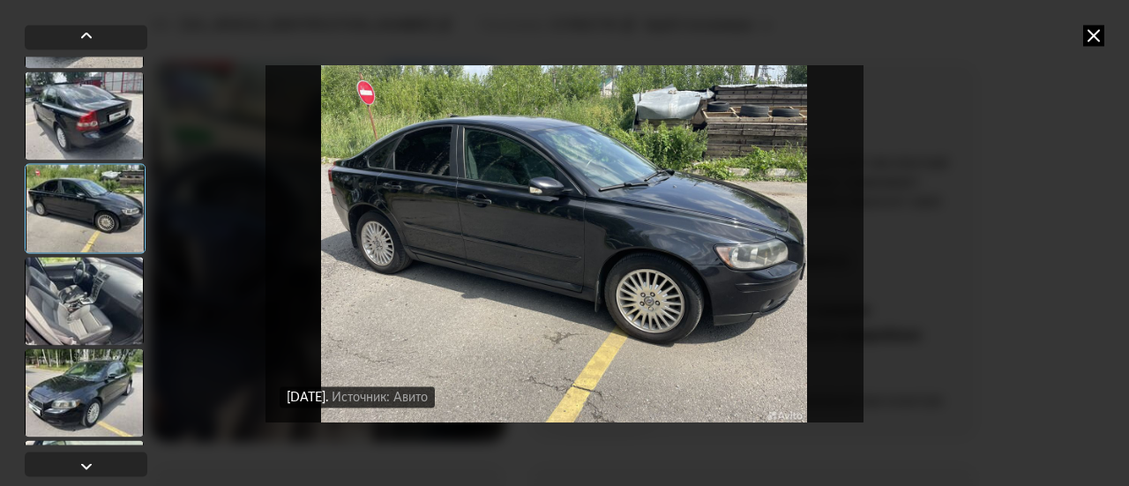
scroll to position [2470, 0]
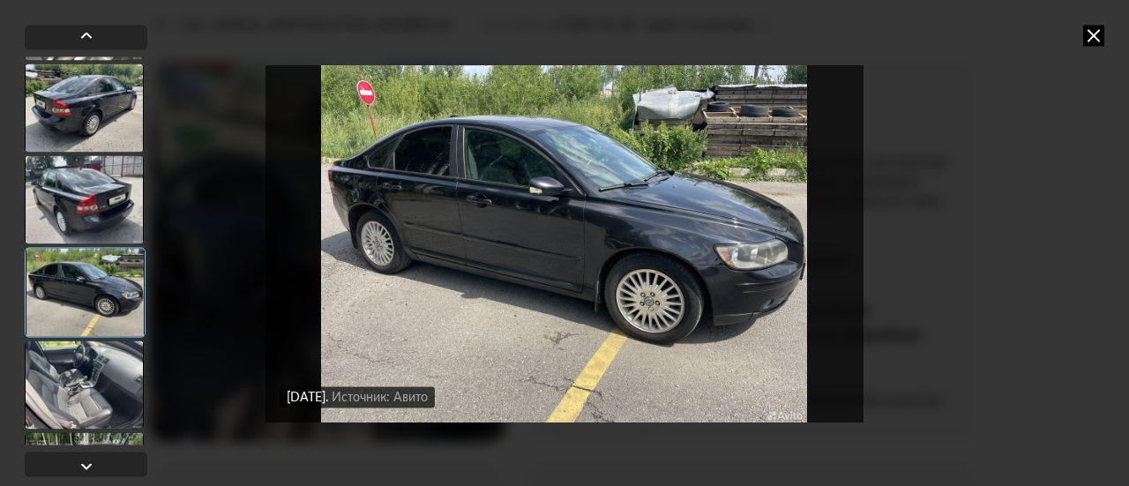
click at [107, 370] on div at bounding box center [84, 384] width 119 height 88
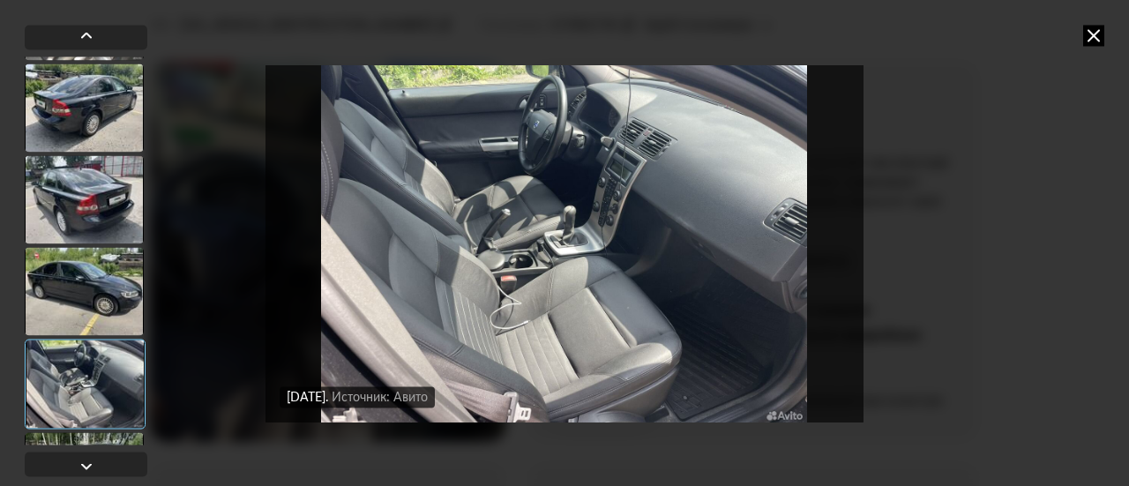
click at [402, 347] on img "Go to Slide 31" at bounding box center [565, 243] width 598 height 364
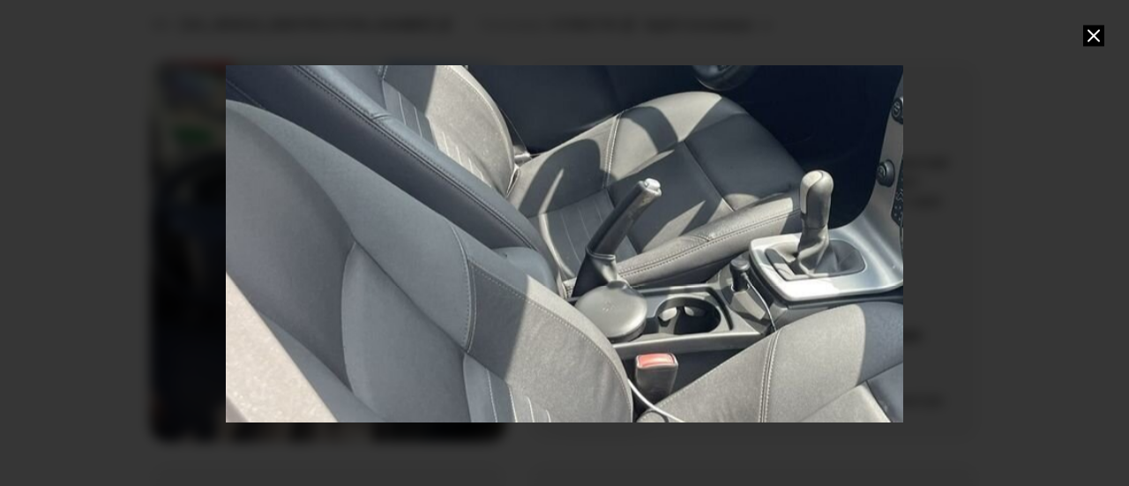
drag, startPoint x: 549, startPoint y: 337, endPoint x: 761, endPoint y: 416, distance: 226.9
click at [761, 416] on div "Go to Slide 31" at bounding box center [801, 269] width 1777 height 956
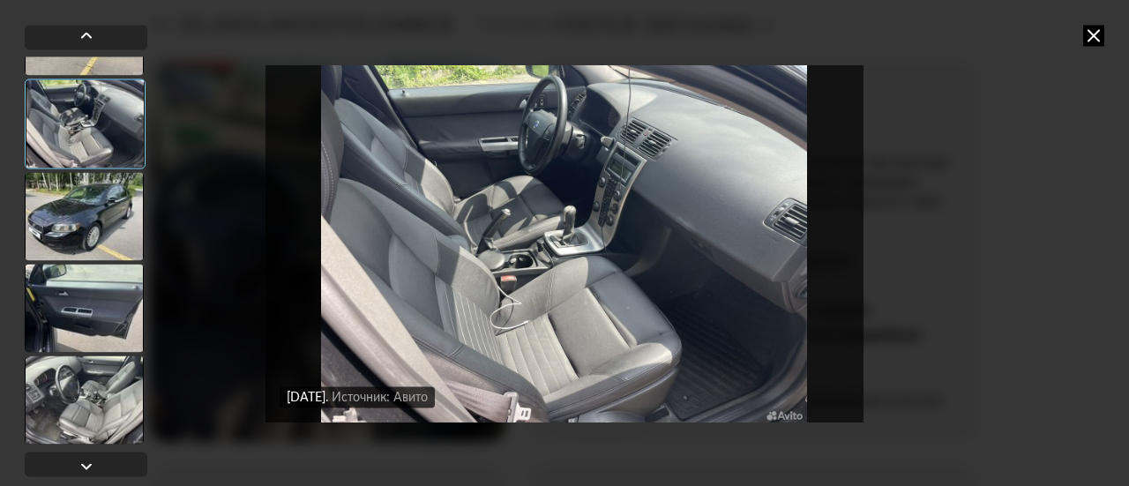
scroll to position [2734, 0]
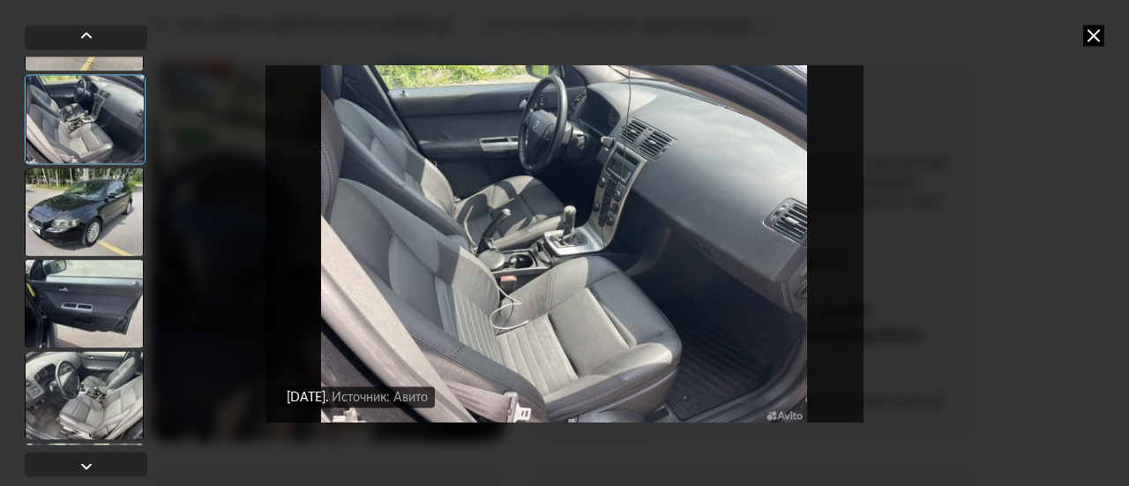
click at [108, 221] on div at bounding box center [84, 212] width 119 height 88
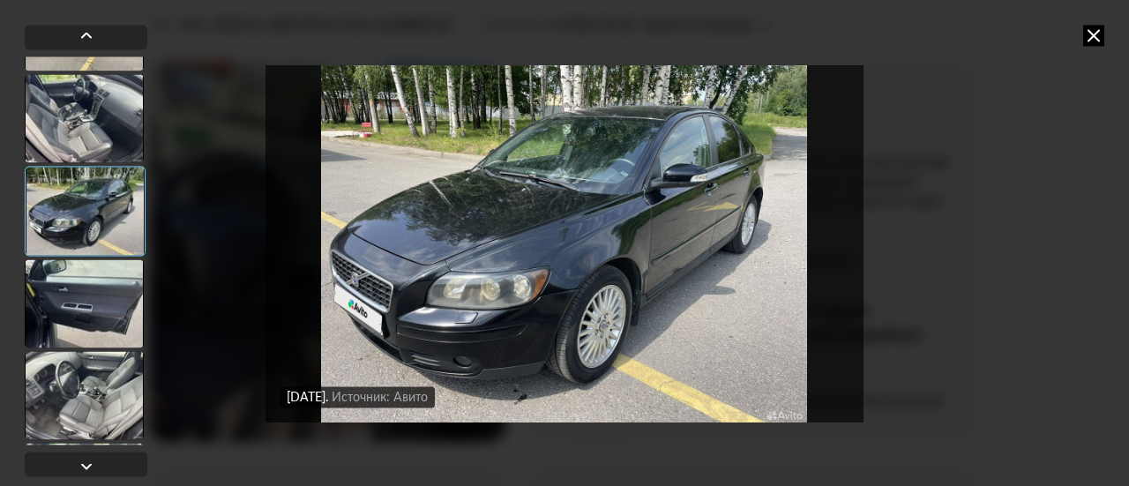
click at [394, 272] on img "Go to Slide 32" at bounding box center [565, 243] width 598 height 364
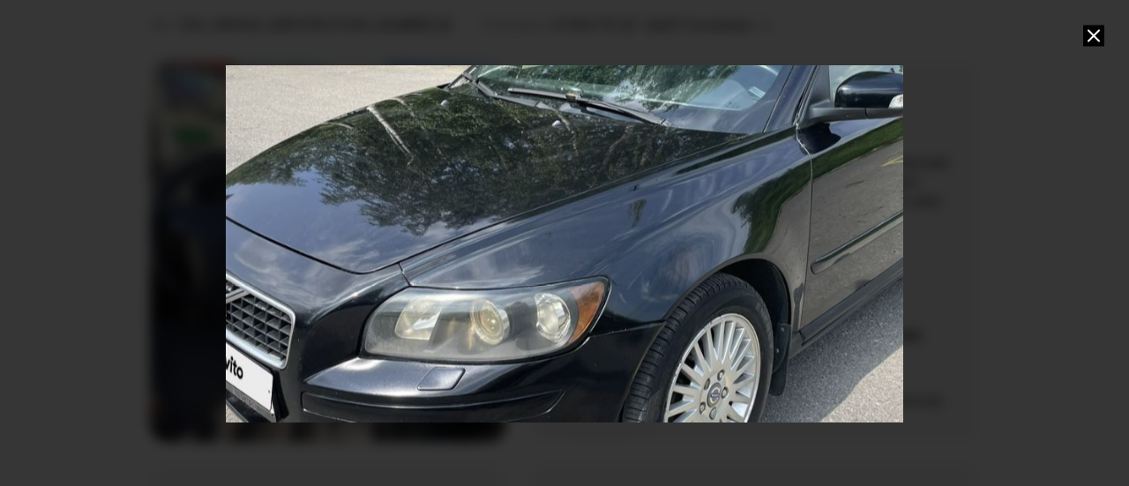
drag, startPoint x: 442, startPoint y: 341, endPoint x: 513, endPoint y: 329, distance: 72.5
click at [513, 329] on div "Go to Slide 32" at bounding box center [636, 230] width 1355 height 729
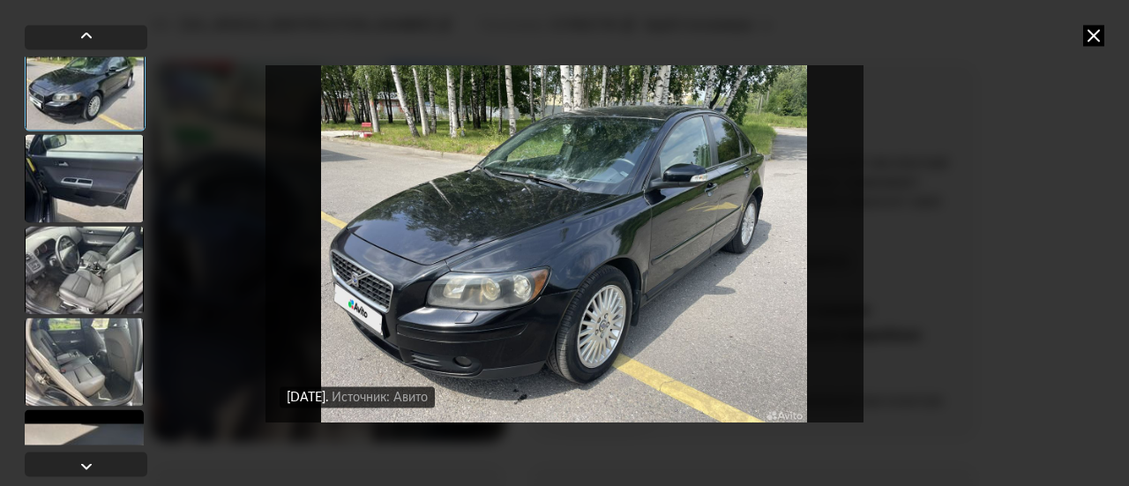
scroll to position [2823, 0]
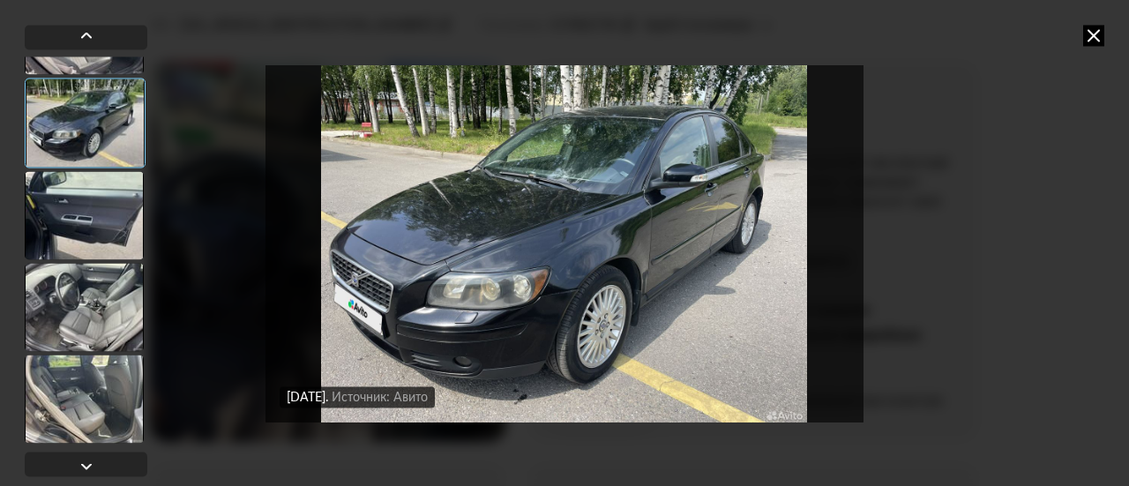
click at [74, 228] on div at bounding box center [84, 215] width 119 height 88
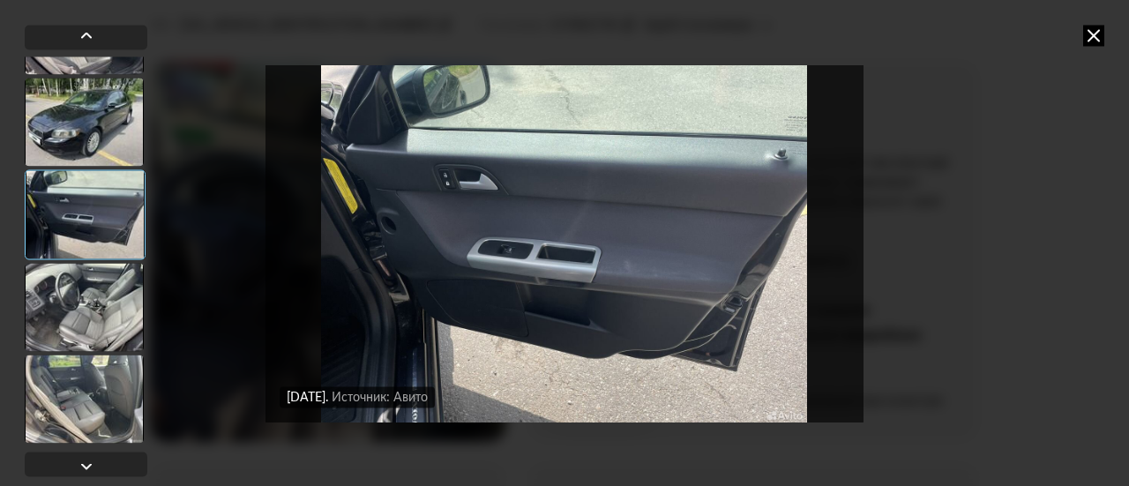
click at [478, 288] on img "Go to Slide 33" at bounding box center [565, 243] width 598 height 364
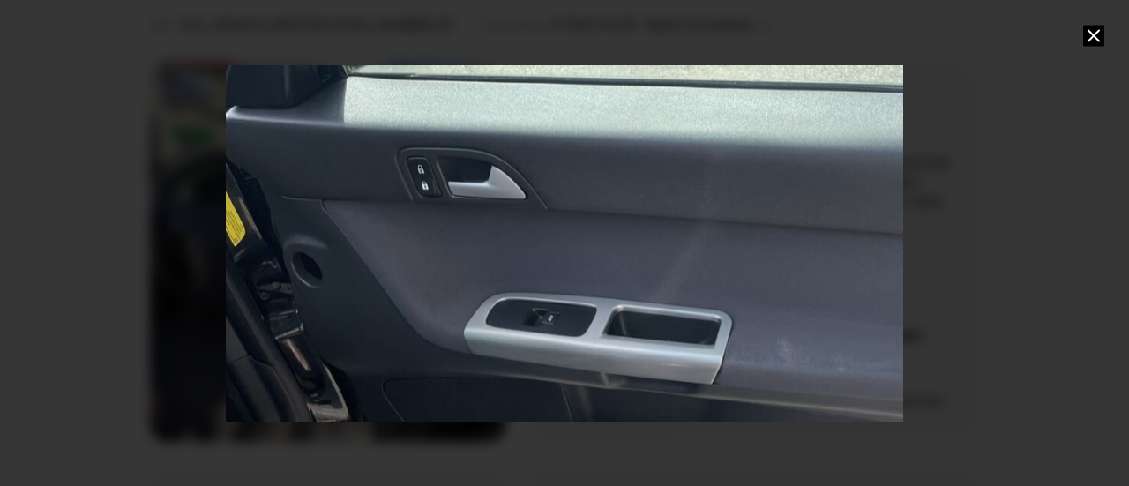
drag, startPoint x: 348, startPoint y: 320, endPoint x: 441, endPoint y: 412, distance: 130.4
click at [441, 412] on div "Go to Slide 33" at bounding box center [657, 305] width 1355 height 729
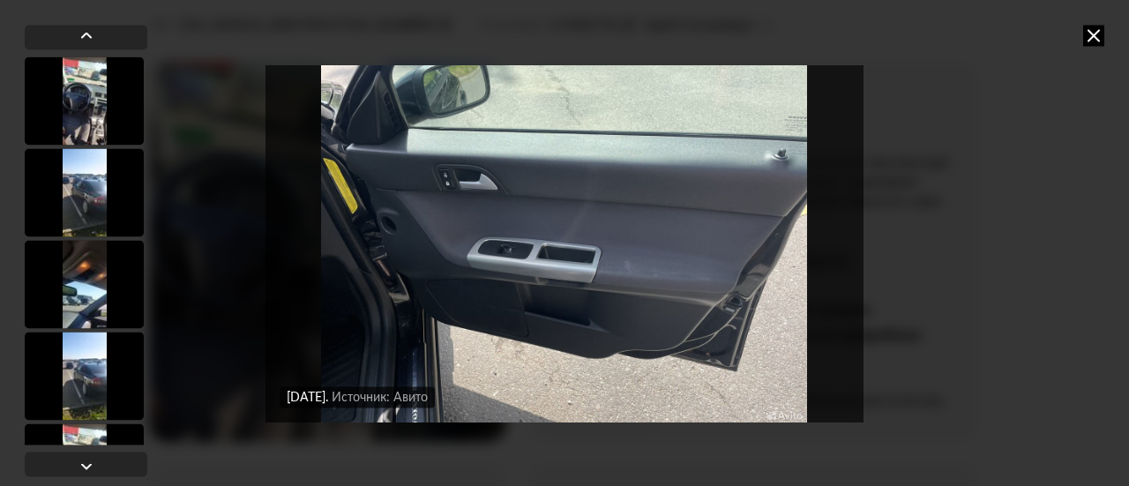
click at [392, 321] on img "Go to Slide 33" at bounding box center [565, 243] width 598 height 364
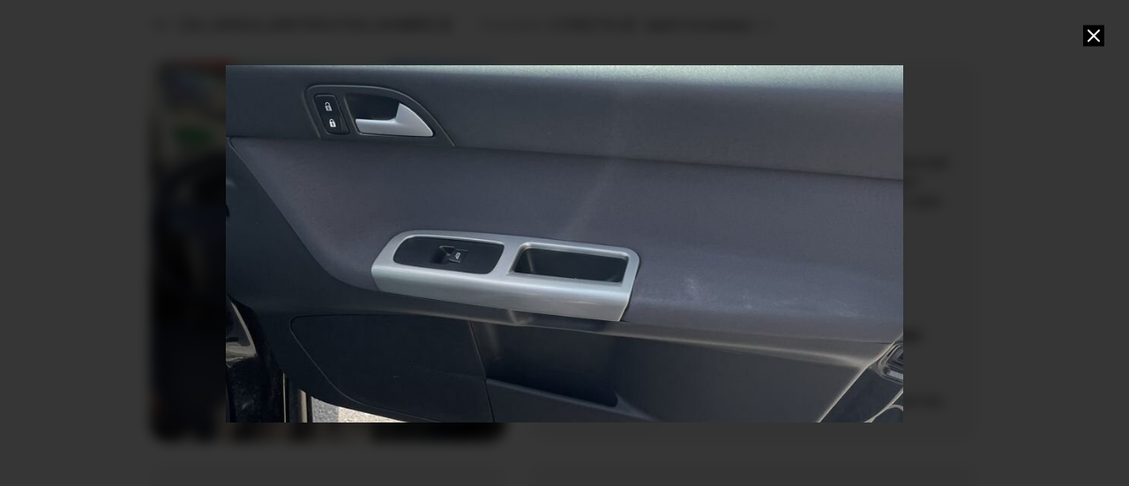
click at [392, 321] on div "Go to Slide 33" at bounding box center [564, 242] width 1355 height 729
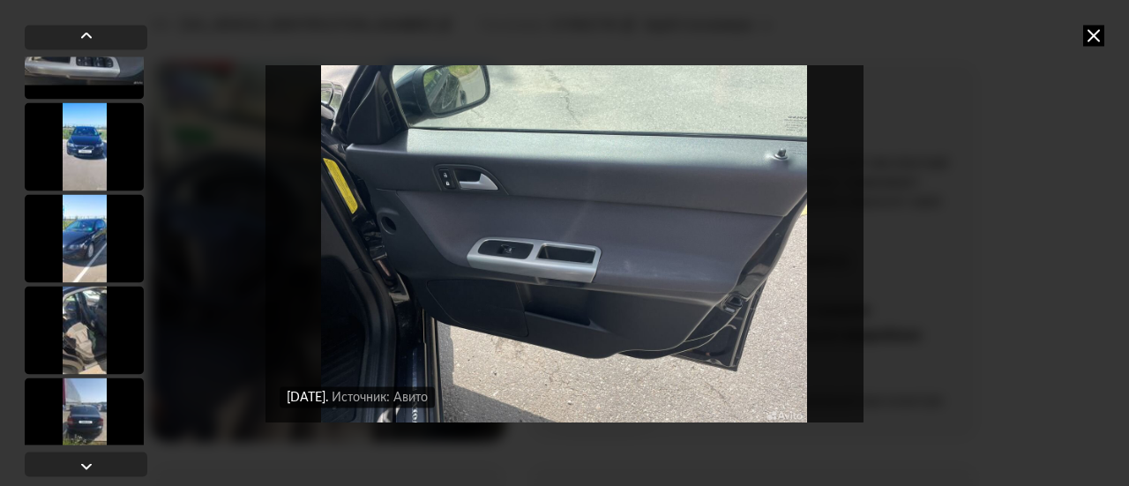
scroll to position [3264, 0]
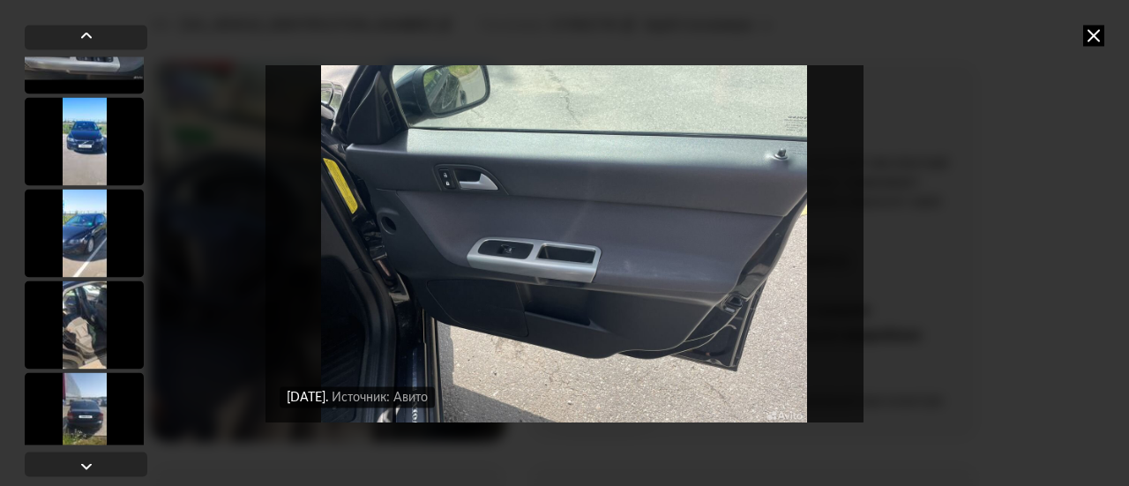
click at [94, 296] on div at bounding box center [84, 325] width 119 height 88
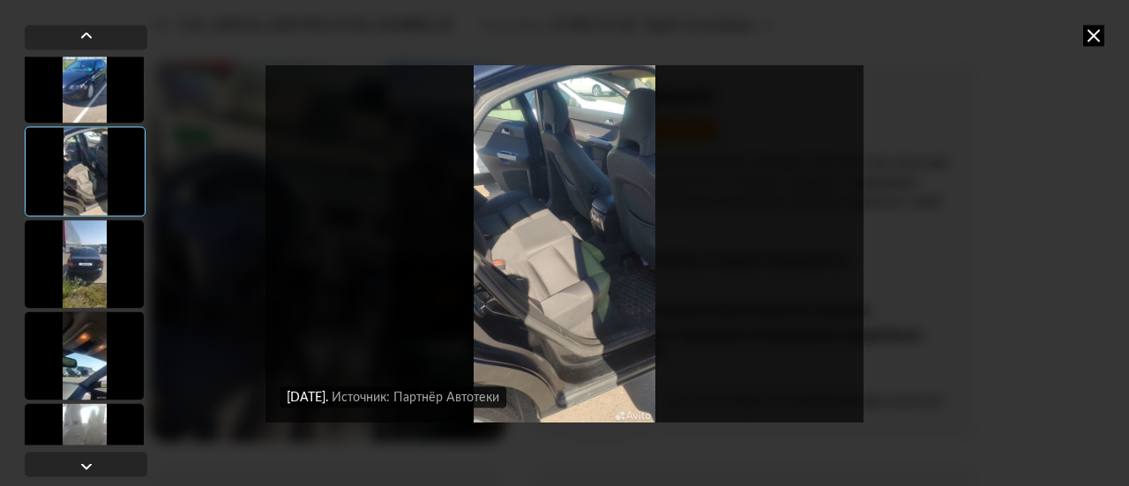
scroll to position [3438, 0]
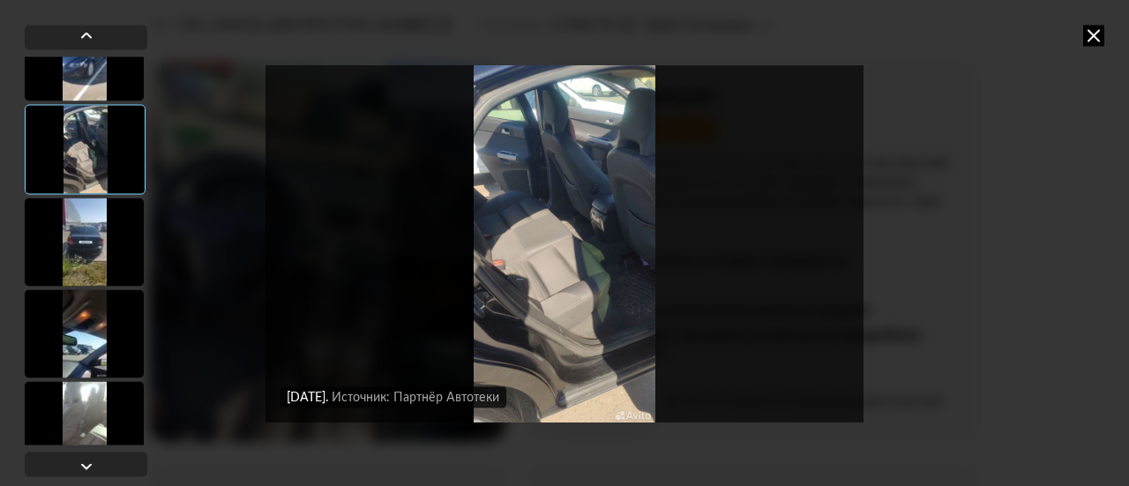
click at [78, 312] on div at bounding box center [84, 333] width 119 height 88
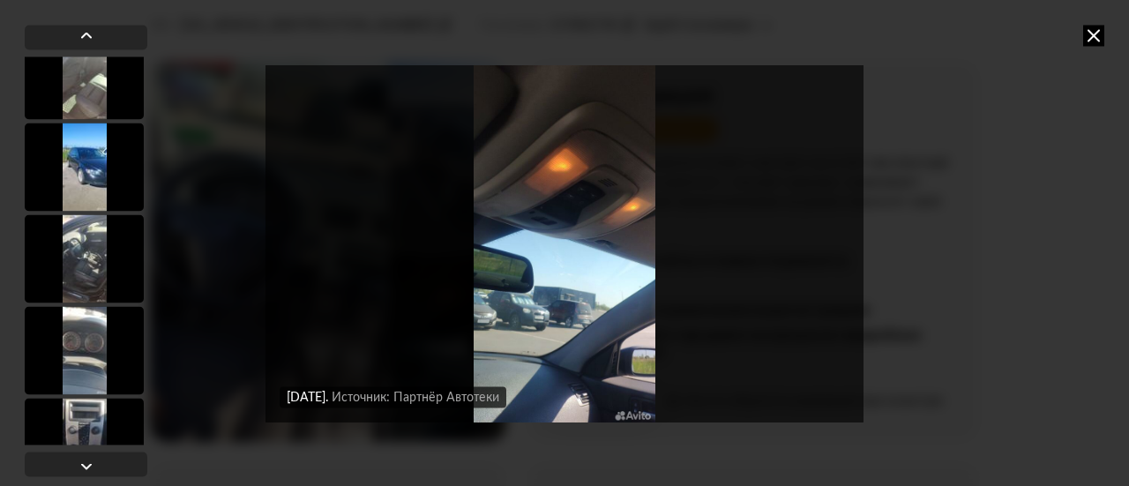
scroll to position [3791, 0]
click at [83, 243] on div at bounding box center [84, 256] width 119 height 88
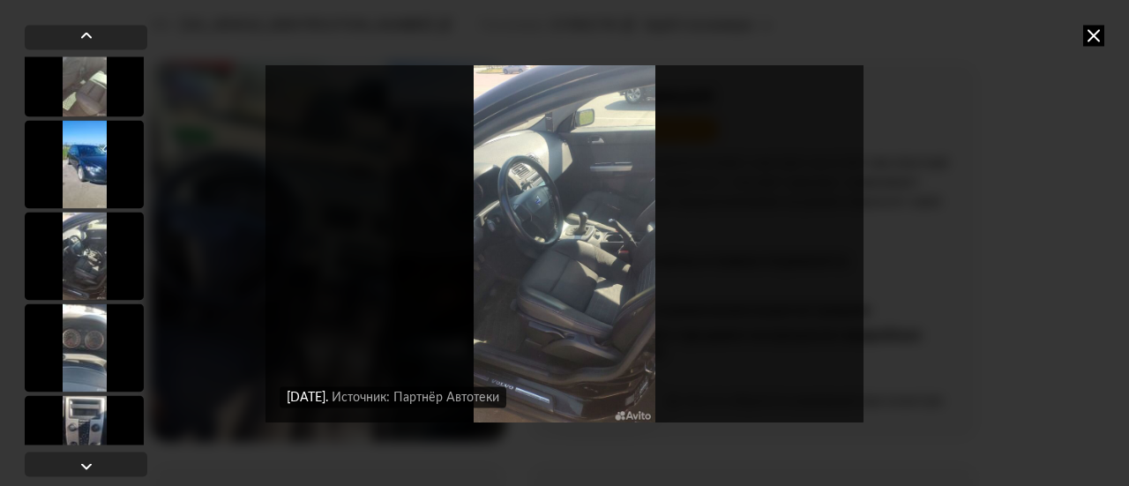
scroll to position [3790, 0]
click at [522, 310] on img "Go to Slide 44" at bounding box center [565, 243] width 598 height 364
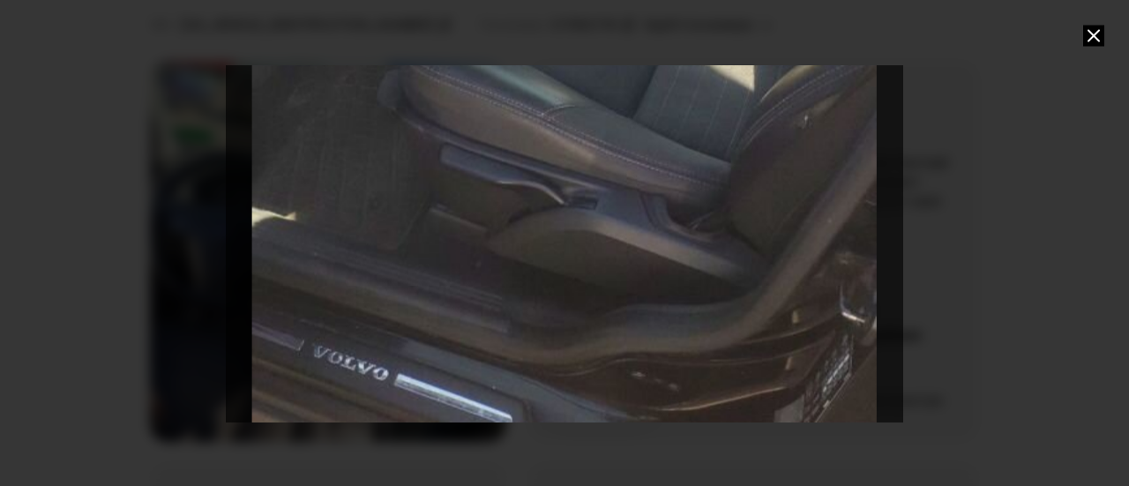
drag, startPoint x: 477, startPoint y: 358, endPoint x: 436, endPoint y: 40, distance: 321.1
click at [436, 40] on div at bounding box center [564, 243] width 903 height 486
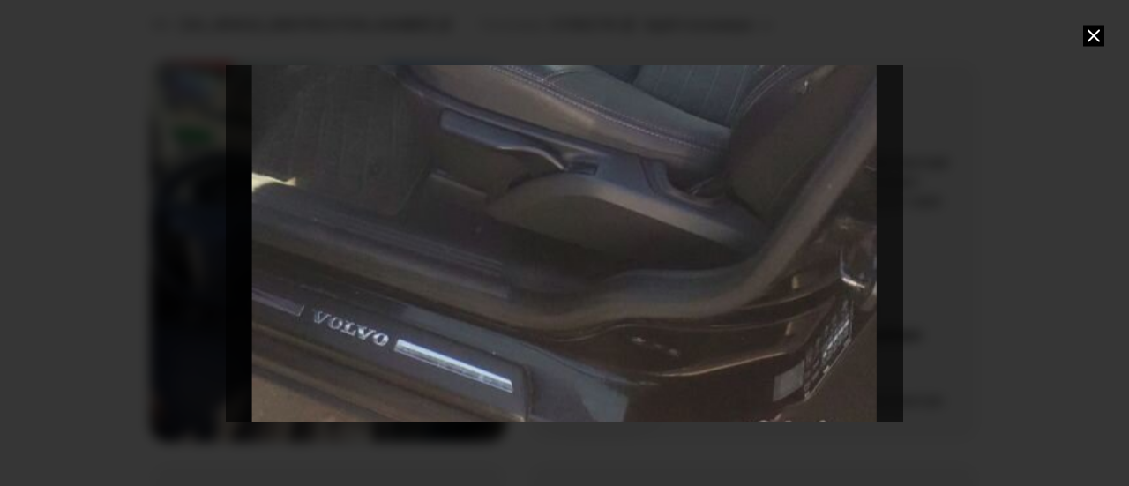
click at [436, 40] on div at bounding box center [564, 243] width 903 height 486
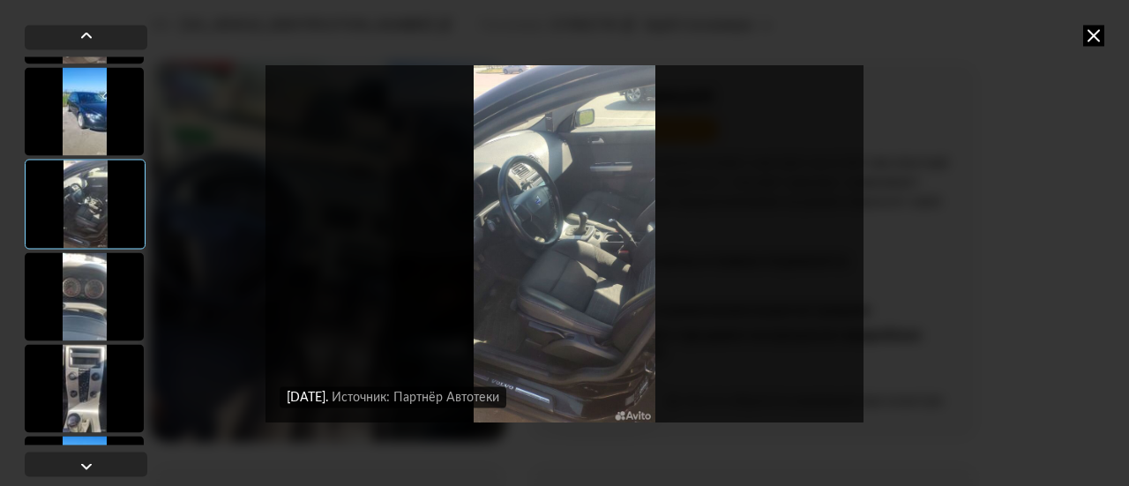
scroll to position [4107, 0]
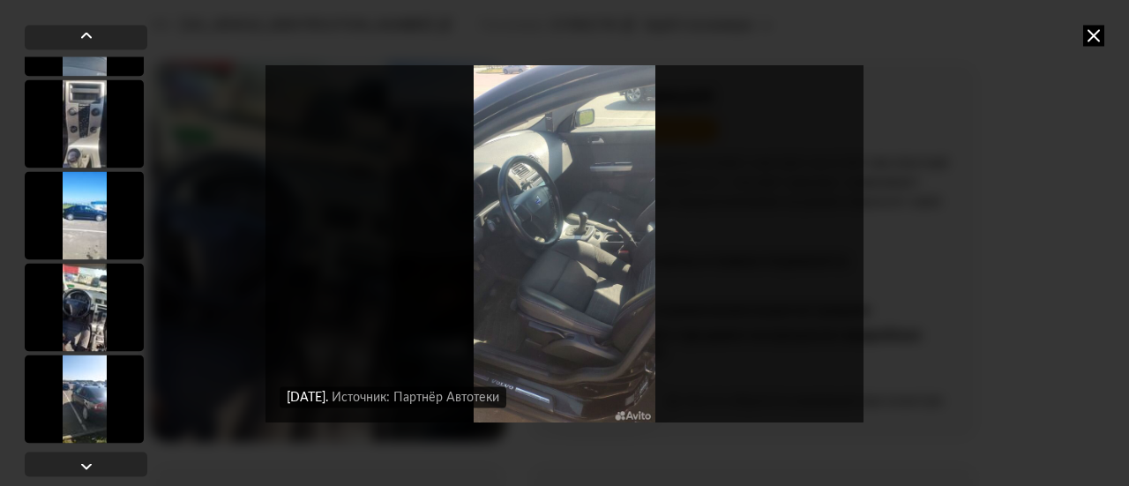
click at [71, 294] on div at bounding box center [84, 307] width 119 height 88
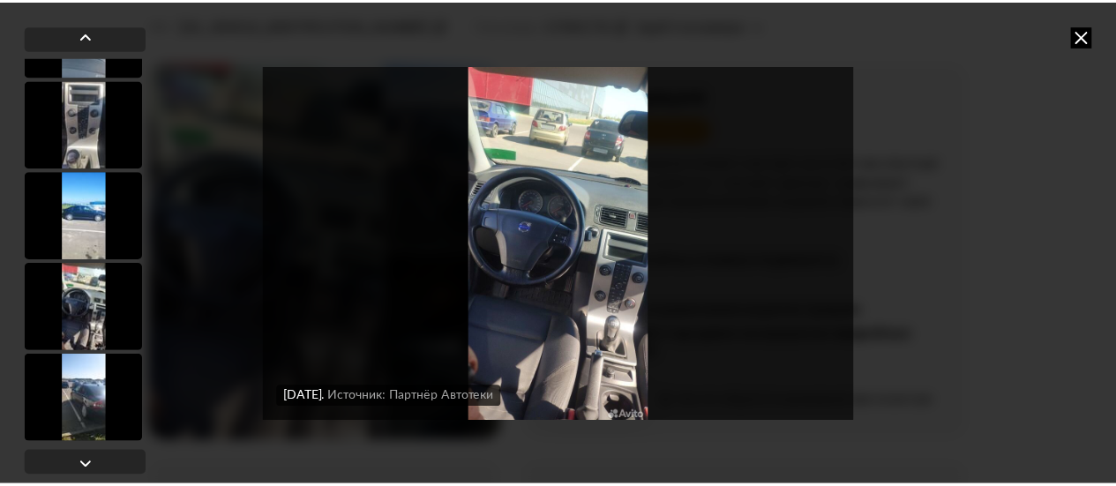
scroll to position [4105, 0]
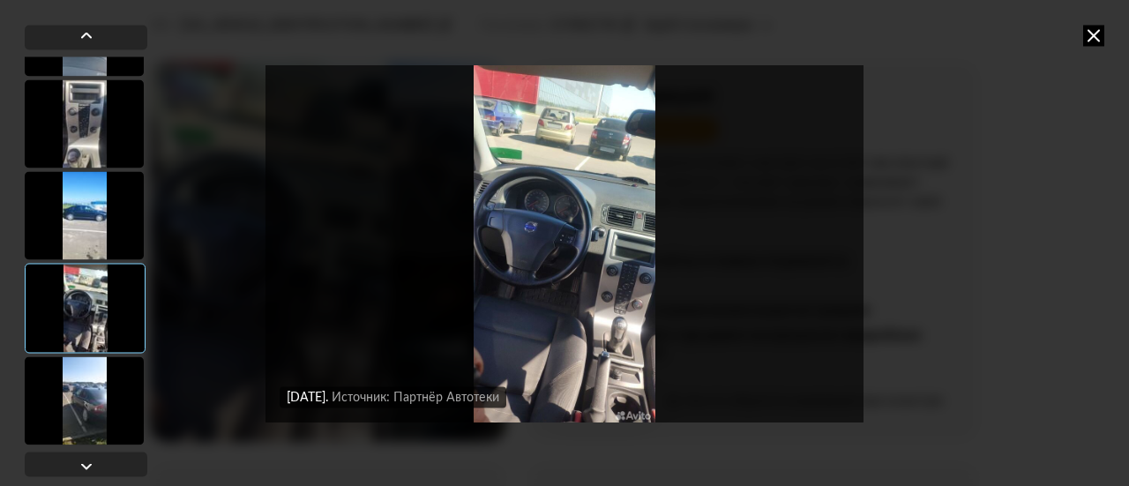
click at [579, 297] on img "Go to Slide 48" at bounding box center [565, 243] width 598 height 364
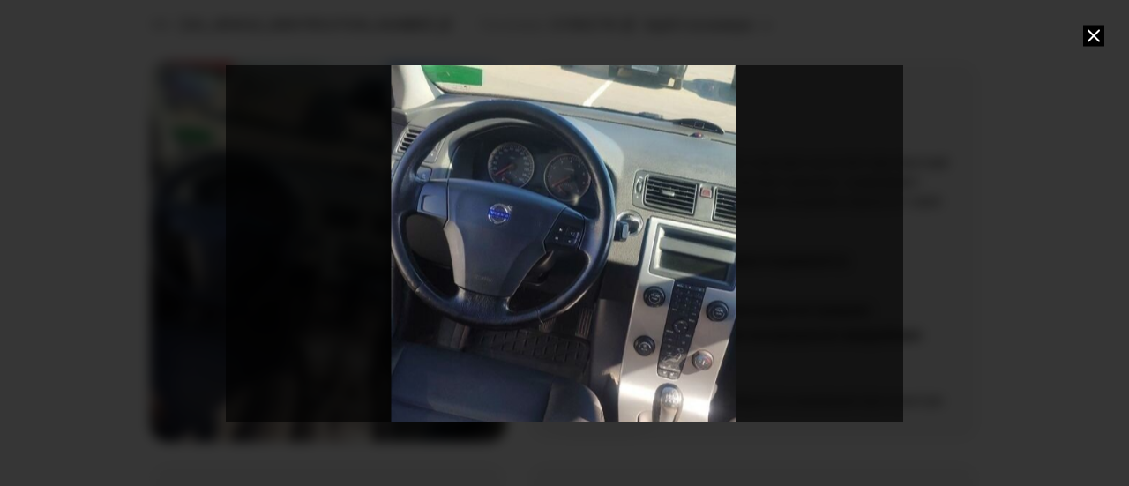
click at [1089, 33] on icon at bounding box center [1093, 35] width 21 height 21
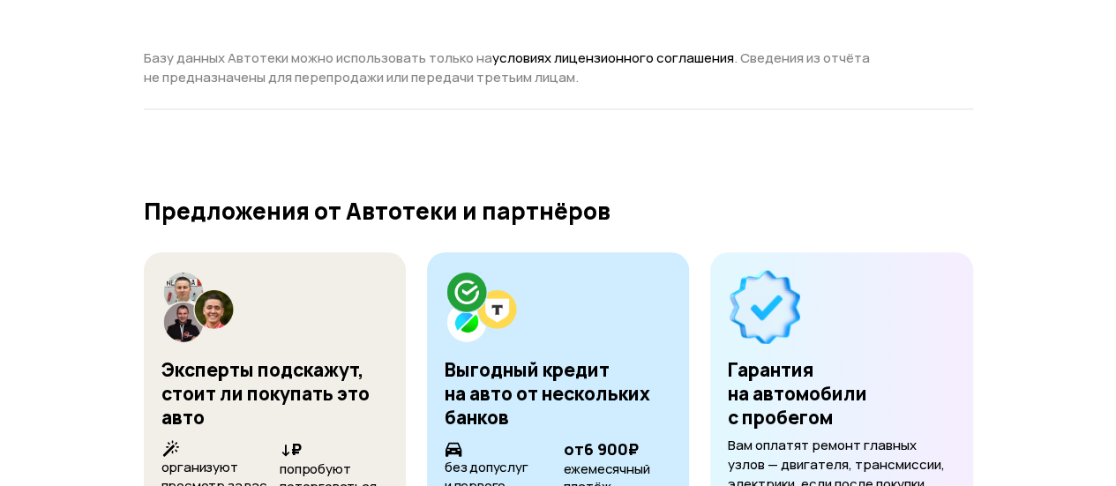
scroll to position [7410, 0]
